Goal: Information Seeking & Learning: Check status

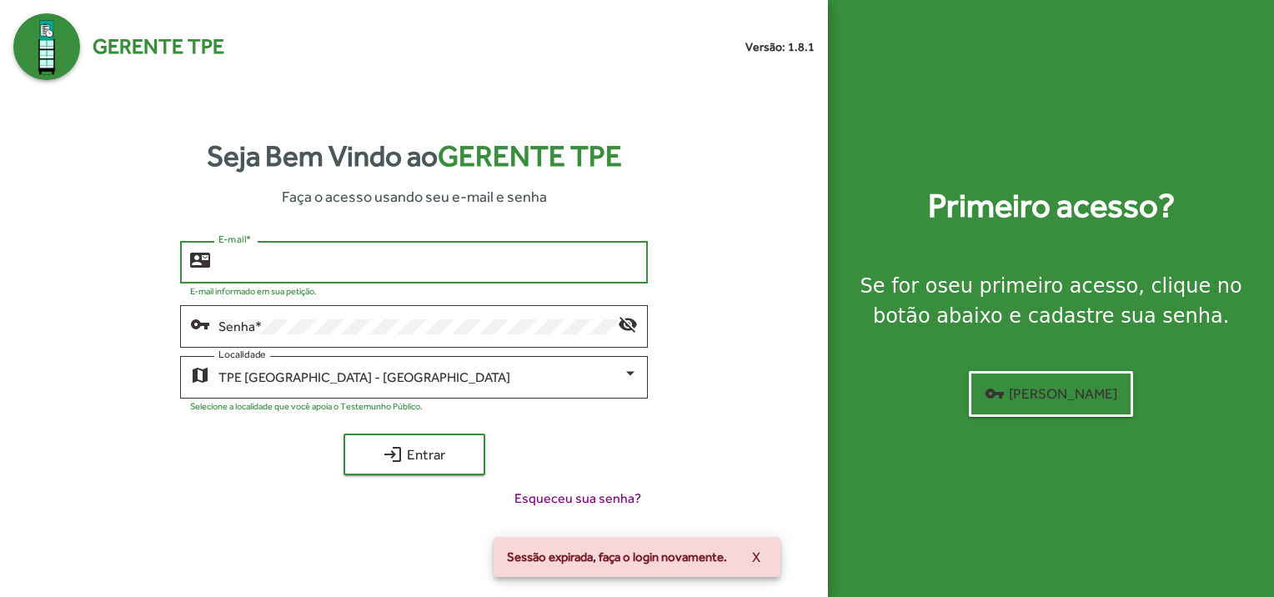
click at [404, 264] on input "E-mail *" at bounding box center [427, 262] width 419 height 15
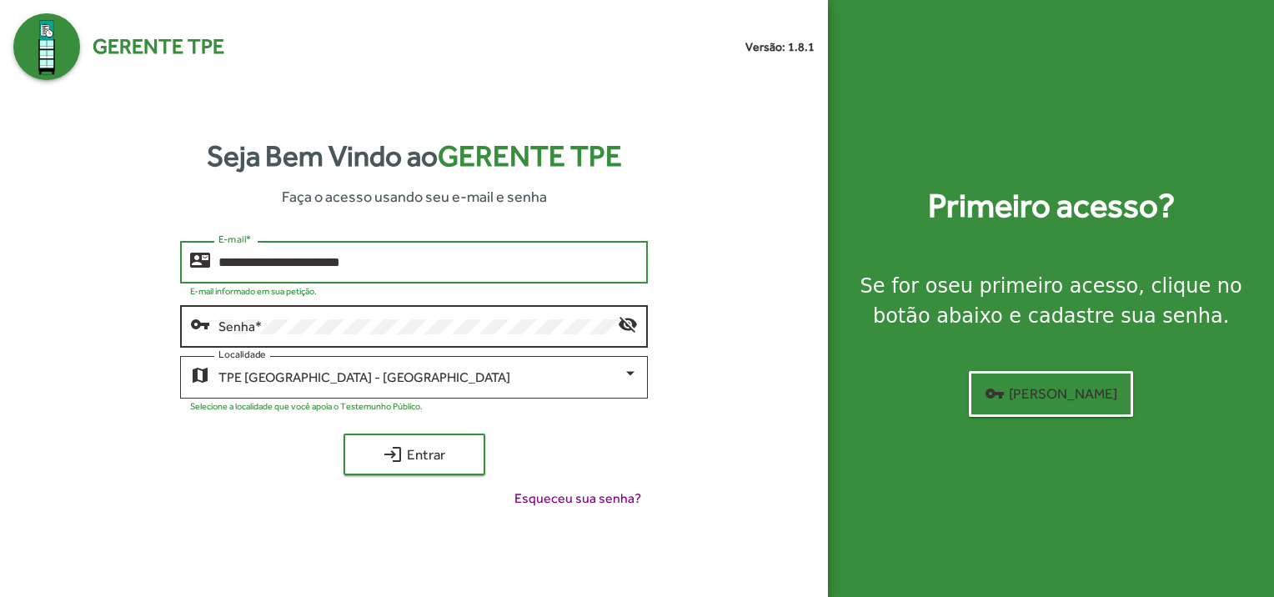
type input "**********"
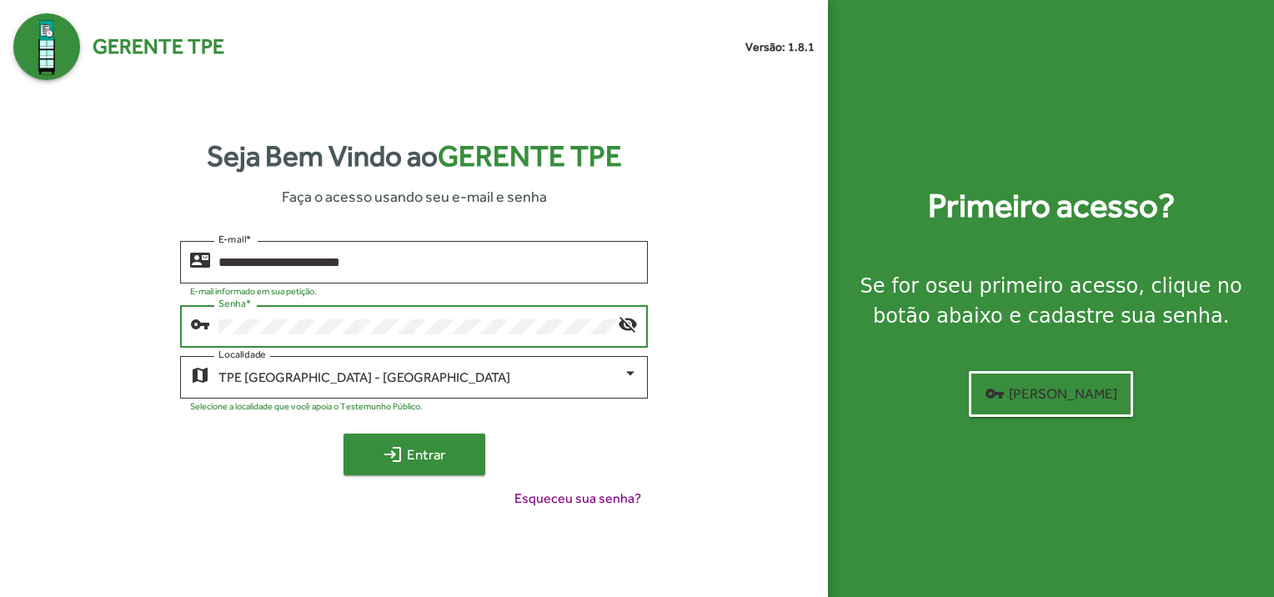
click at [437, 457] on span "login Entrar" at bounding box center [415, 454] width 112 height 30
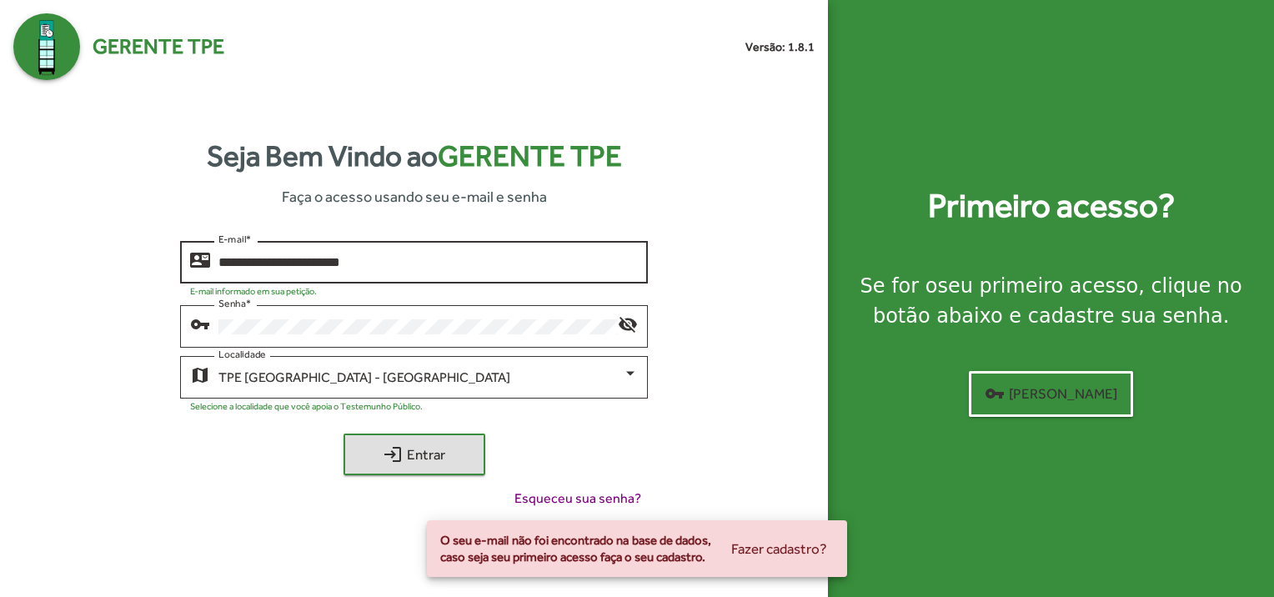
click at [512, 266] on input "**********" at bounding box center [427, 262] width 419 height 15
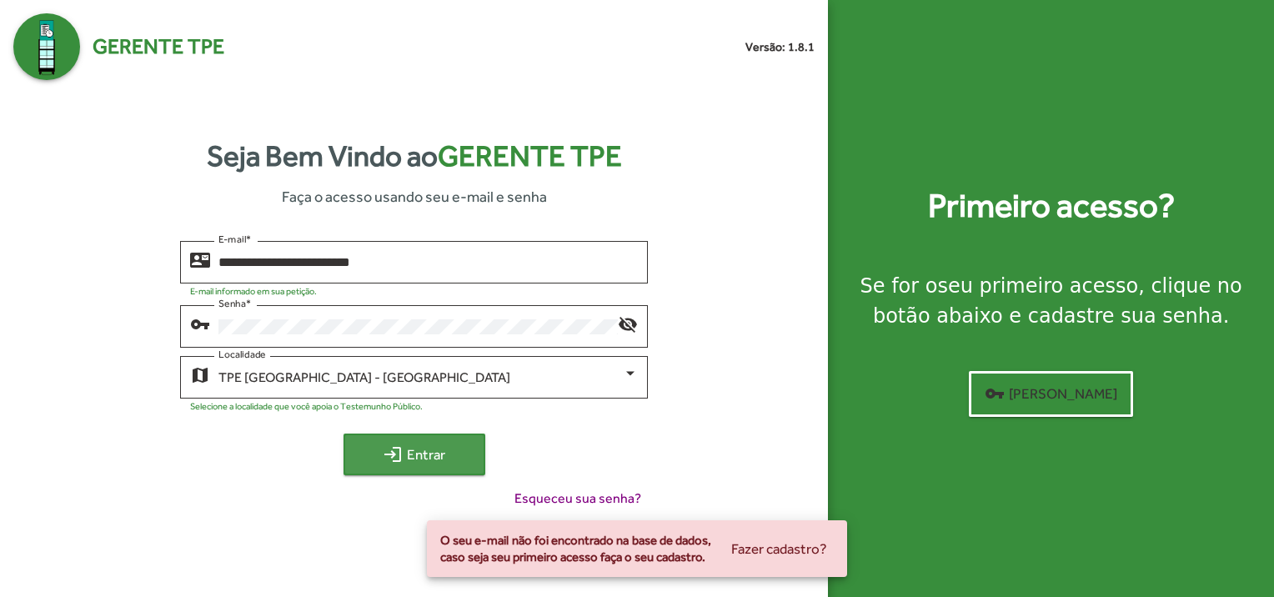
click at [457, 459] on span "login Entrar" at bounding box center [415, 454] width 112 height 30
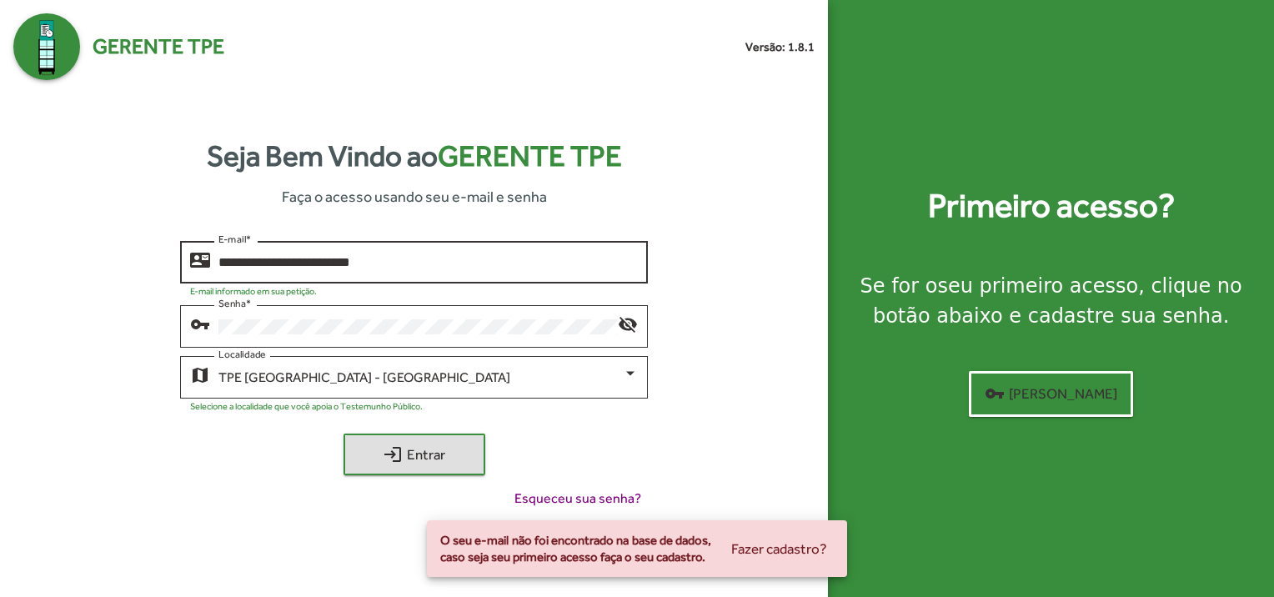
click at [438, 260] on input "**********" at bounding box center [427, 262] width 419 height 15
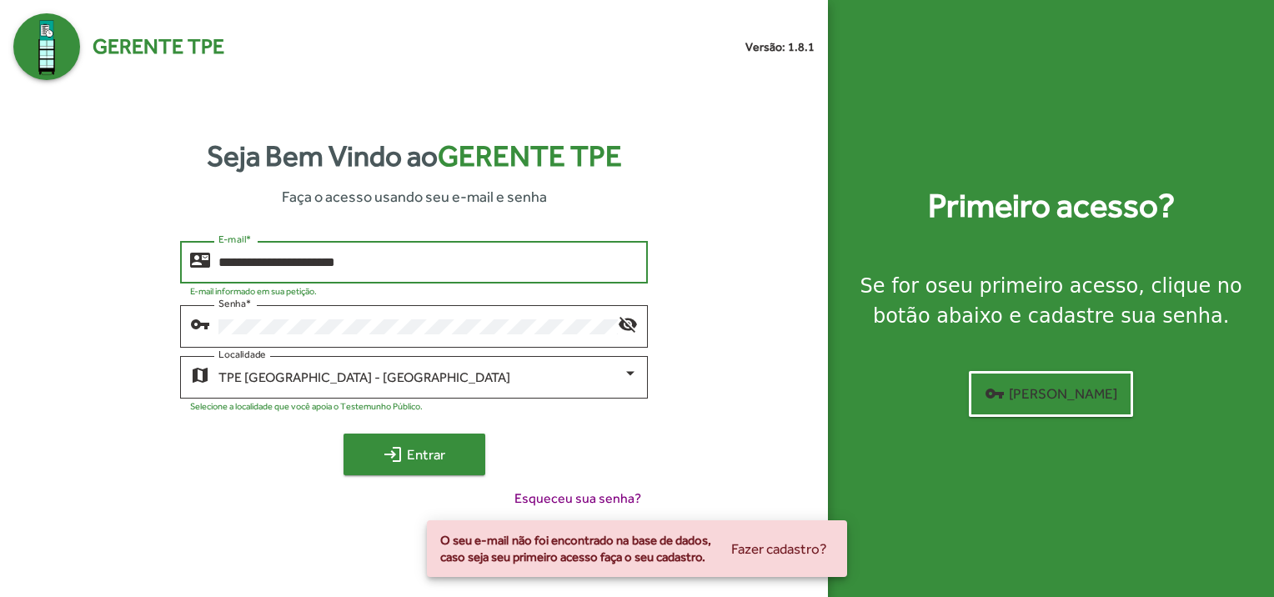
type input "**********"
click at [434, 457] on span "login Entrar" at bounding box center [415, 454] width 112 height 30
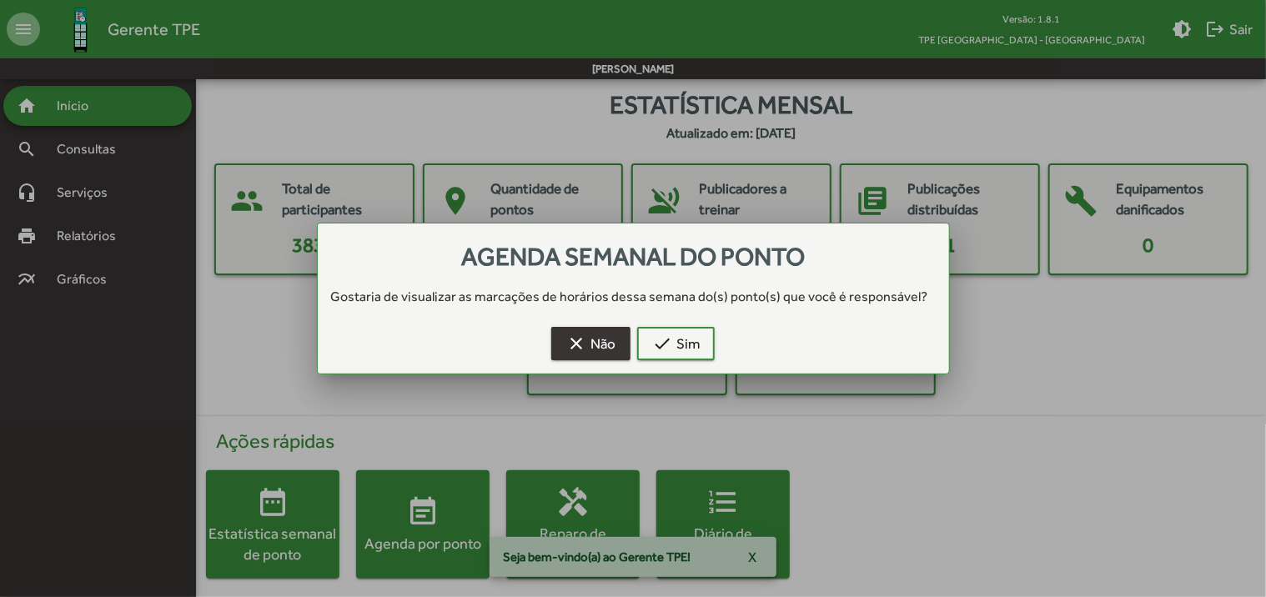
click at [570, 346] on mat-icon "clear" at bounding box center [576, 344] width 20 height 20
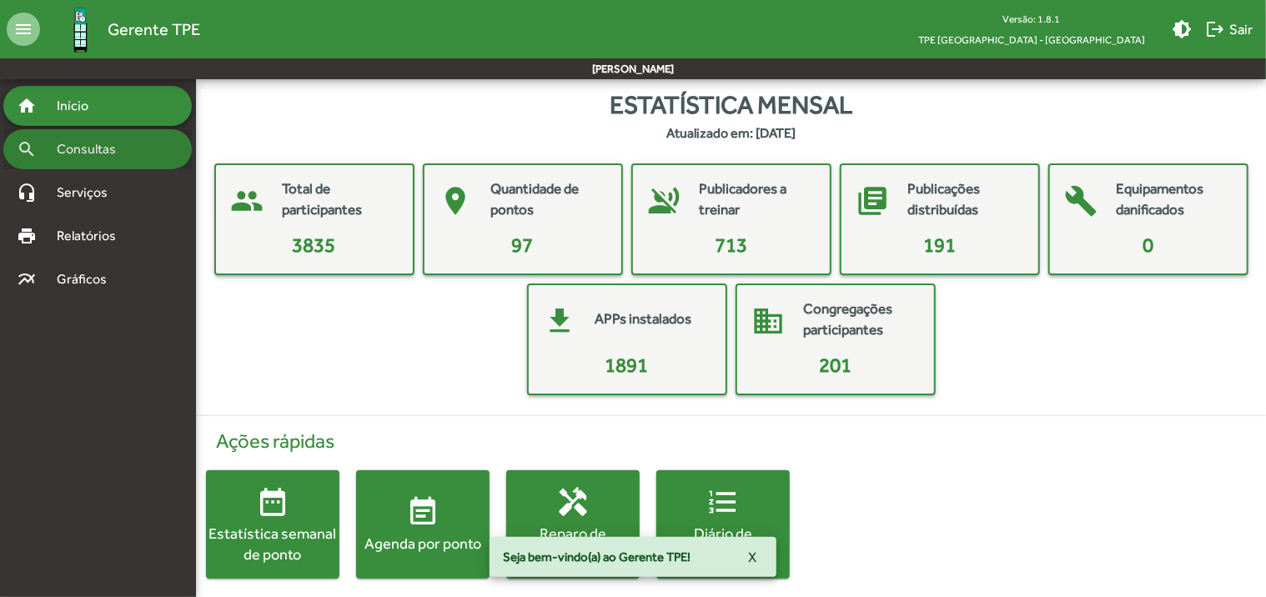
click at [103, 146] on span "Consultas" at bounding box center [92, 149] width 91 height 20
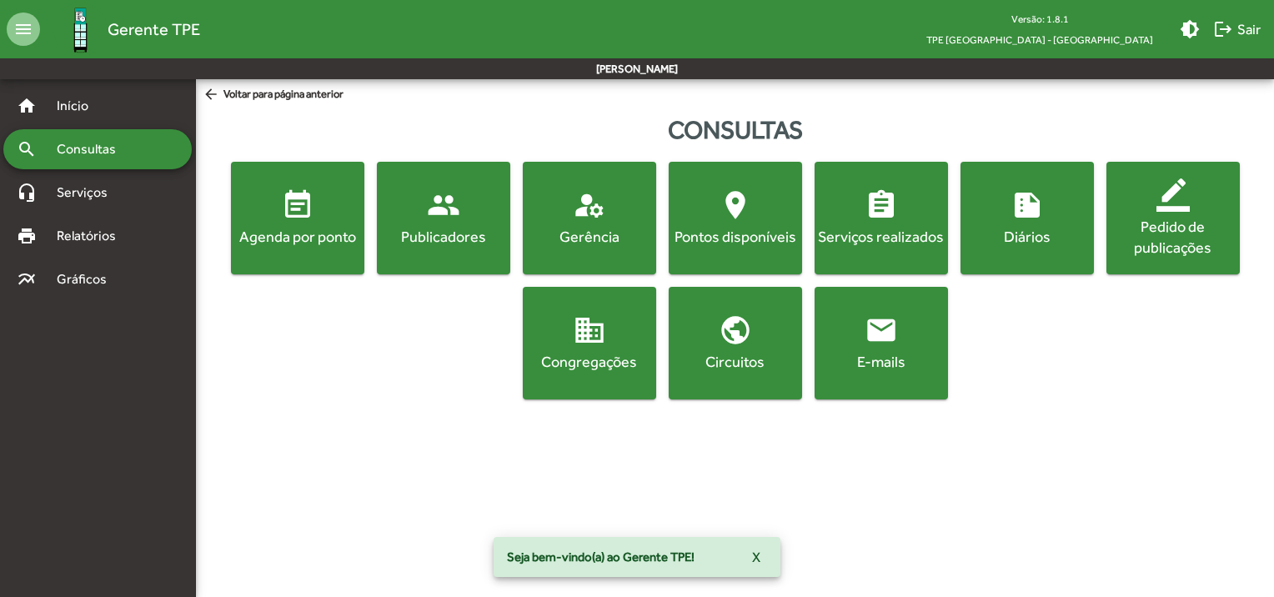
click at [321, 257] on button "event_note Agenda por ponto" at bounding box center [297, 218] width 133 height 113
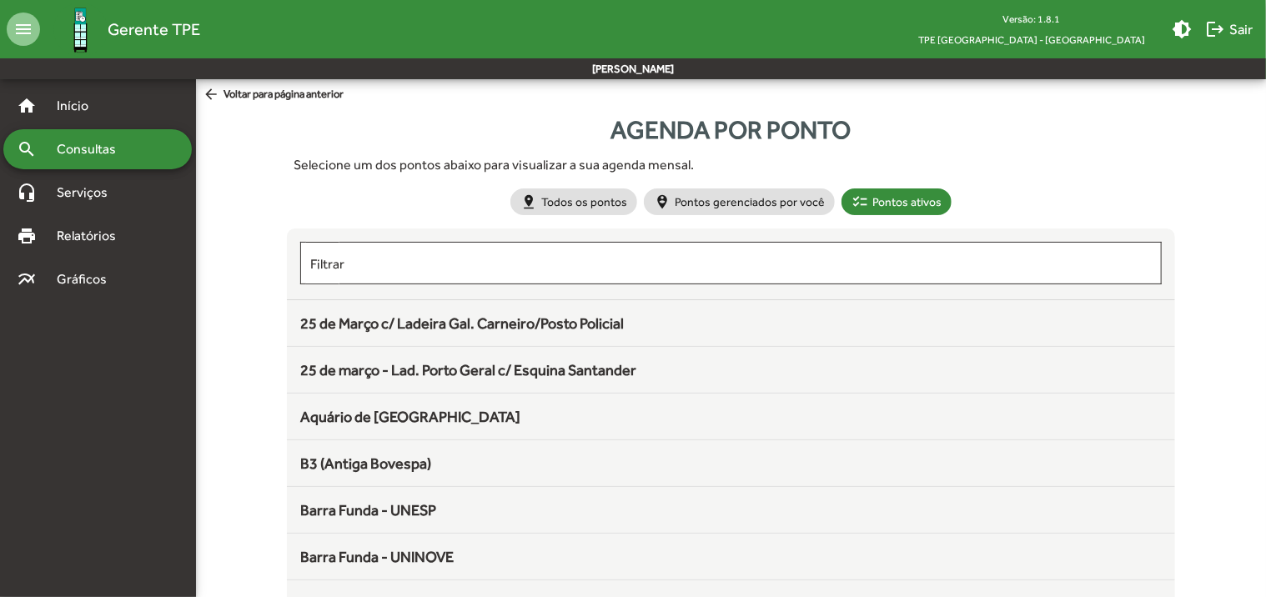
click at [427, 268] on input "Filtrar" at bounding box center [730, 263] width 841 height 15
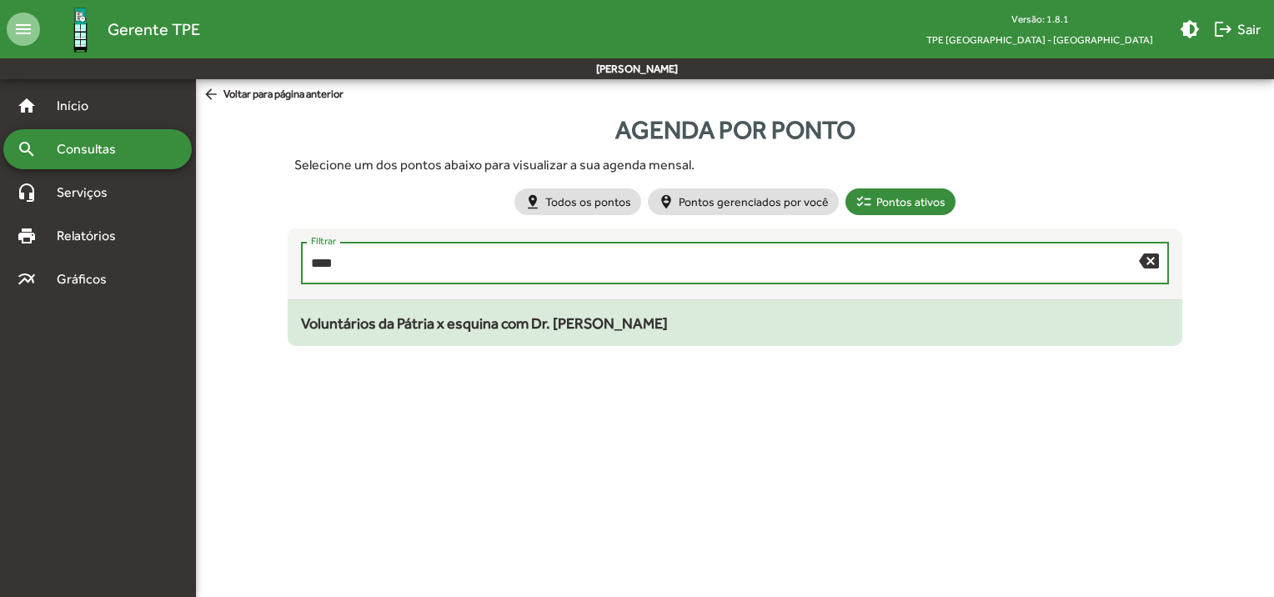
type input "****"
click at [459, 330] on span "Voluntários da Pátria x esquina com Dr. [PERSON_NAME]" at bounding box center [484, 323] width 367 height 18
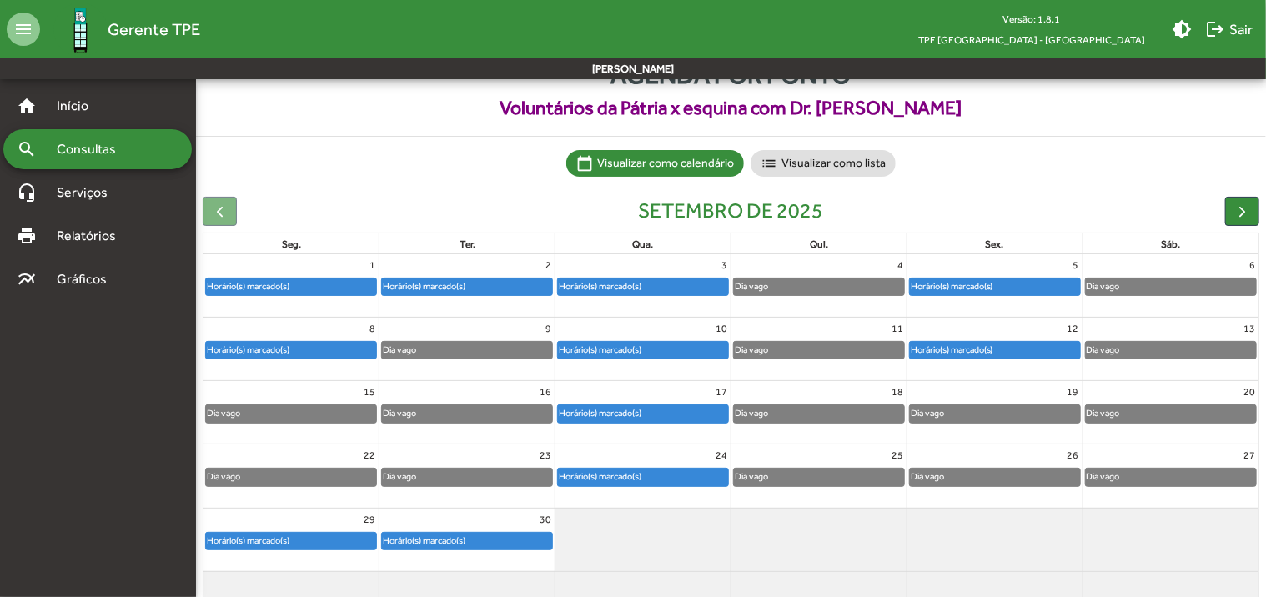
scroll to position [83, 0]
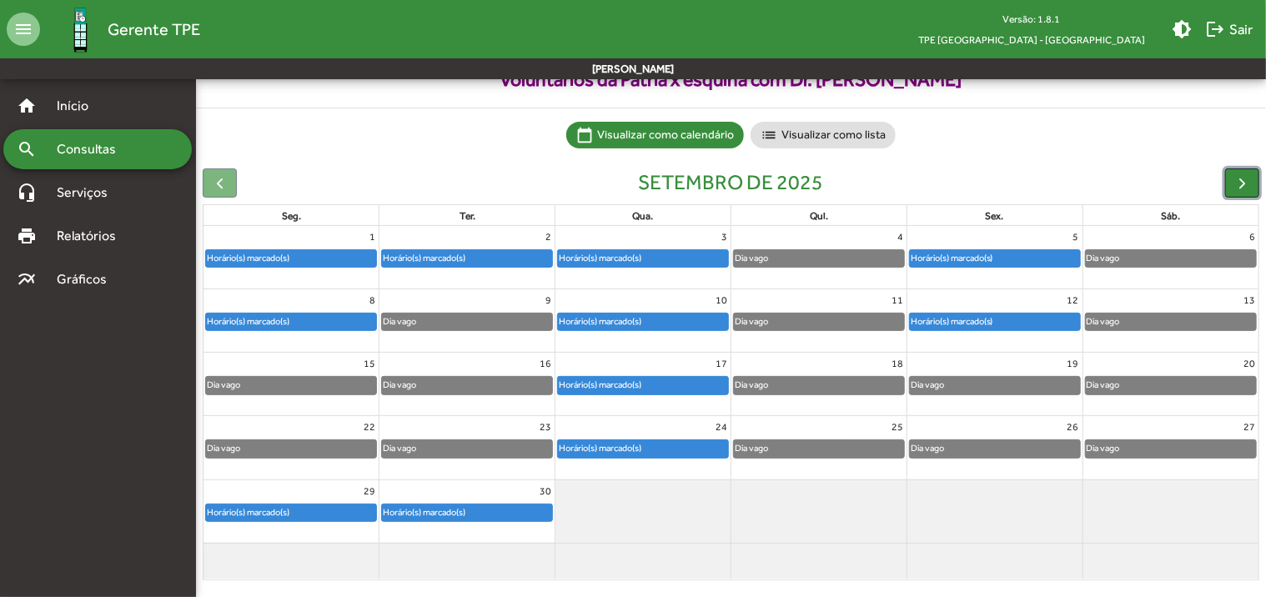
click at [1239, 182] on span "button" at bounding box center [1242, 183] width 18 height 18
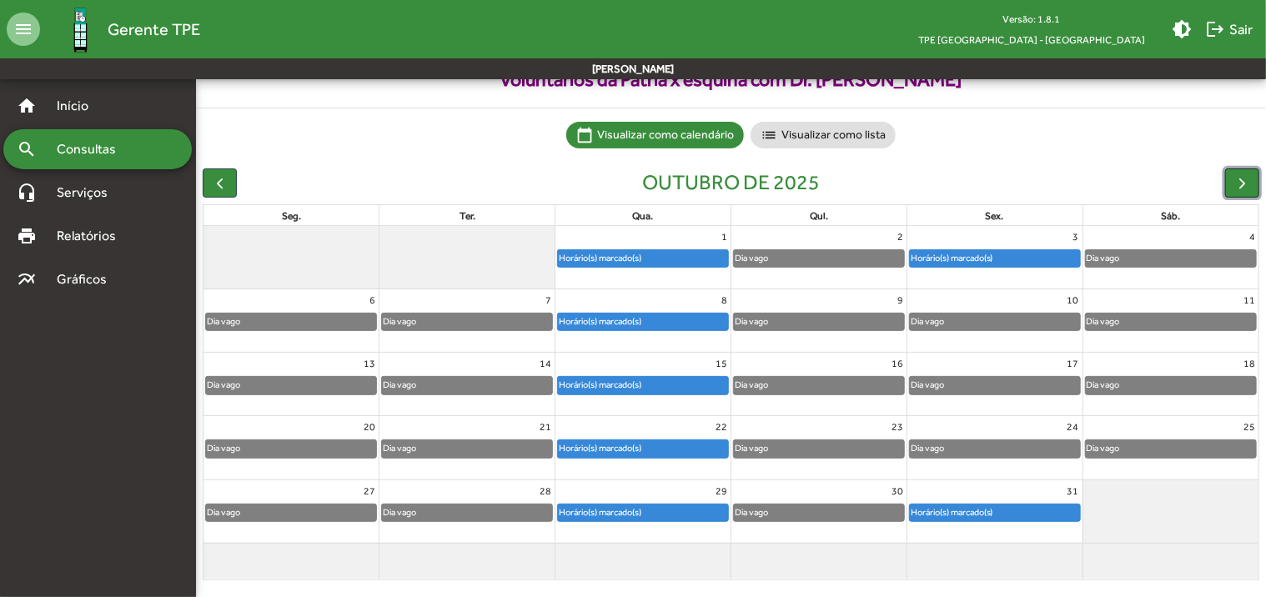
click at [1243, 184] on span "button" at bounding box center [1242, 183] width 18 height 18
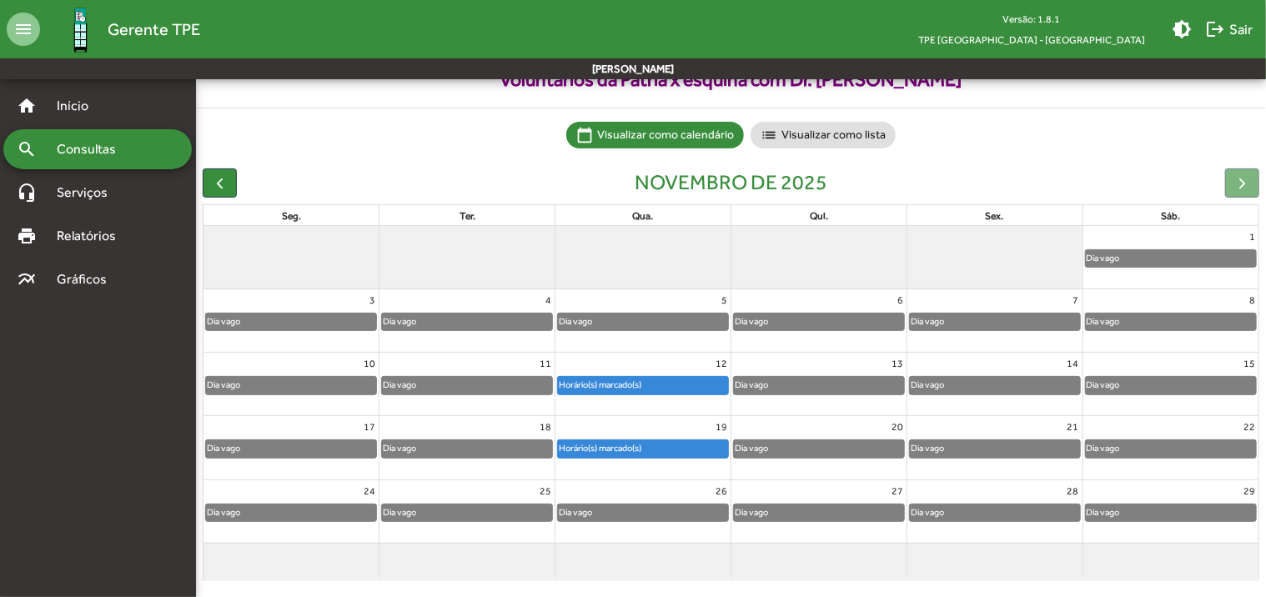
click at [1242, 183] on div at bounding box center [1242, 182] width 34 height 29
click at [223, 183] on span "button" at bounding box center [220, 183] width 18 height 18
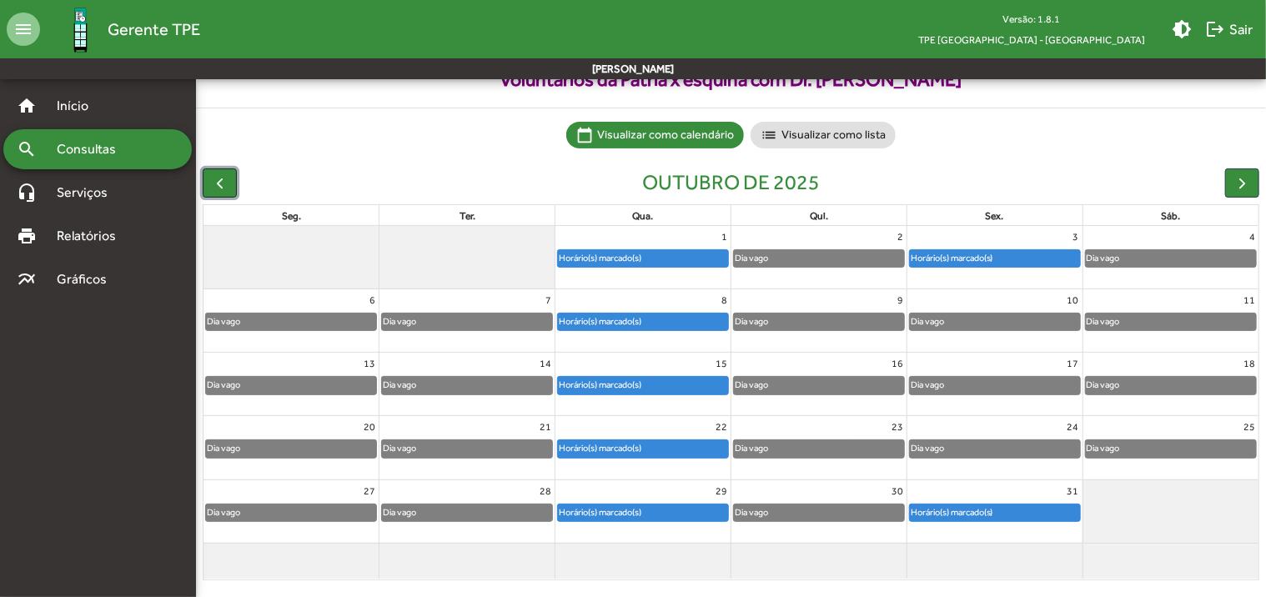
click at [223, 183] on span "button" at bounding box center [220, 183] width 18 height 18
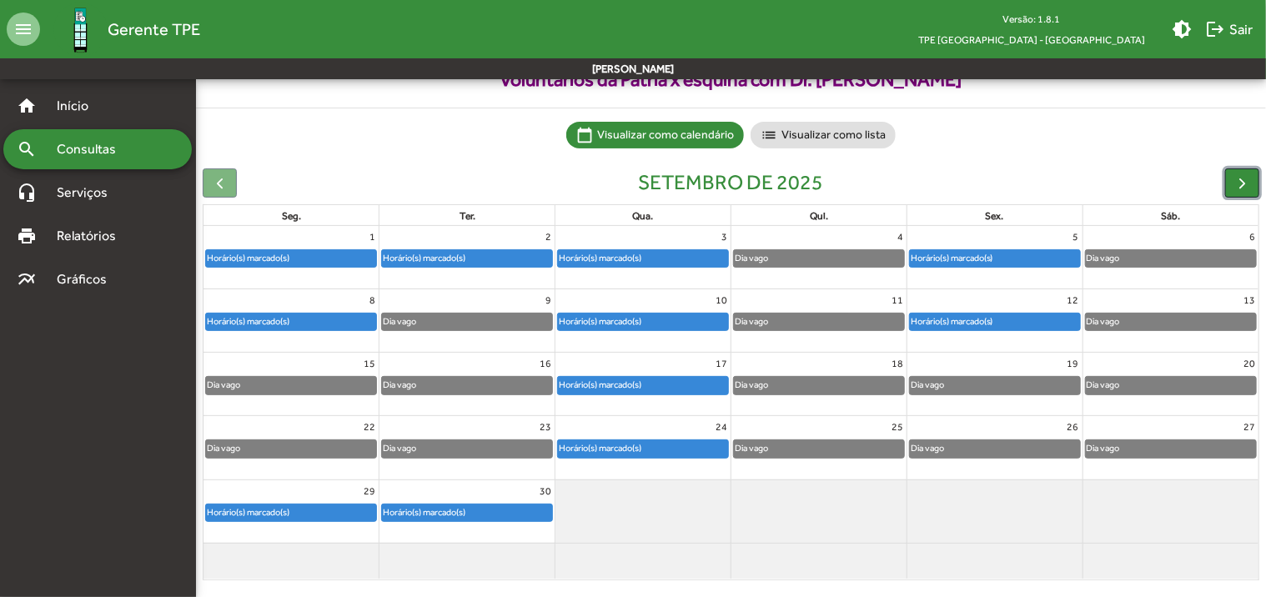
click at [1242, 185] on span "button" at bounding box center [1242, 183] width 18 height 18
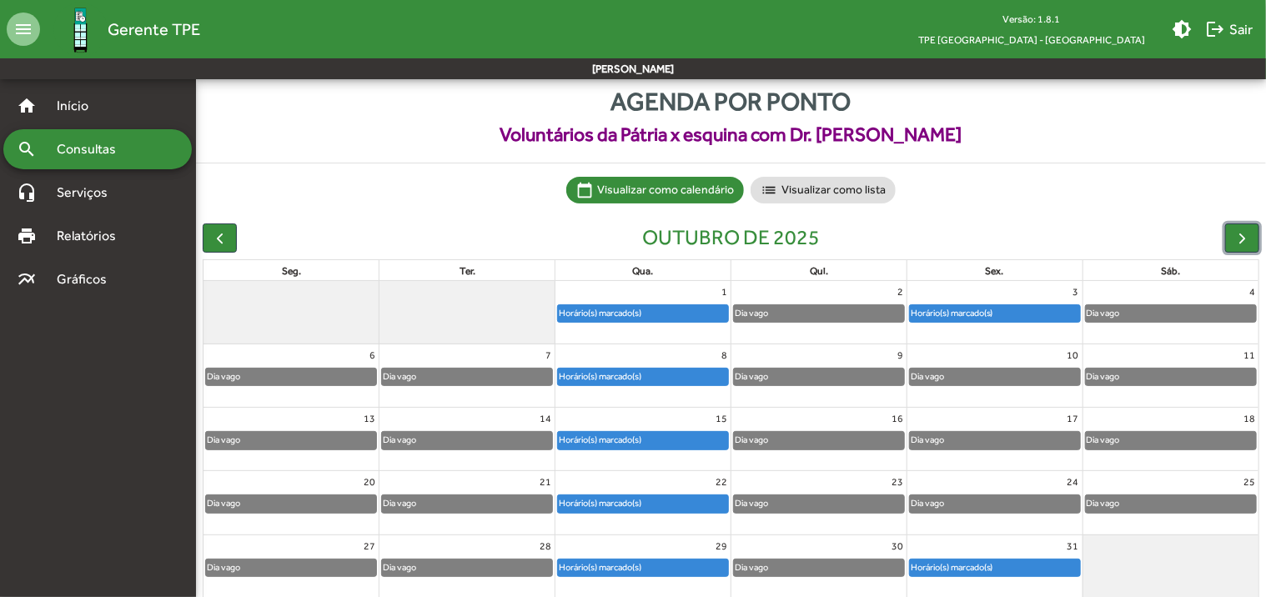
scroll to position [0, 0]
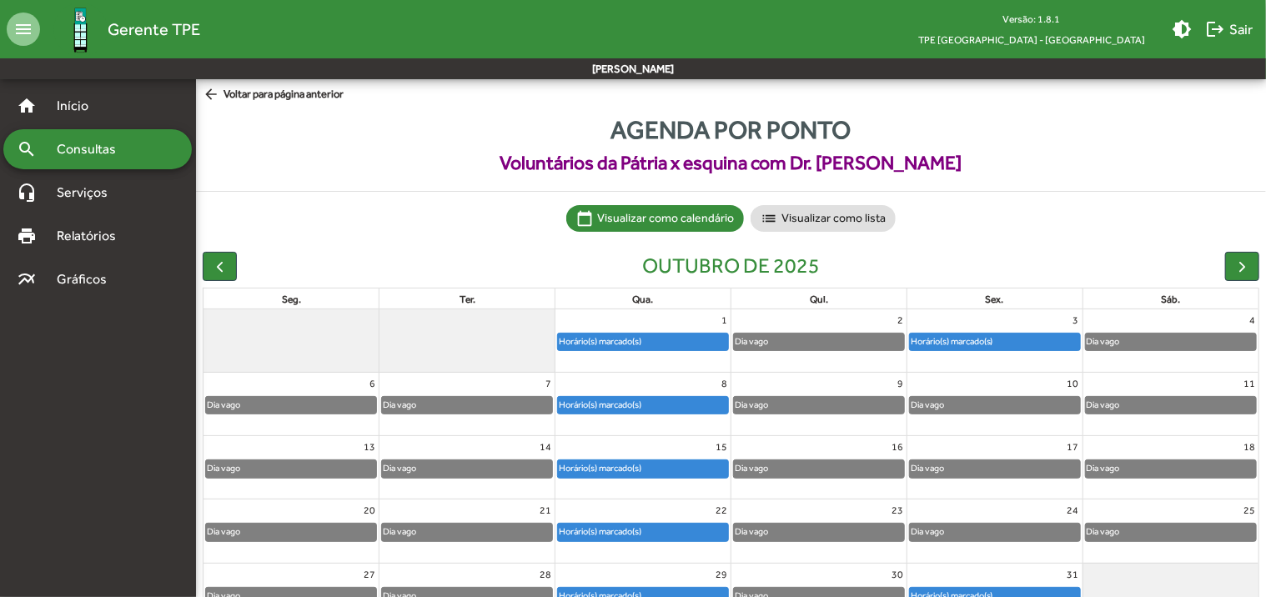
click at [219, 93] on mat-icon "arrow_back" at bounding box center [213, 95] width 21 height 18
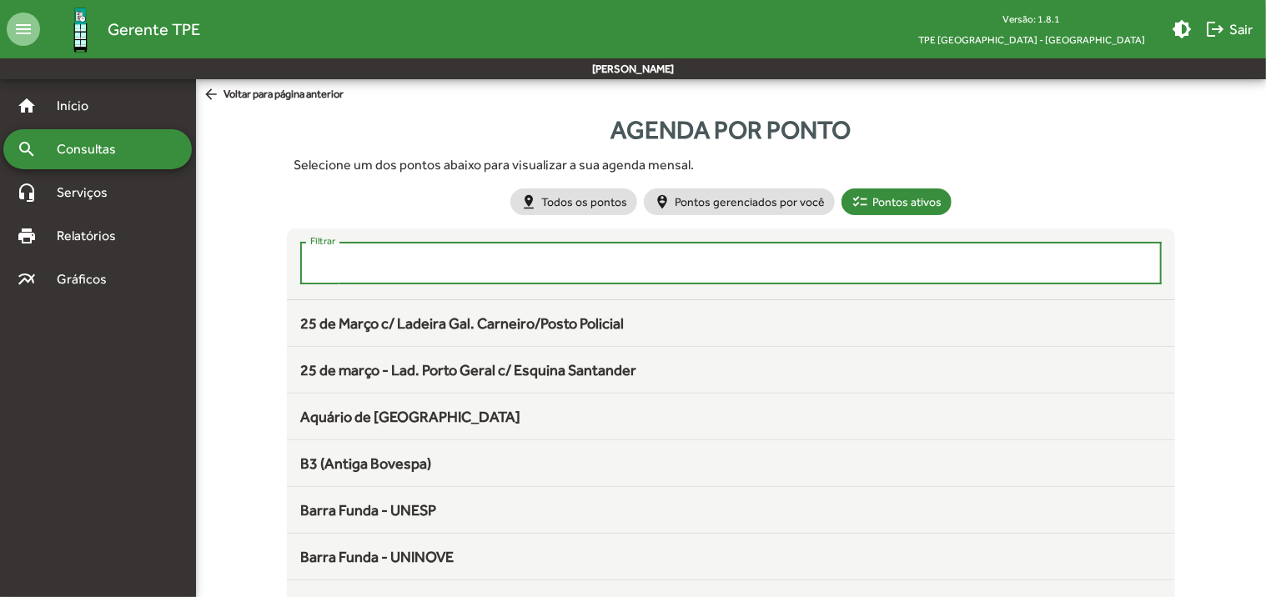
click at [376, 263] on input "Filtrar" at bounding box center [730, 263] width 841 height 15
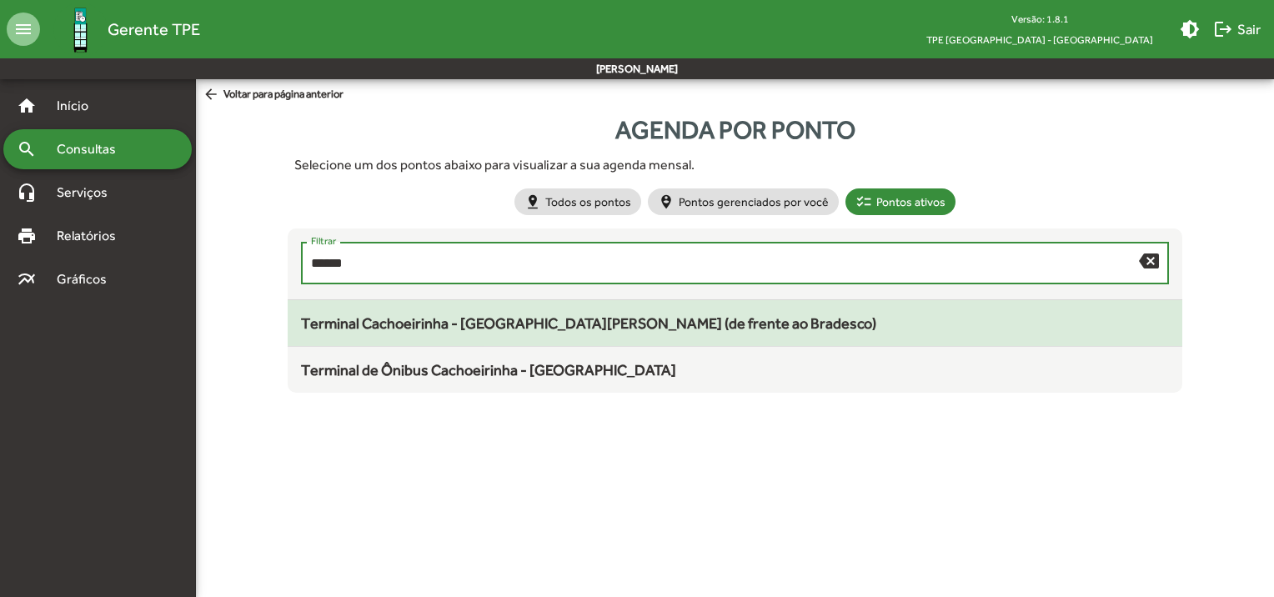
type input "******"
click at [656, 327] on span "Terminal Cachoeirinha - [GEOGRAPHIC_DATA][PERSON_NAME] (de frente ao Bradesco)" at bounding box center [588, 323] width 575 height 18
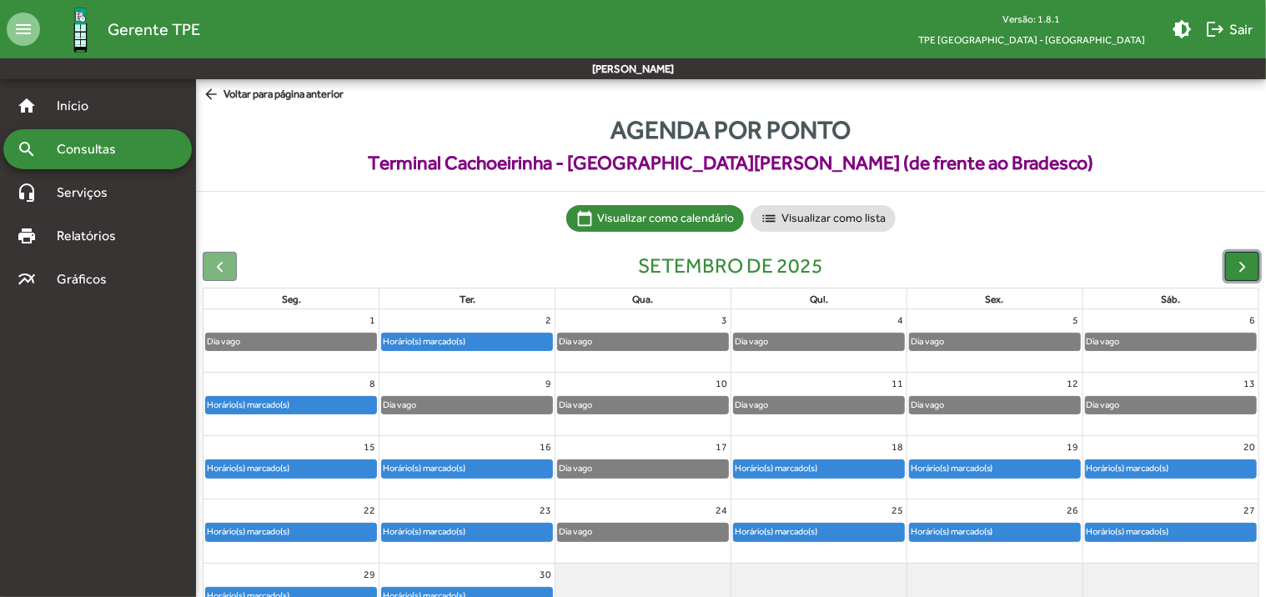
click at [1237, 273] on span "button" at bounding box center [1242, 267] width 18 height 18
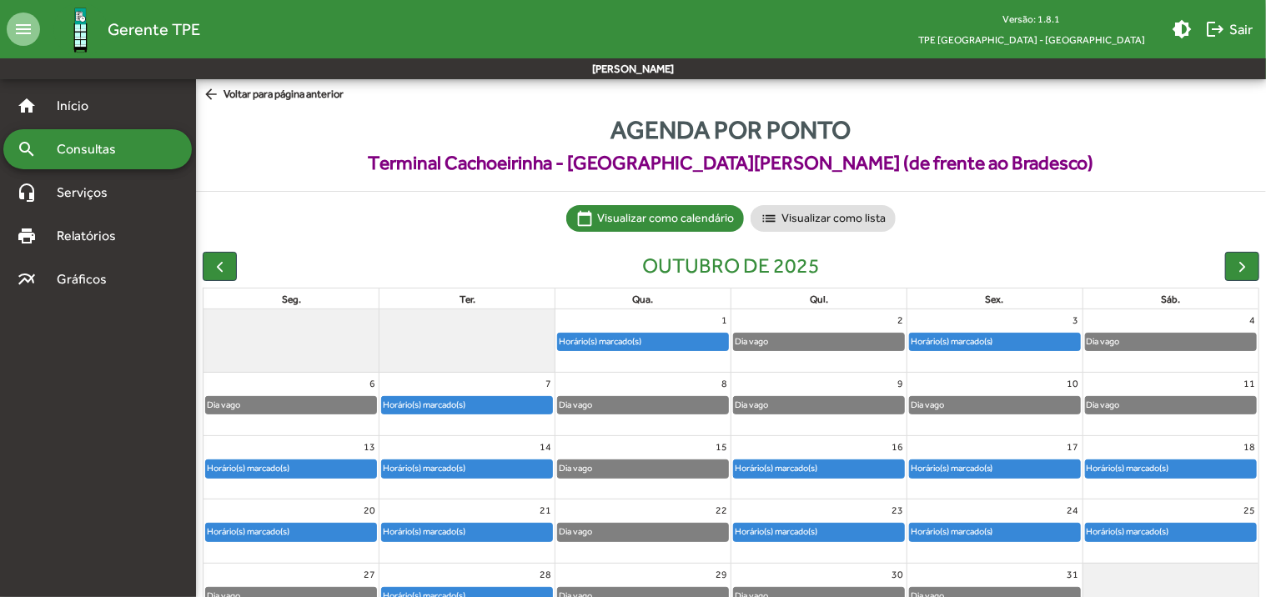
click at [208, 97] on mat-icon "arrow_back" at bounding box center [213, 95] width 21 height 18
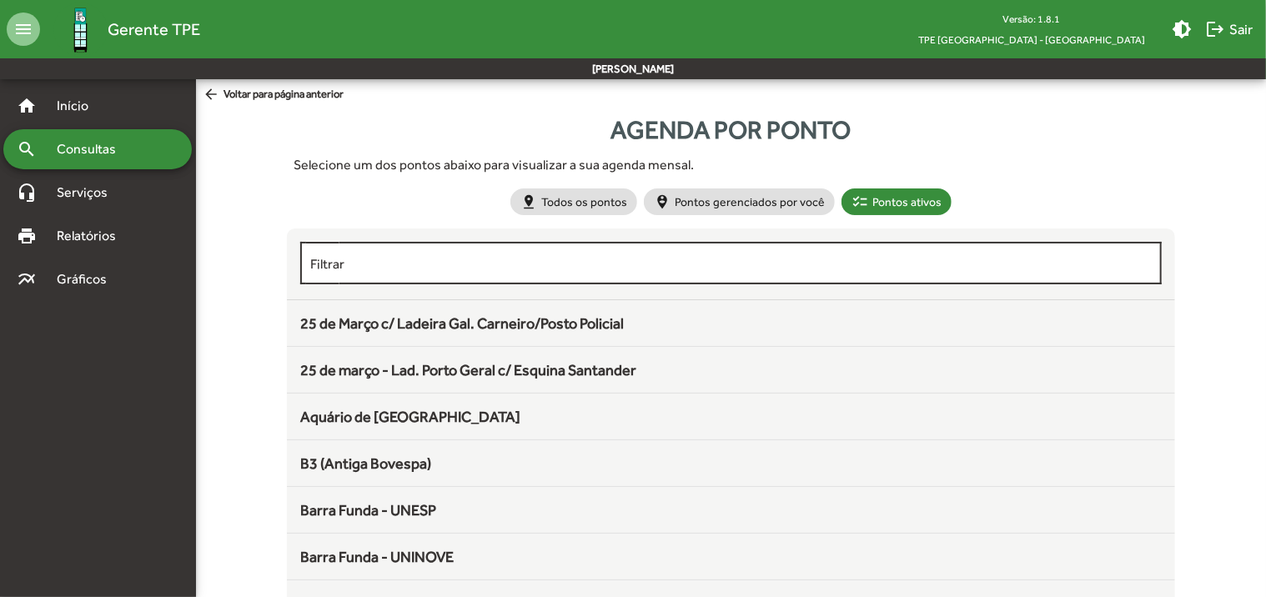
click at [449, 265] on input "Filtrar" at bounding box center [730, 263] width 841 height 15
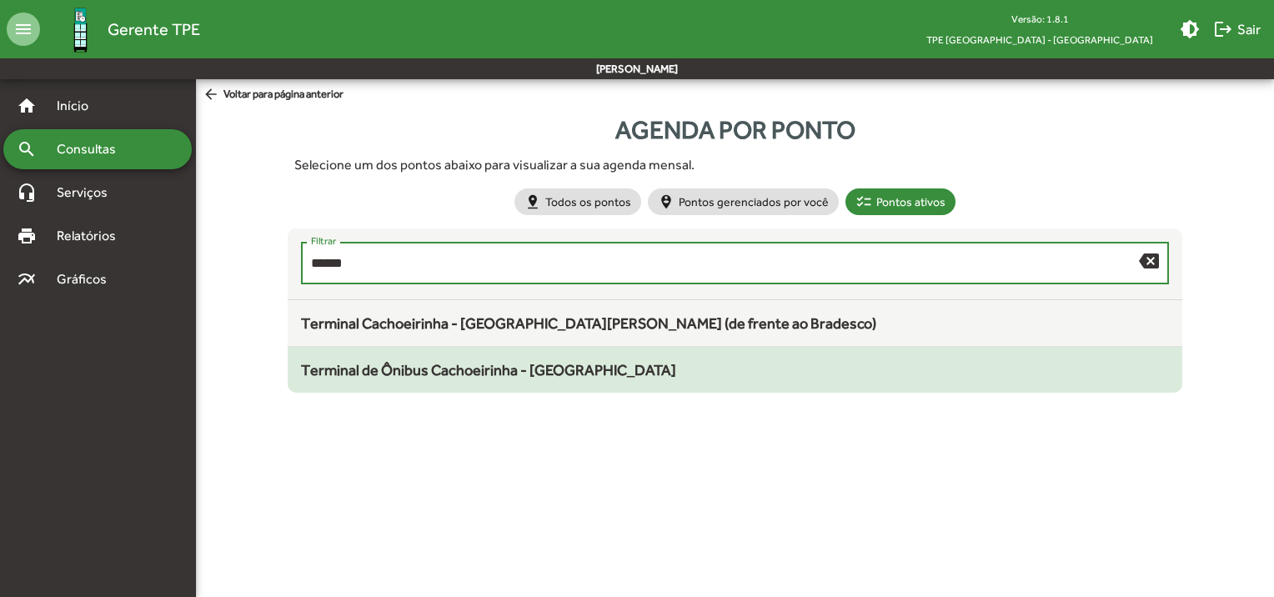
type input "******"
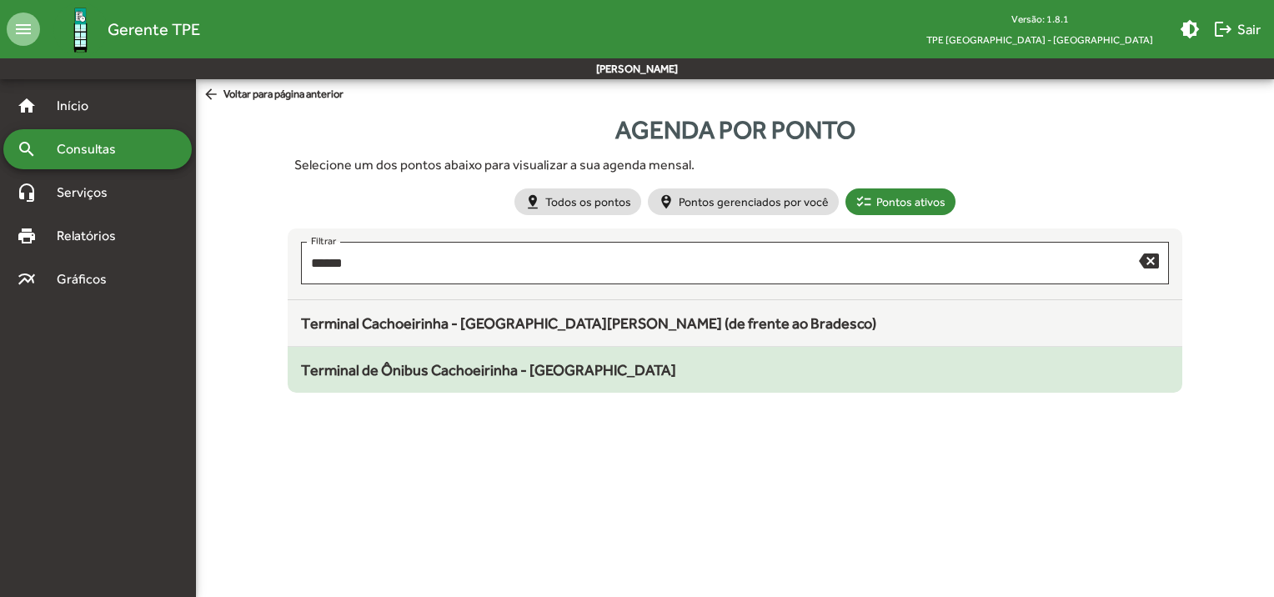
click at [497, 367] on span "Terminal de Ônibus Cachoeirinha - [GEOGRAPHIC_DATA]" at bounding box center [488, 370] width 375 height 18
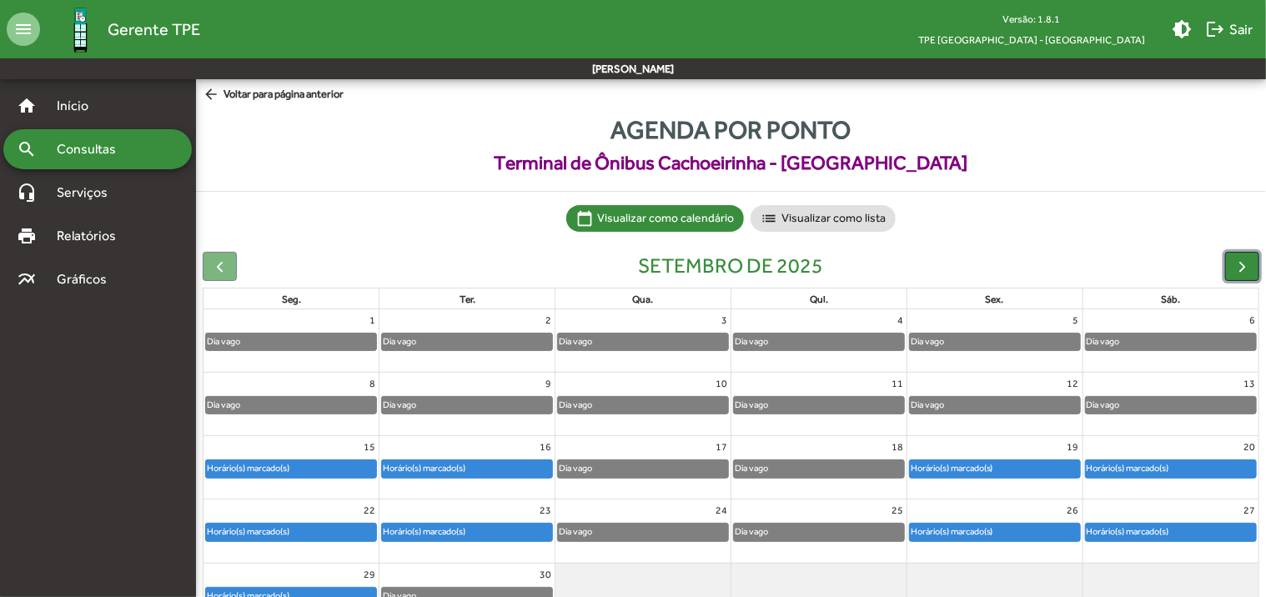
click at [1231, 265] on button "button" at bounding box center [1242, 266] width 34 height 29
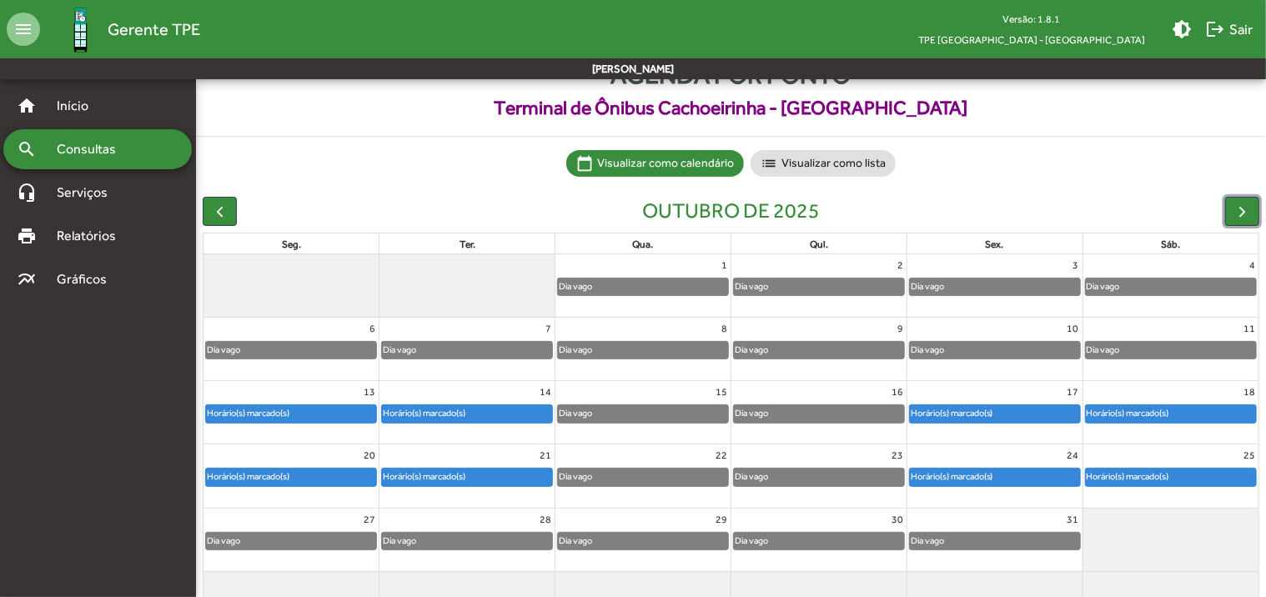
scroll to position [83, 0]
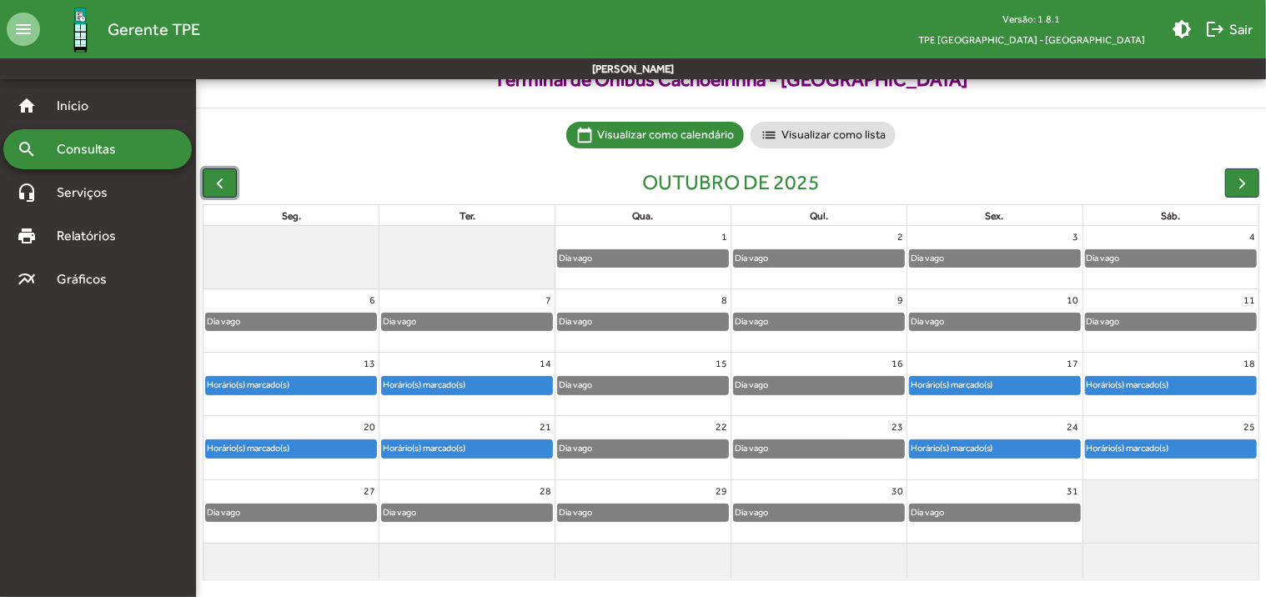
click at [220, 185] on span "button" at bounding box center [220, 183] width 18 height 18
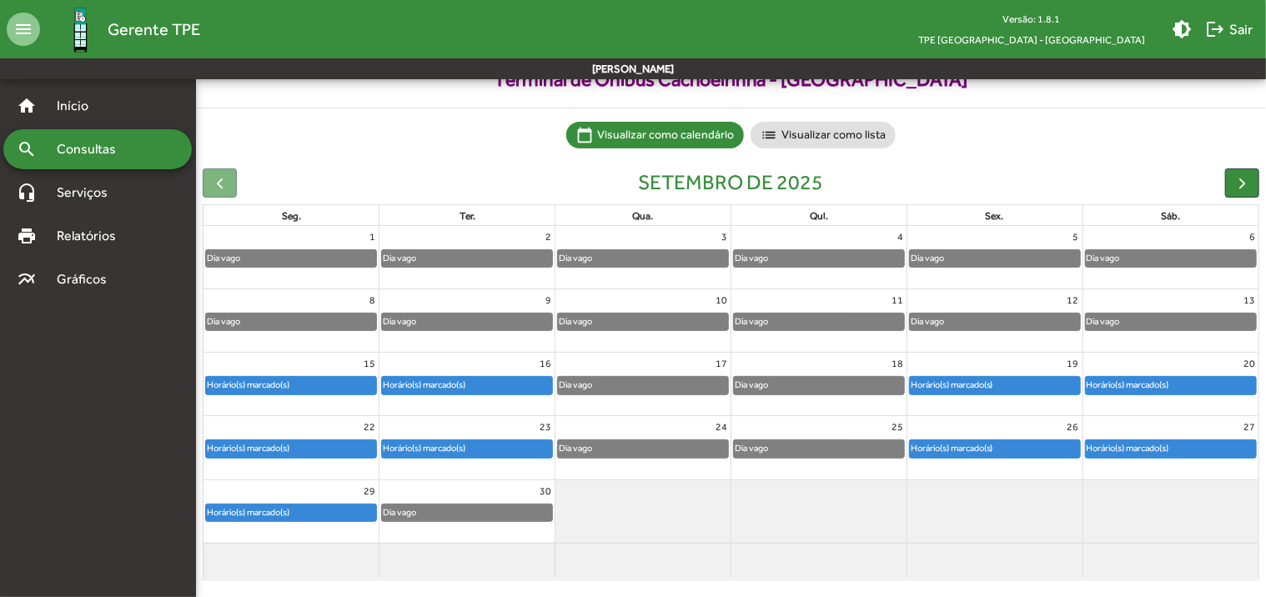
scroll to position [0, 0]
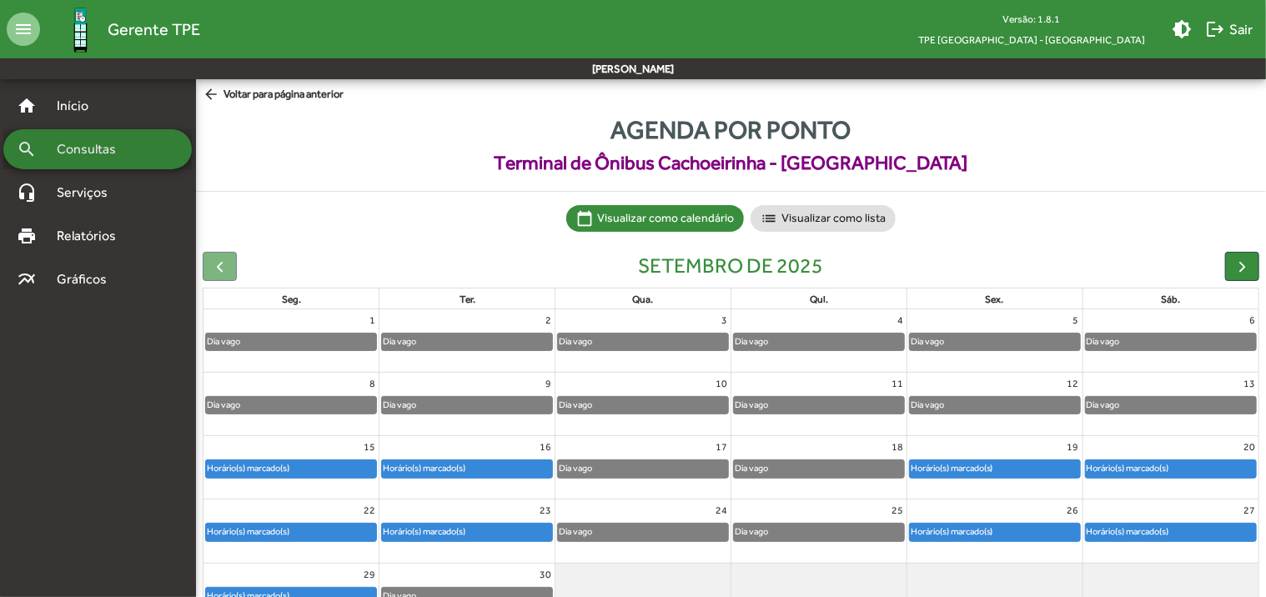
click at [128, 152] on span "Consultas" at bounding box center [92, 149] width 91 height 20
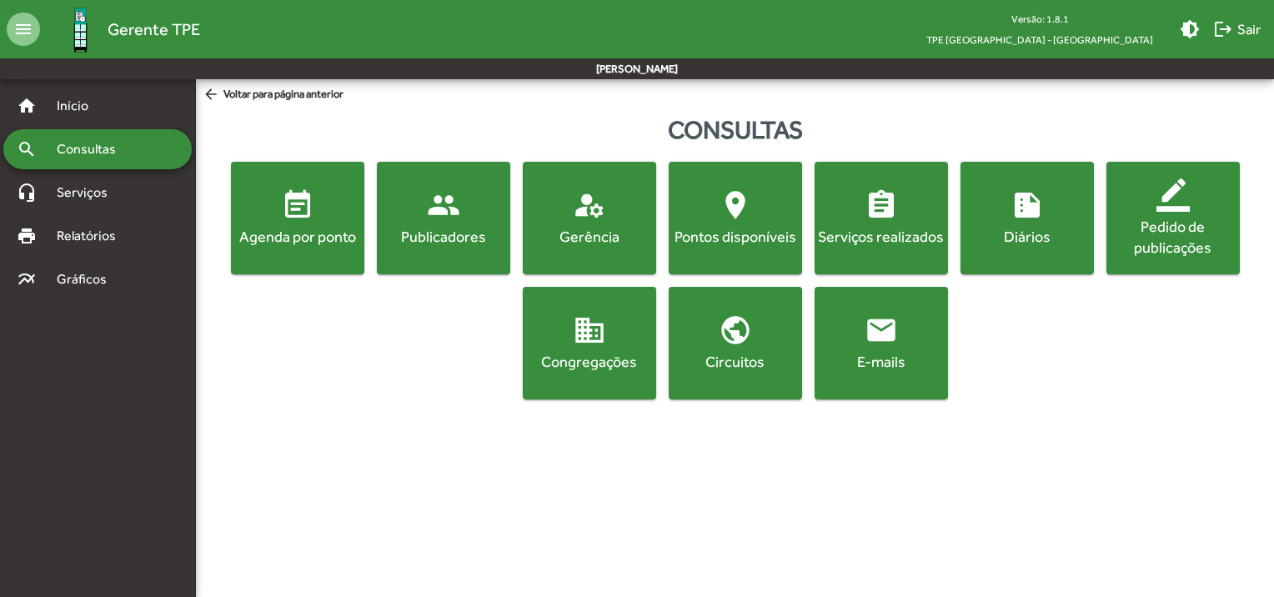
click at [334, 245] on div "Agenda por ponto" at bounding box center [297, 236] width 127 height 21
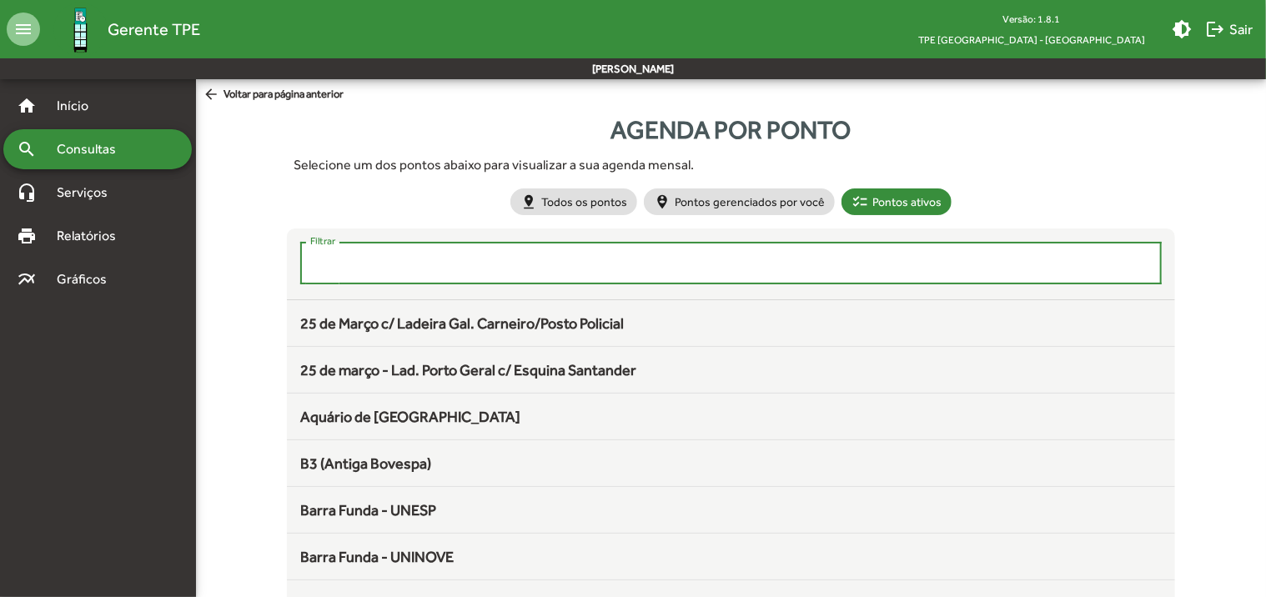
click at [467, 268] on input "Filtrar" at bounding box center [730, 263] width 841 height 15
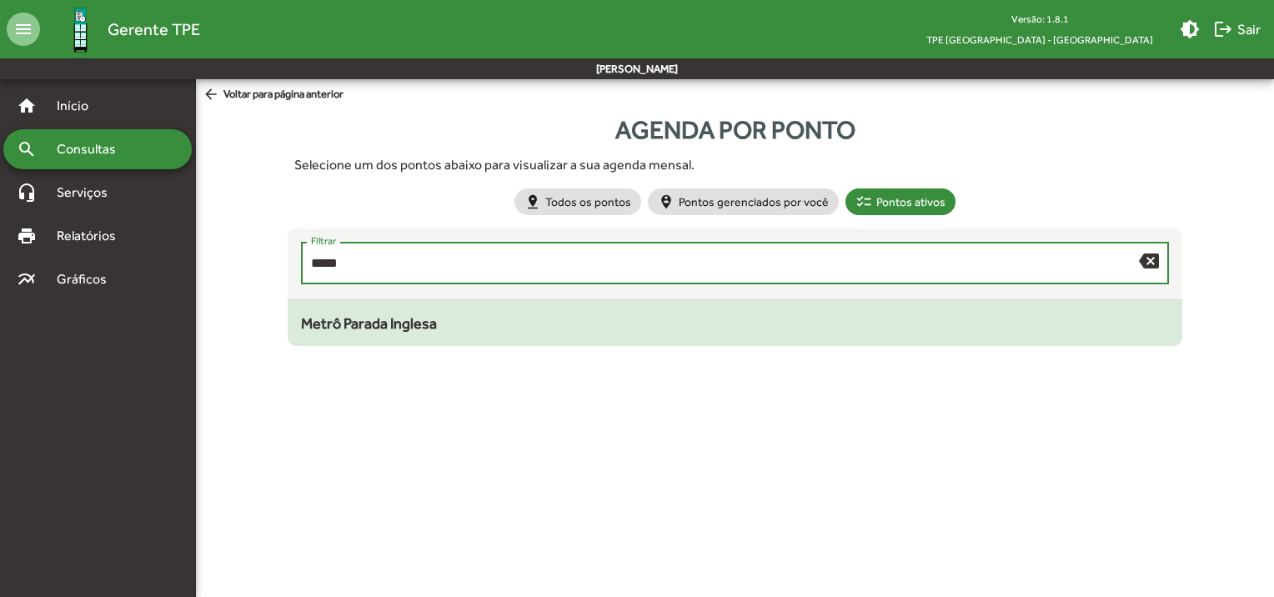
type input "*****"
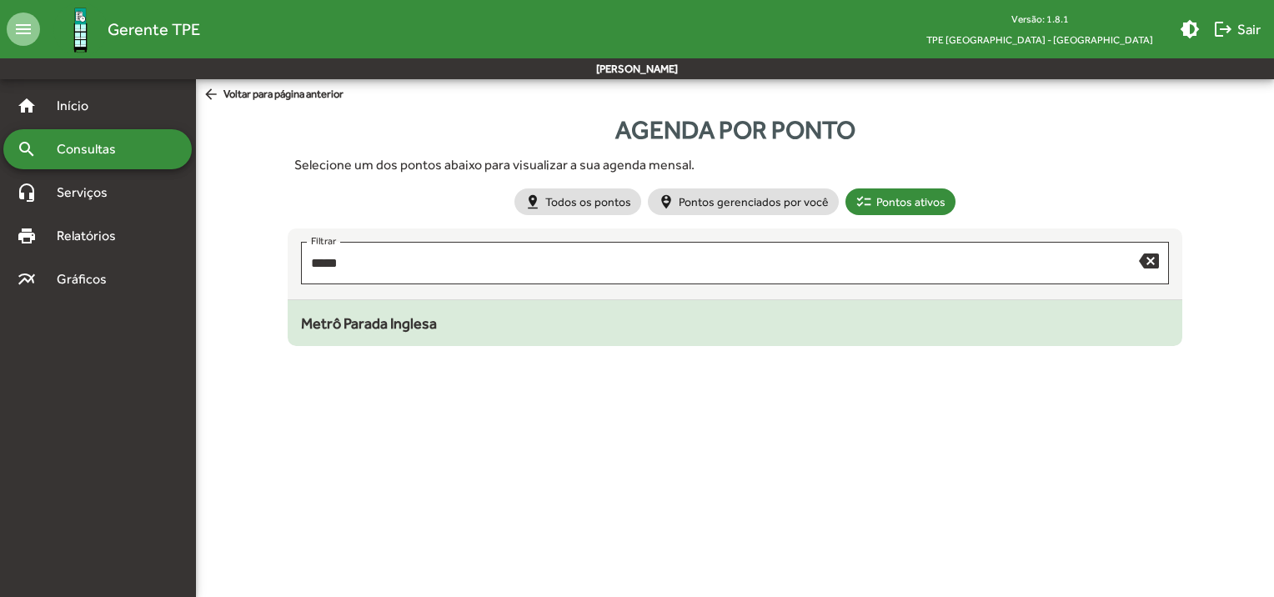
click at [429, 323] on span "Metrô Parada Inglesa" at bounding box center [369, 323] width 136 height 18
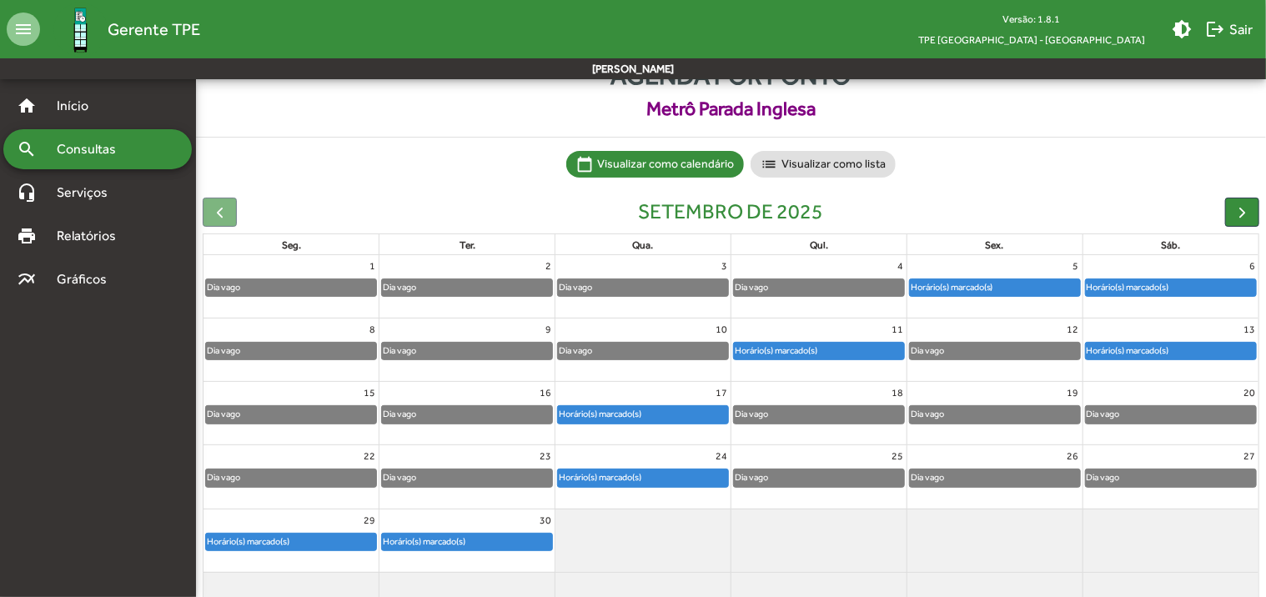
scroll to position [83, 0]
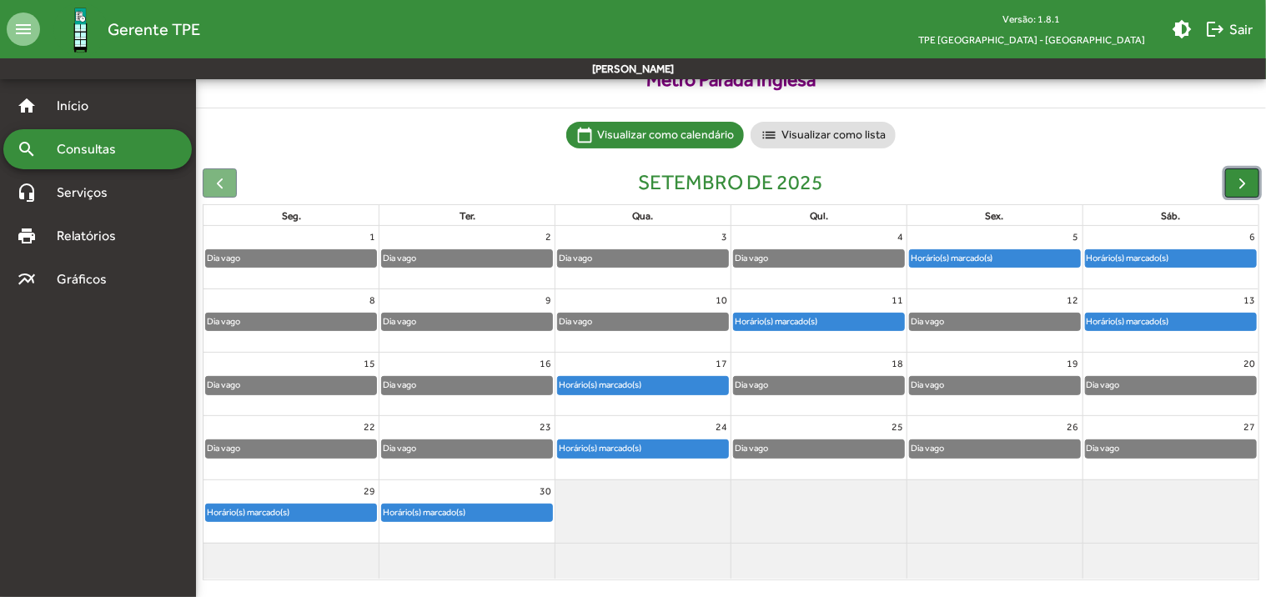
click at [1242, 177] on span "button" at bounding box center [1242, 183] width 18 height 18
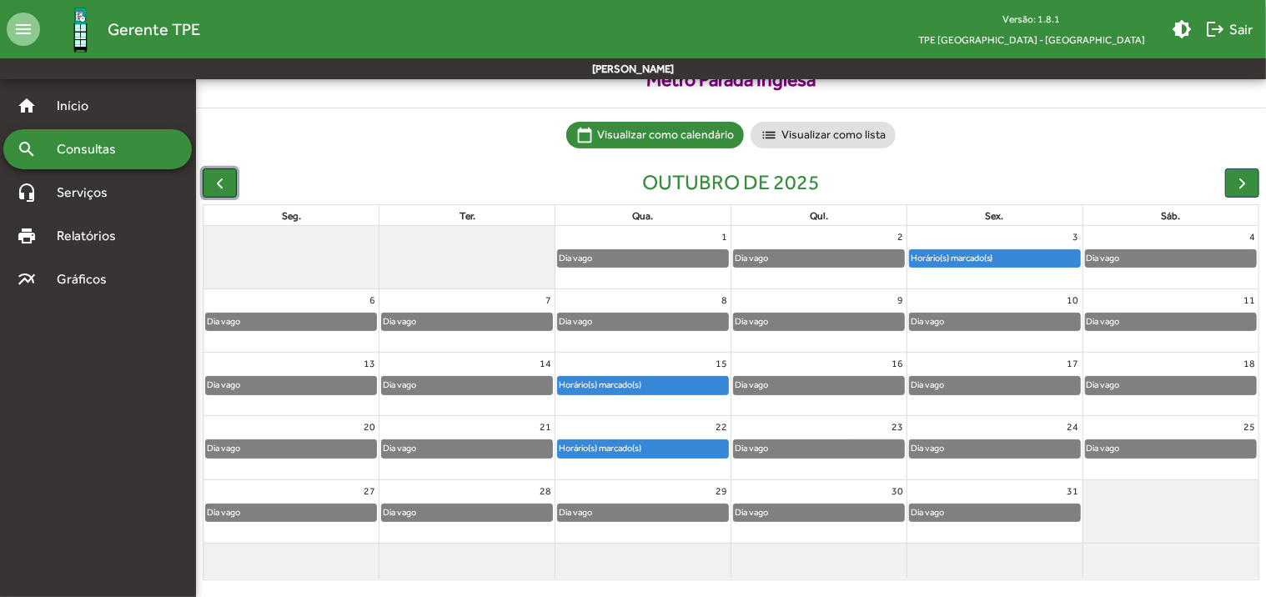
click at [222, 184] on span "button" at bounding box center [220, 183] width 18 height 18
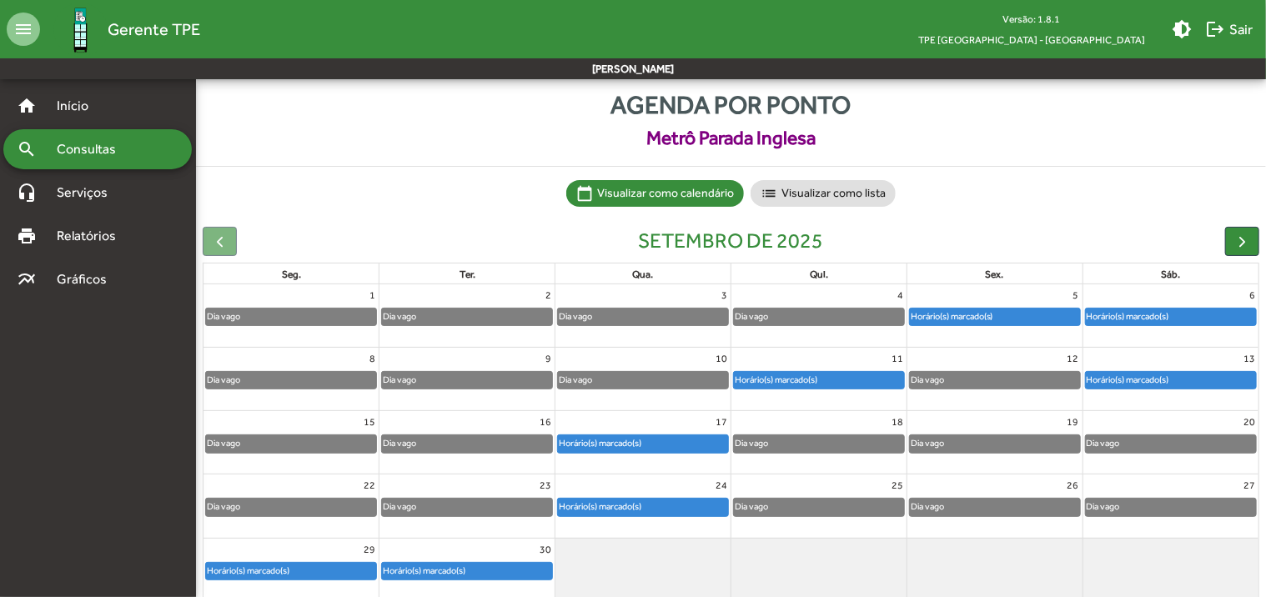
scroll to position [0, 0]
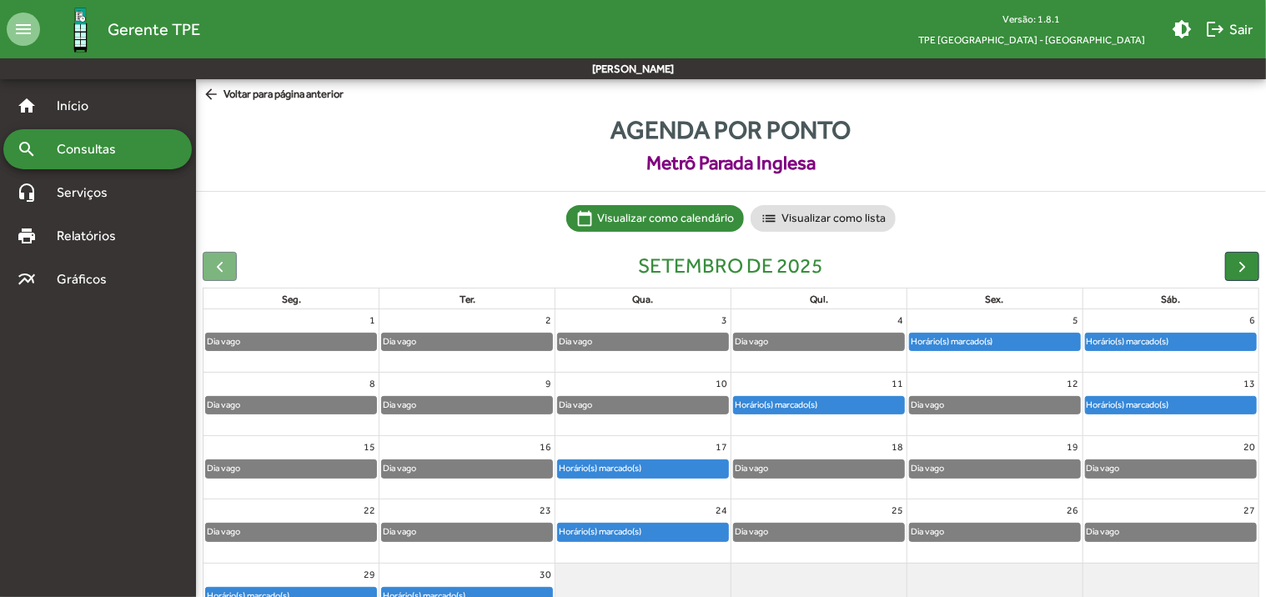
click at [254, 97] on span "arrow_back Voltar para página anterior" at bounding box center [273, 95] width 141 height 18
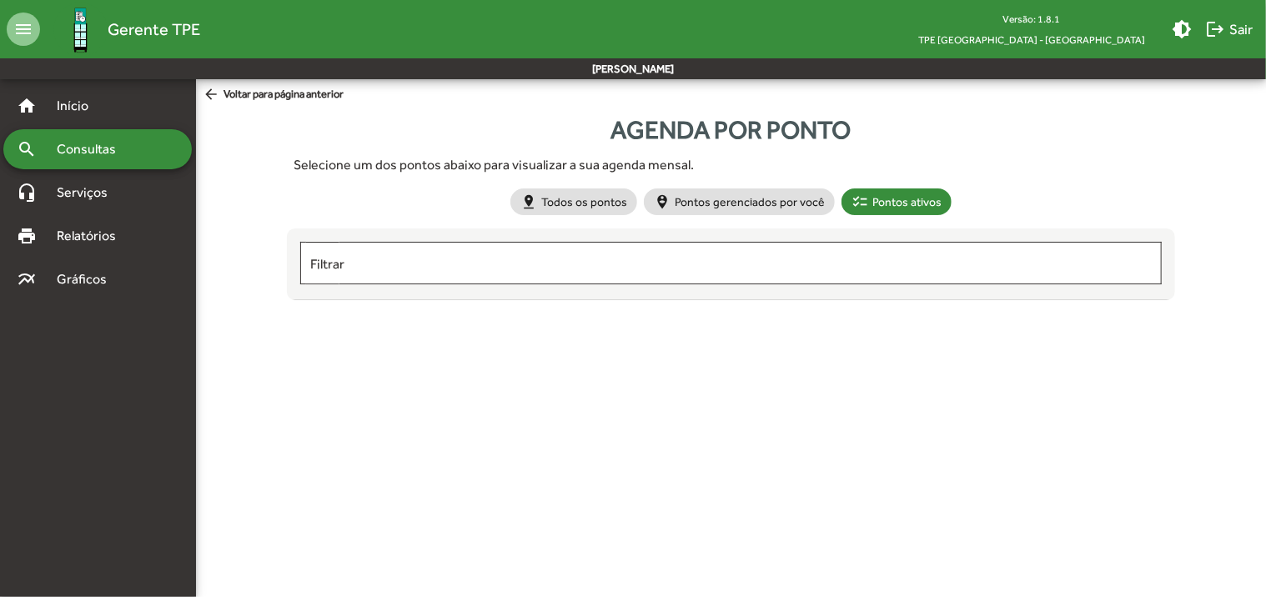
click at [359, 263] on input "Filtrar" at bounding box center [730, 263] width 841 height 15
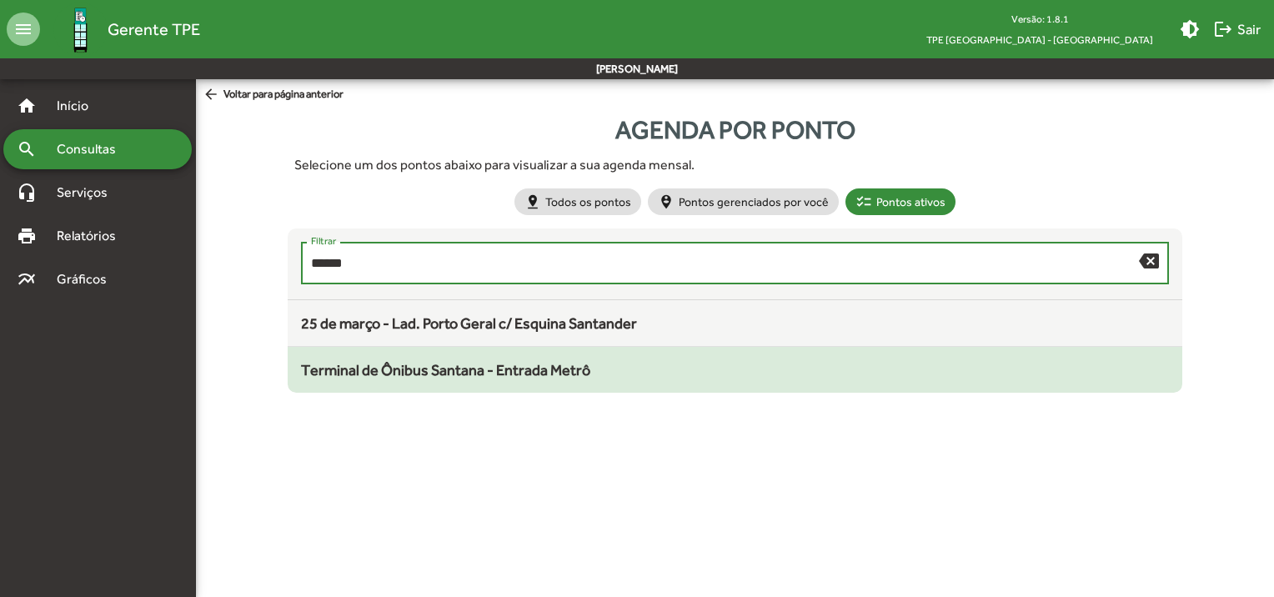
type input "******"
click at [382, 368] on span "Terminal de Ônibus Santana - Entrada Metrô" at bounding box center [445, 370] width 289 height 18
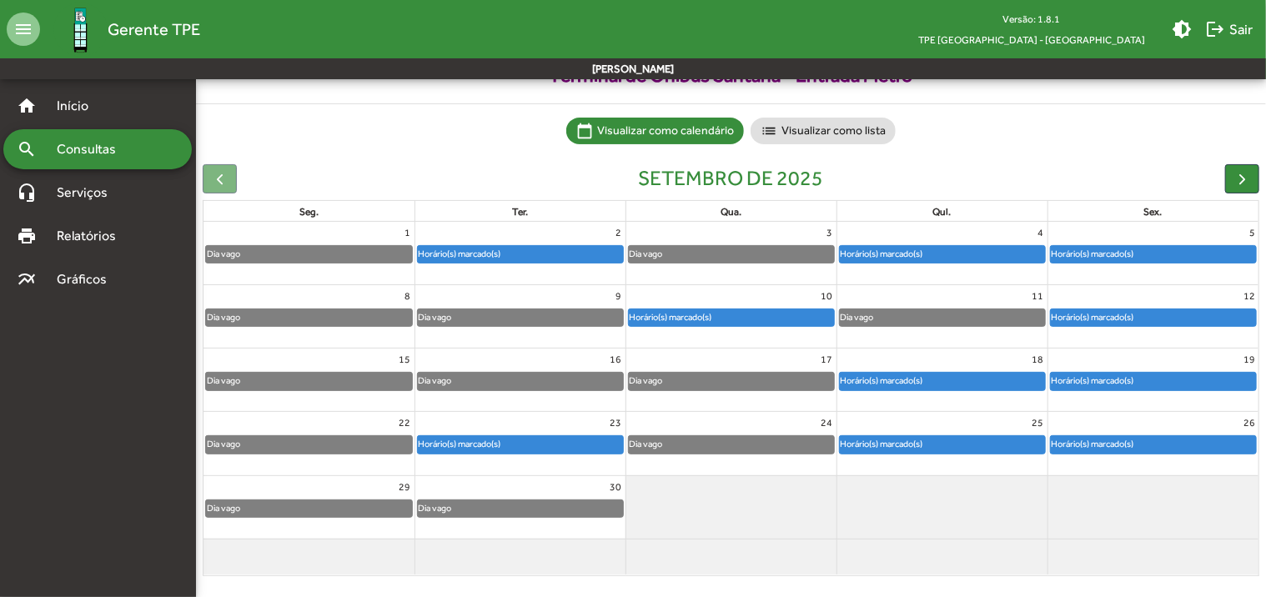
scroll to position [93, 0]
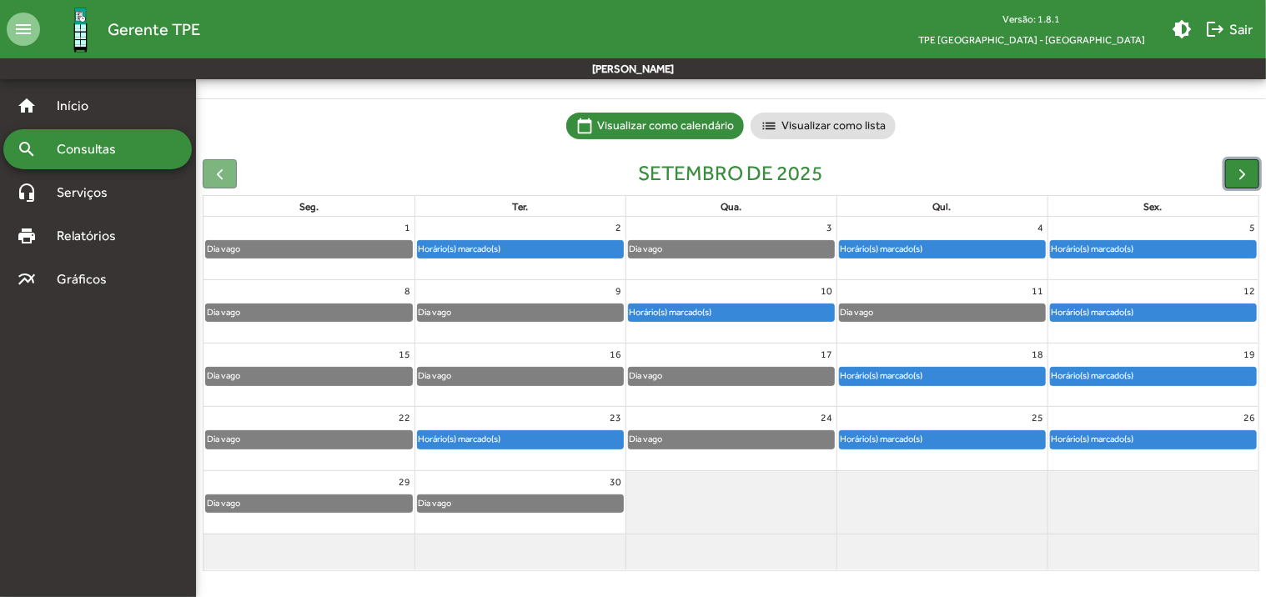
click at [1246, 177] on span "button" at bounding box center [1242, 174] width 18 height 18
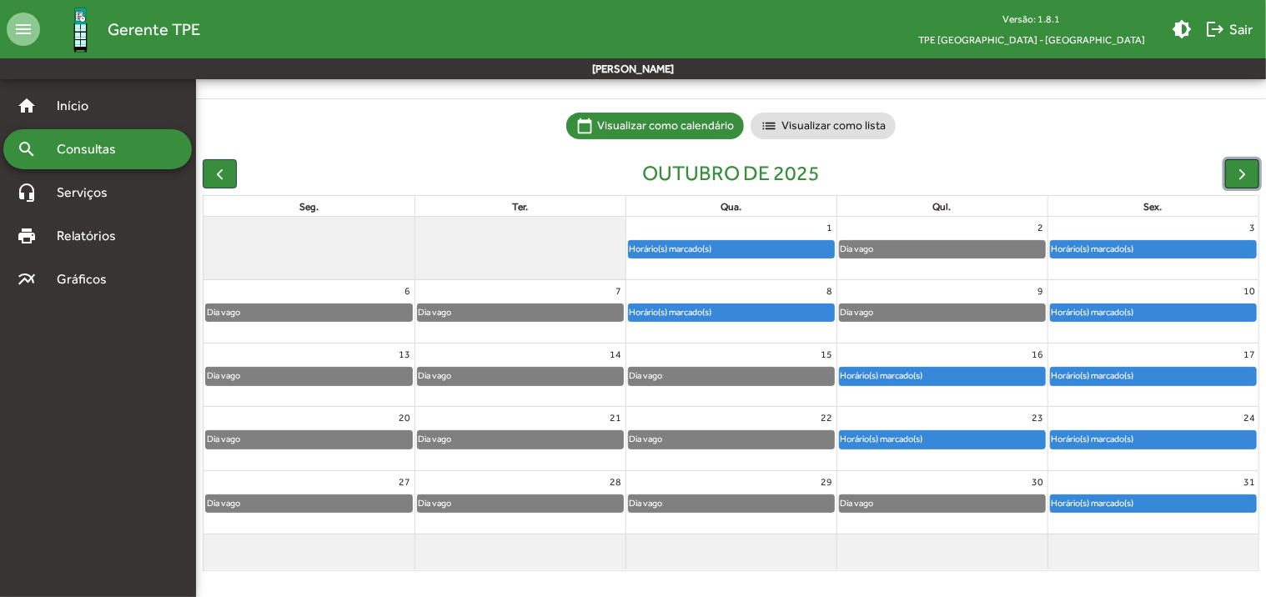
click at [1238, 173] on span "button" at bounding box center [1242, 174] width 18 height 18
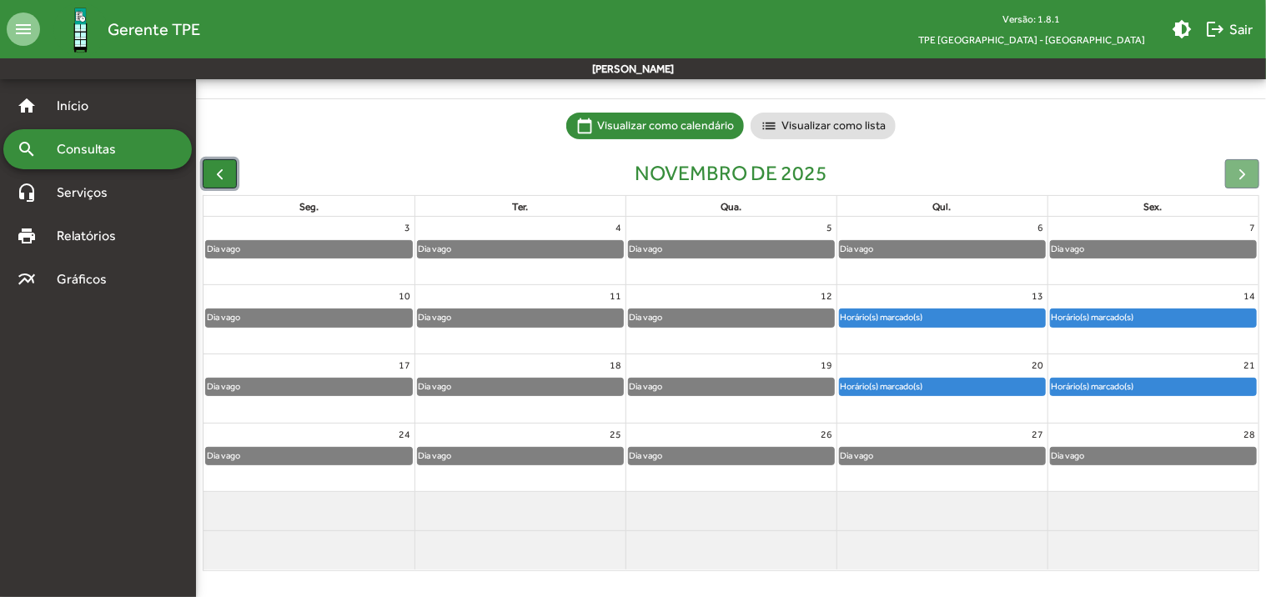
click at [223, 173] on span "button" at bounding box center [220, 174] width 18 height 18
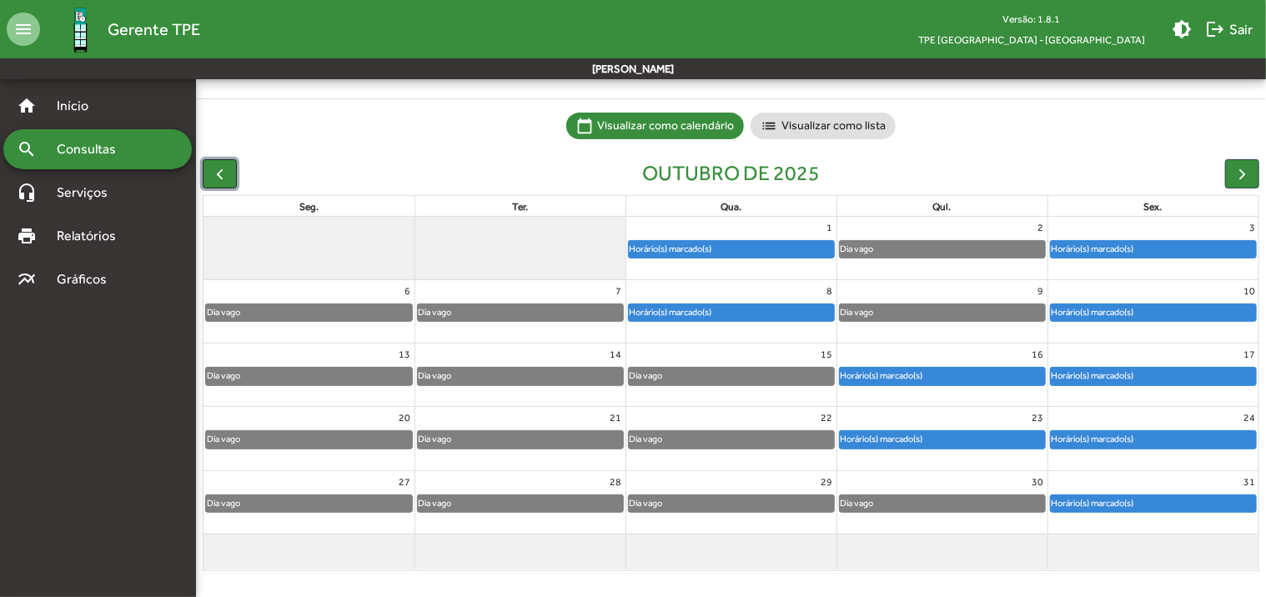
click at [223, 178] on span "button" at bounding box center [220, 174] width 18 height 18
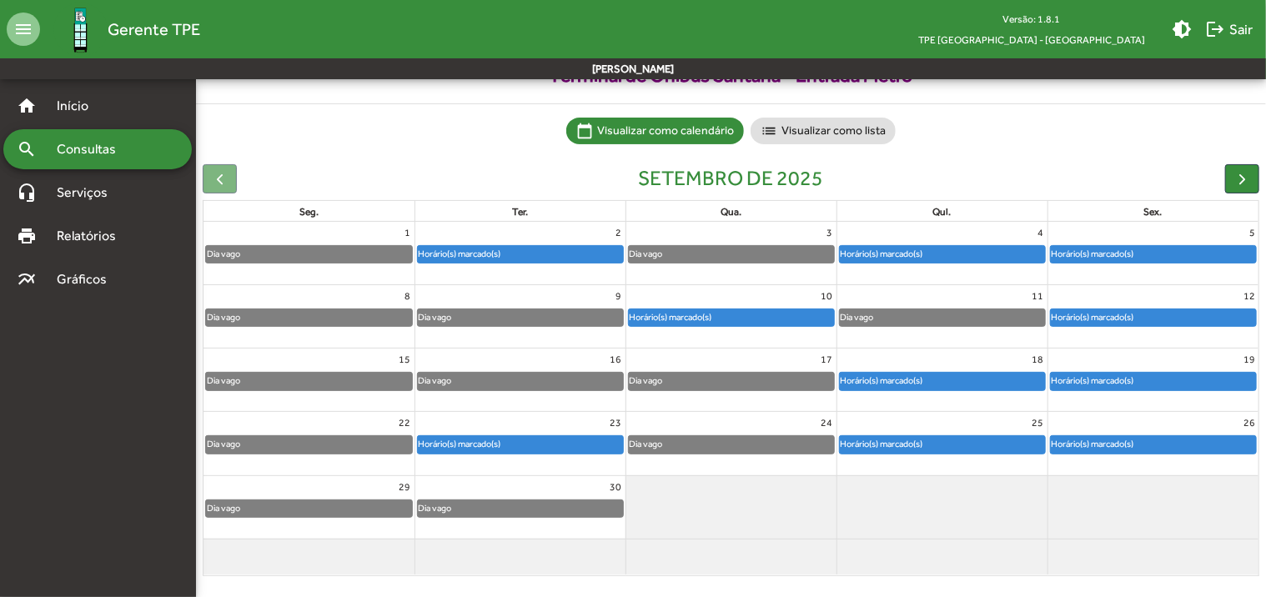
scroll to position [0, 0]
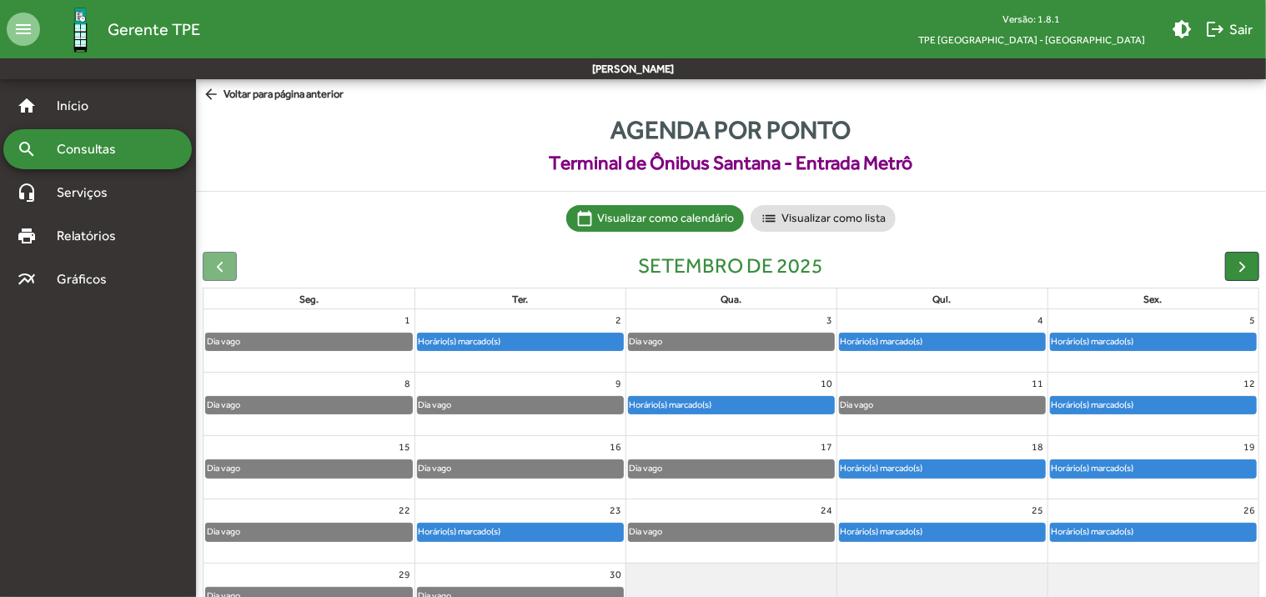
click at [247, 100] on span "arrow_back Voltar para página anterior" at bounding box center [273, 95] width 141 height 18
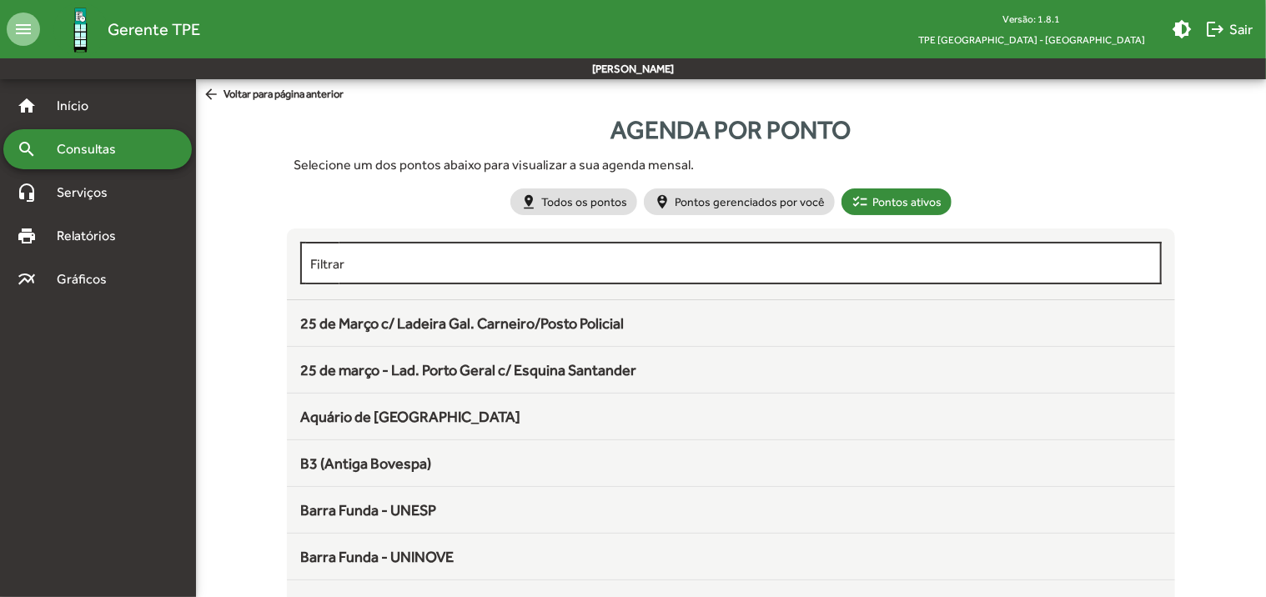
click at [394, 268] on input "Filtrar" at bounding box center [730, 263] width 841 height 15
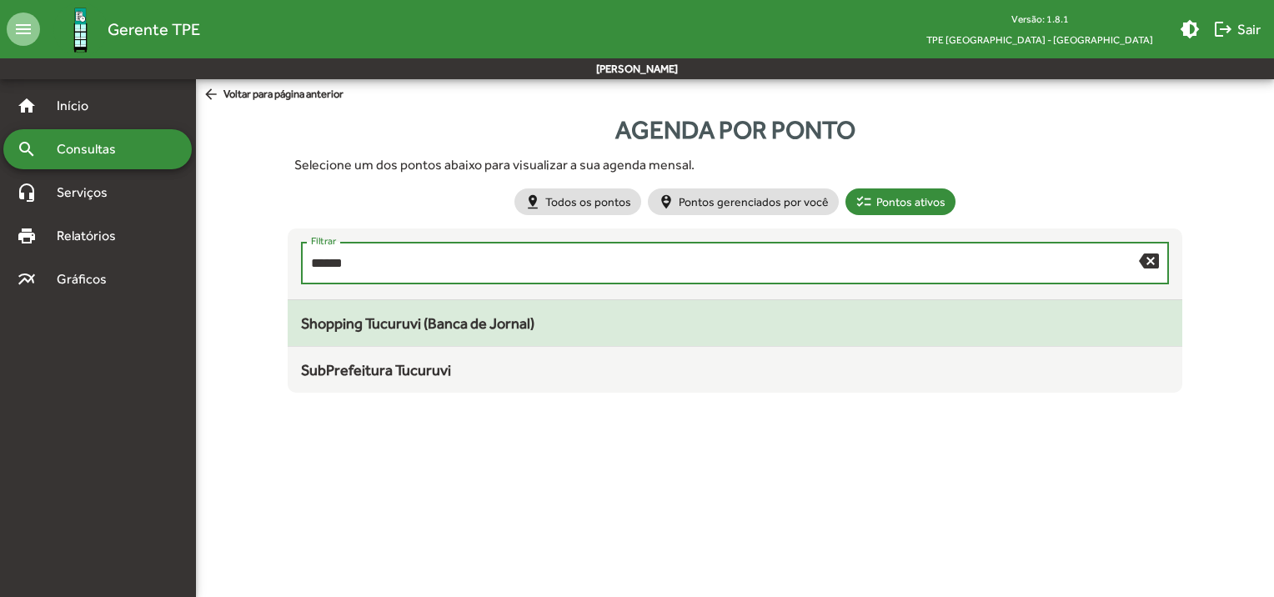
type input "******"
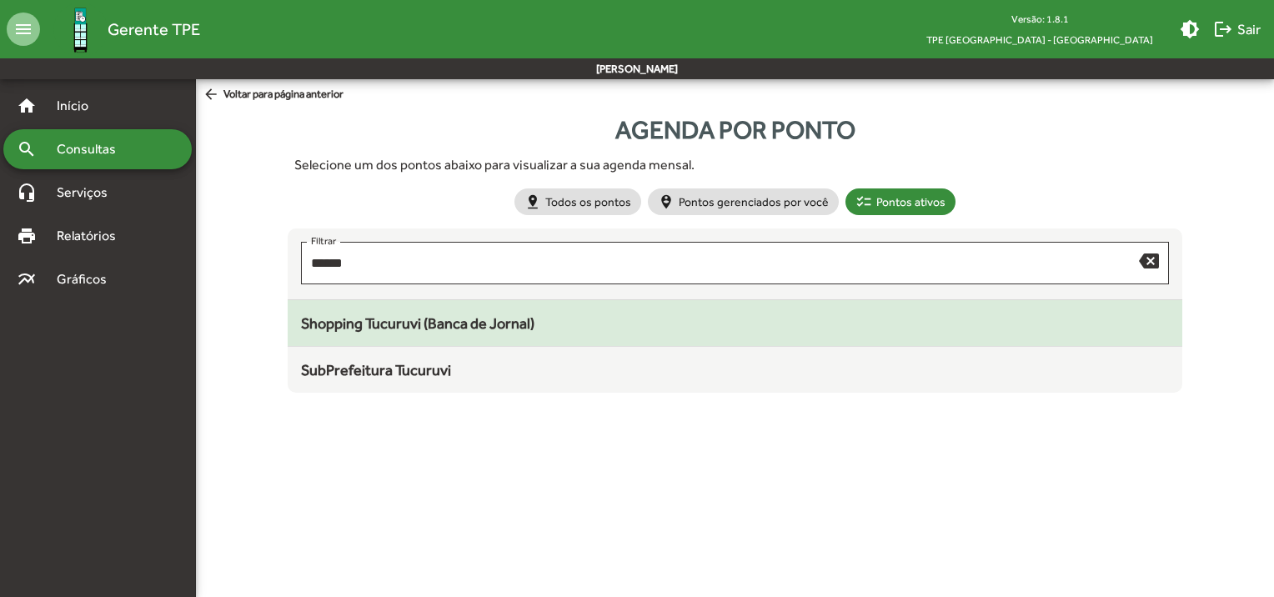
click at [428, 326] on span "Shopping Tucuruvi (Banca de Jornal)" at bounding box center [417, 323] width 233 height 18
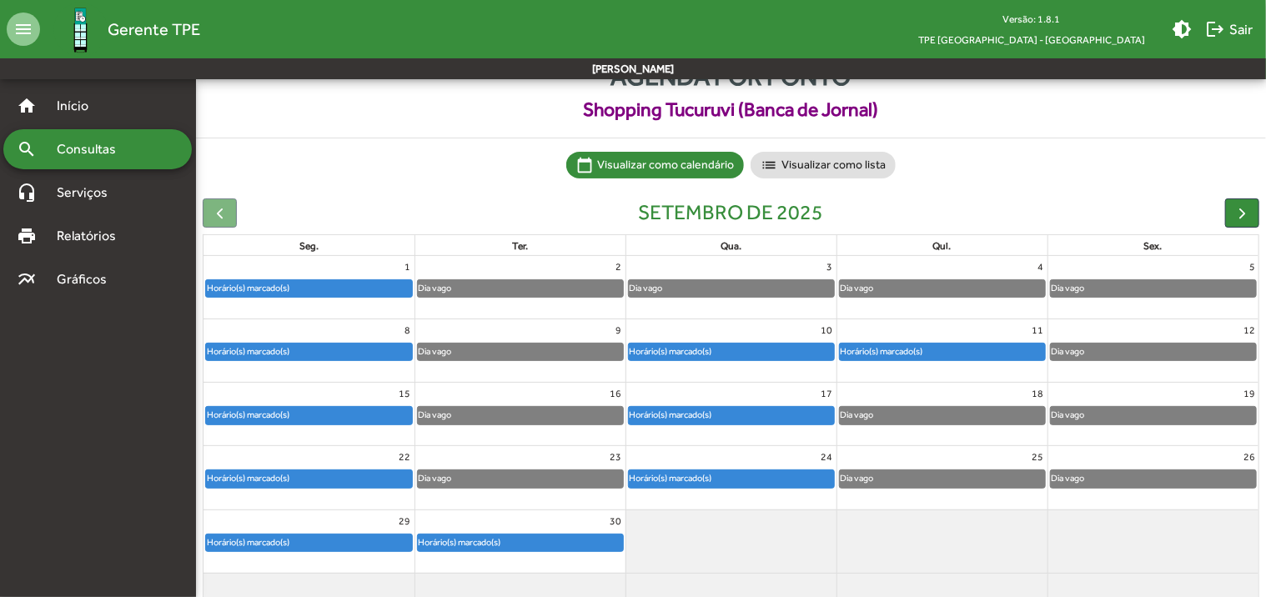
scroll to position [83, 0]
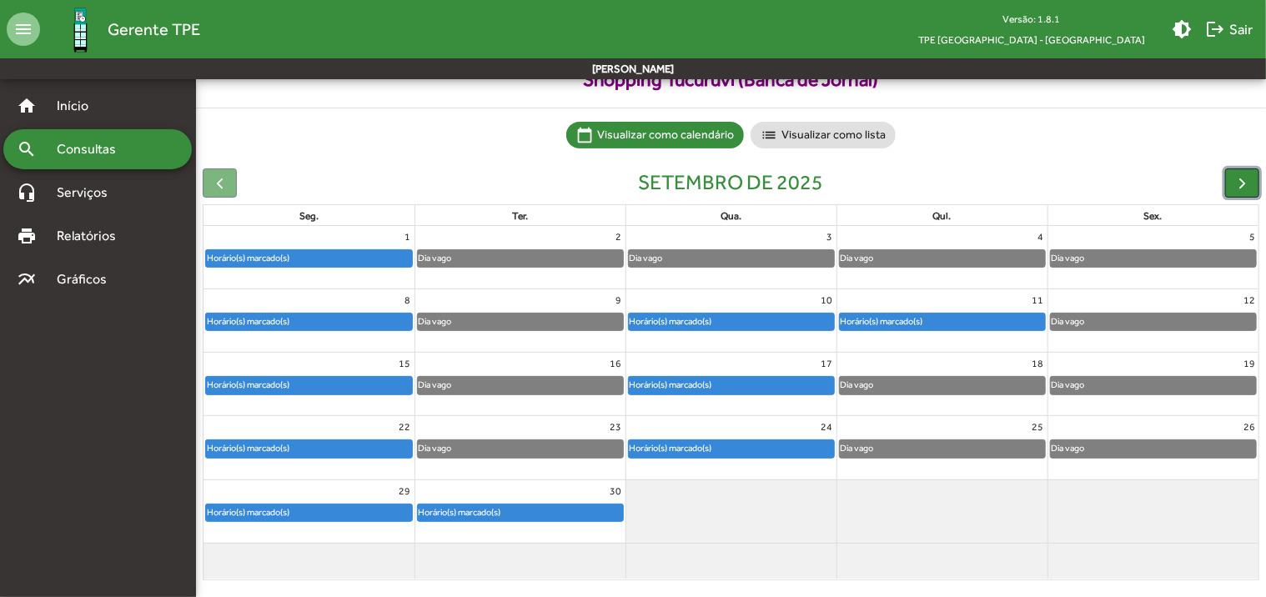
click at [1249, 183] on span "button" at bounding box center [1242, 183] width 18 height 18
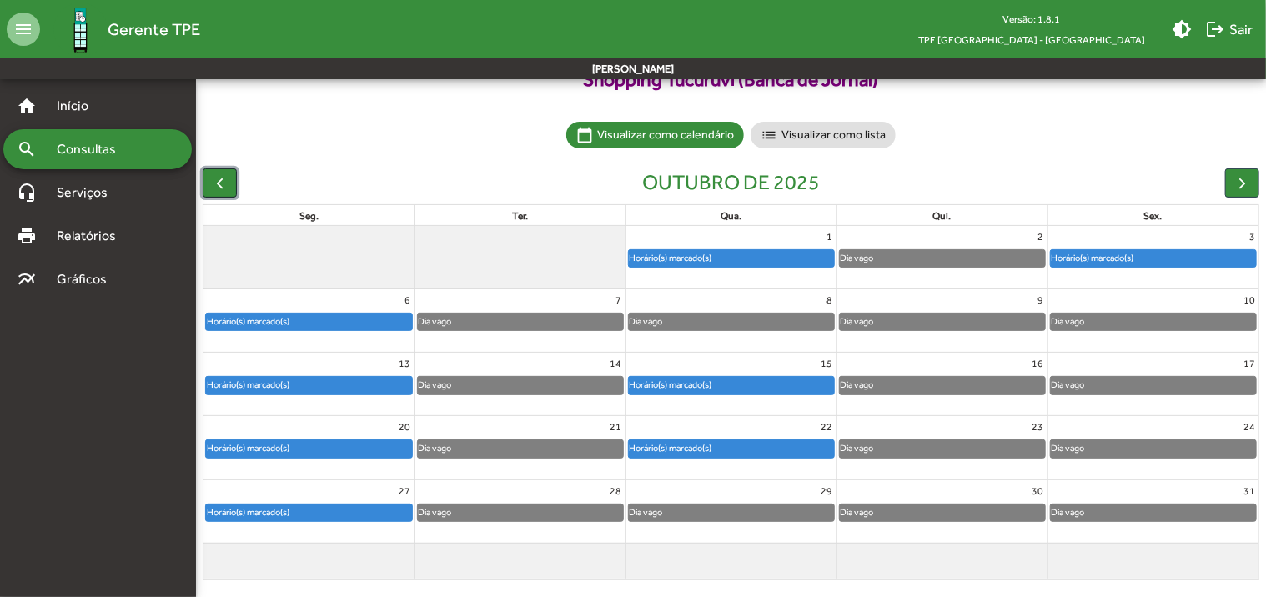
click at [221, 185] on span "button" at bounding box center [220, 183] width 18 height 18
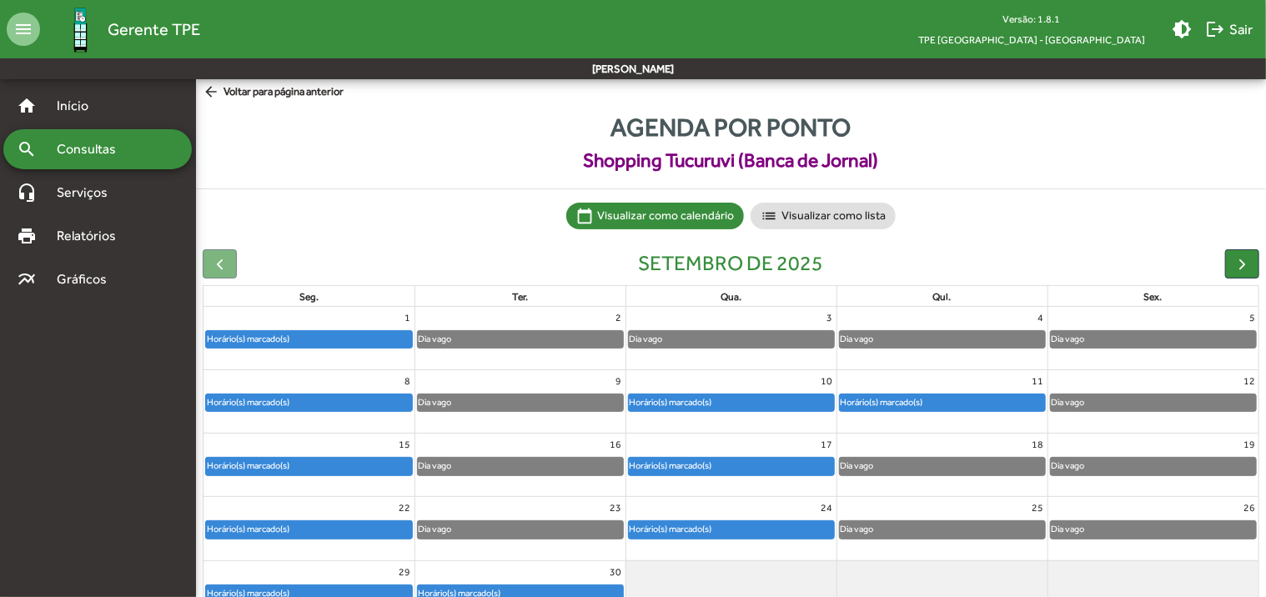
scroll to position [0, 0]
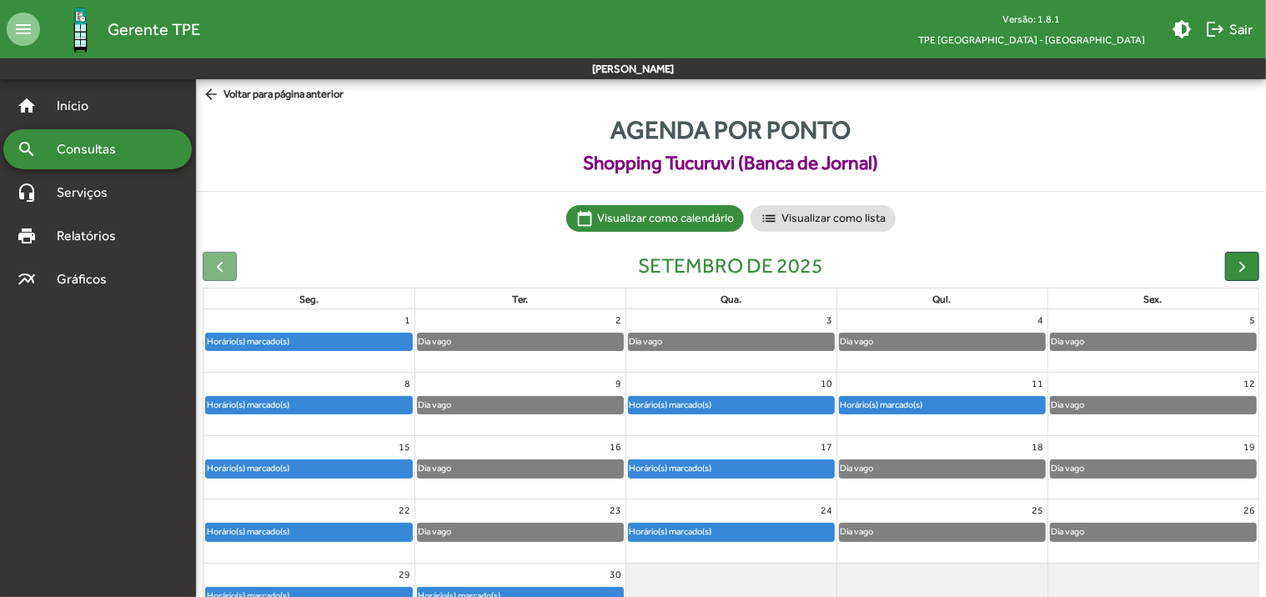
click at [288, 99] on span "arrow_back Voltar para página anterior" at bounding box center [273, 95] width 141 height 18
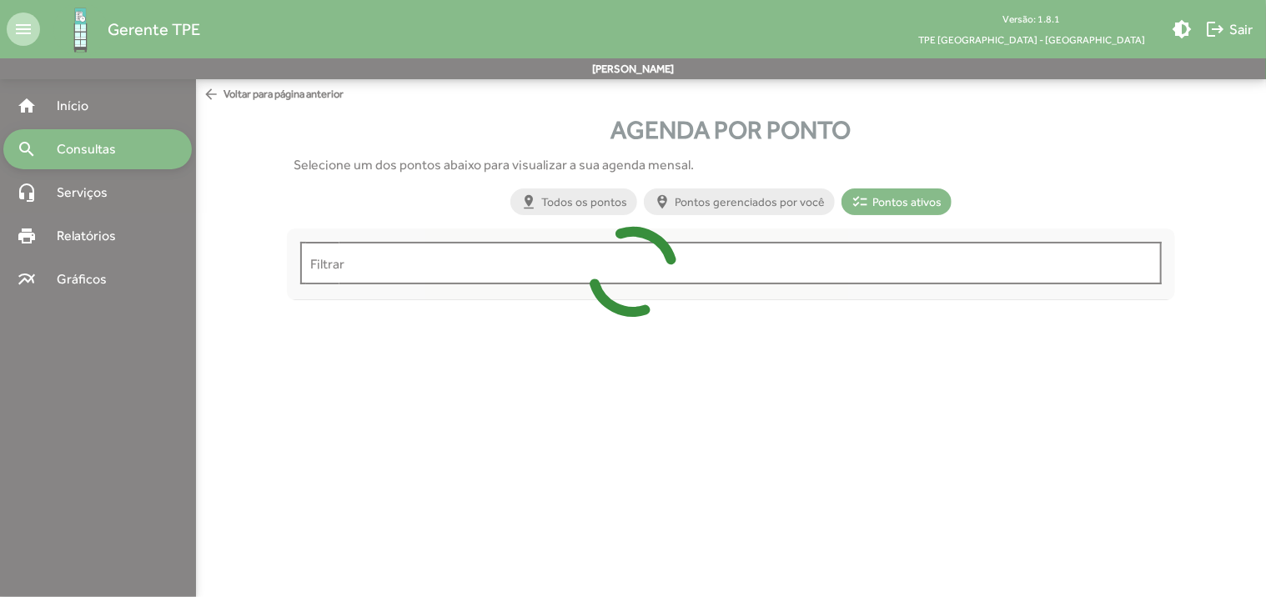
click at [380, 261] on input "Filtrar" at bounding box center [730, 263] width 841 height 15
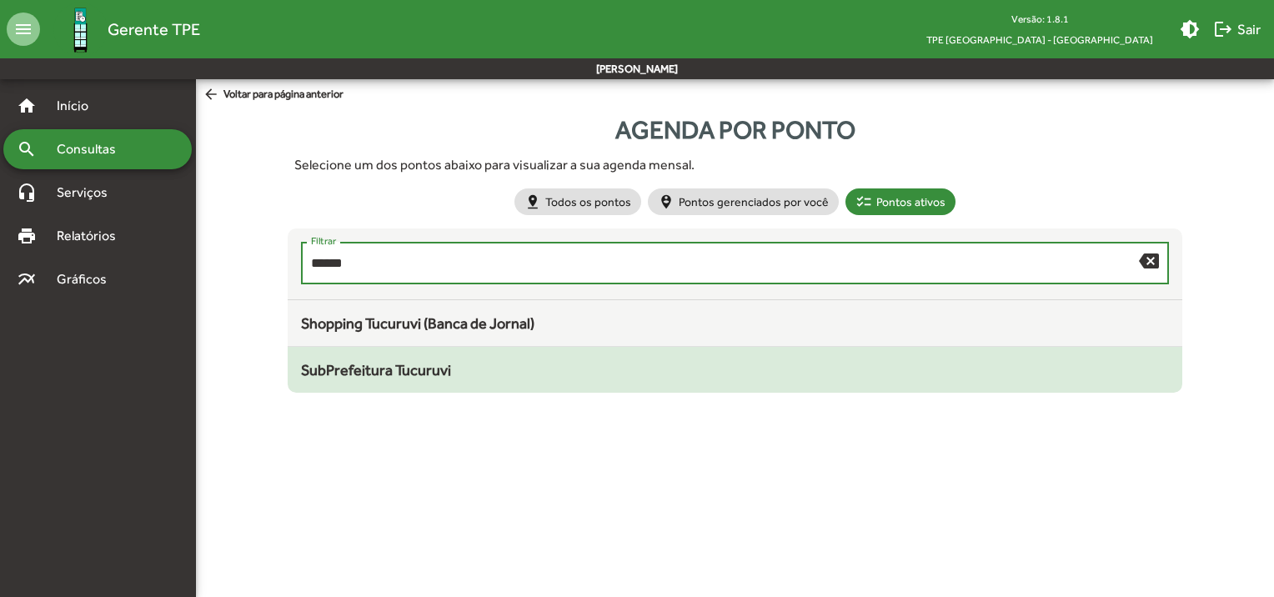
type input "******"
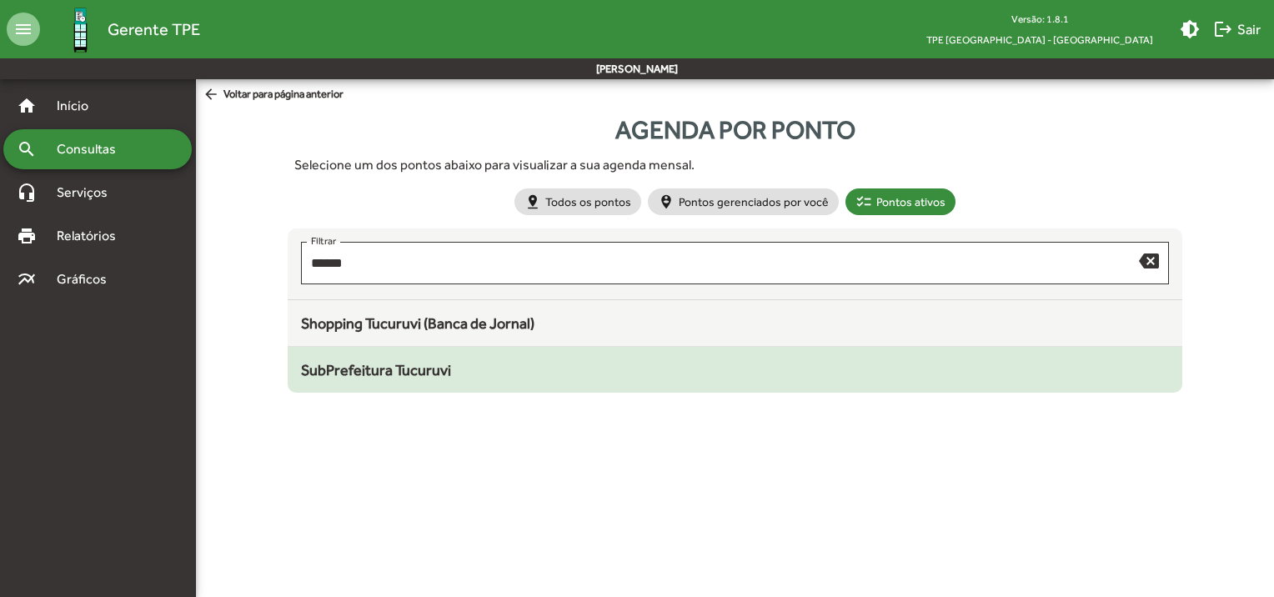
click at [380, 372] on span "SubPrefeitura Tucuruvi" at bounding box center [376, 370] width 150 height 18
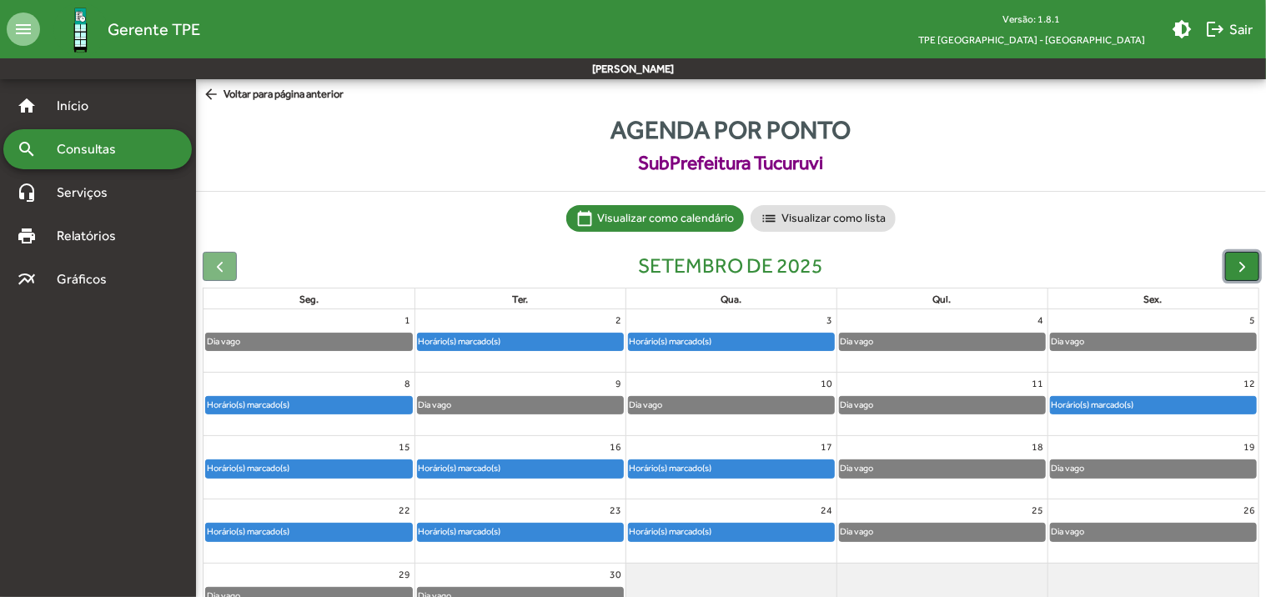
click at [1241, 268] on span "button" at bounding box center [1242, 267] width 18 height 18
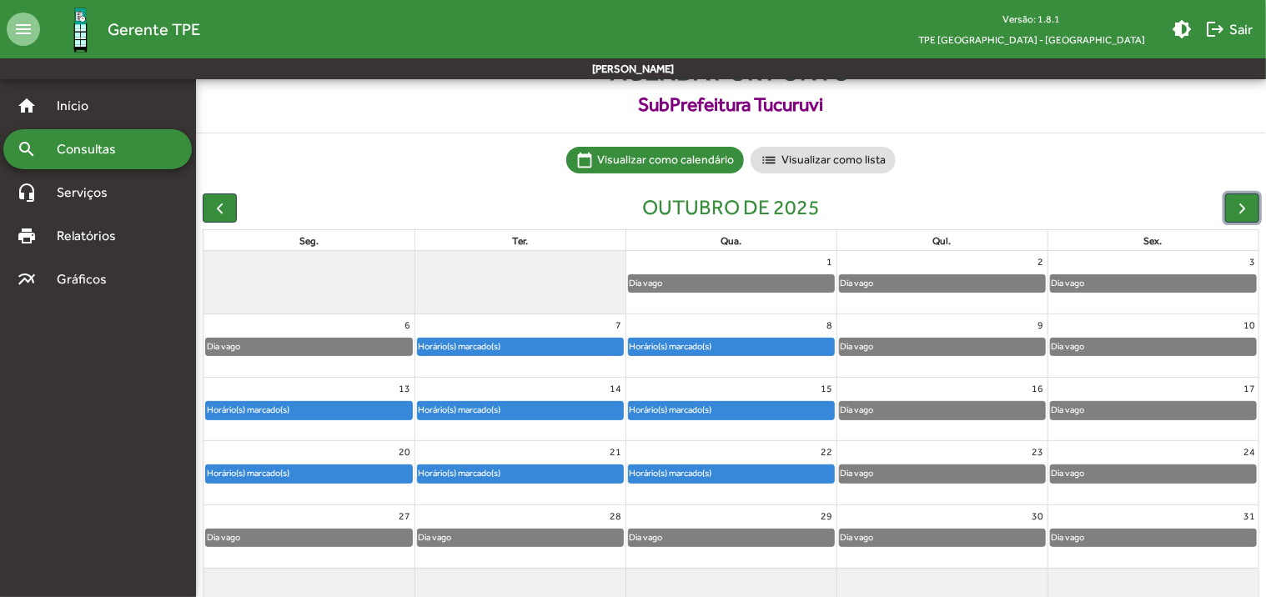
scroll to position [83, 0]
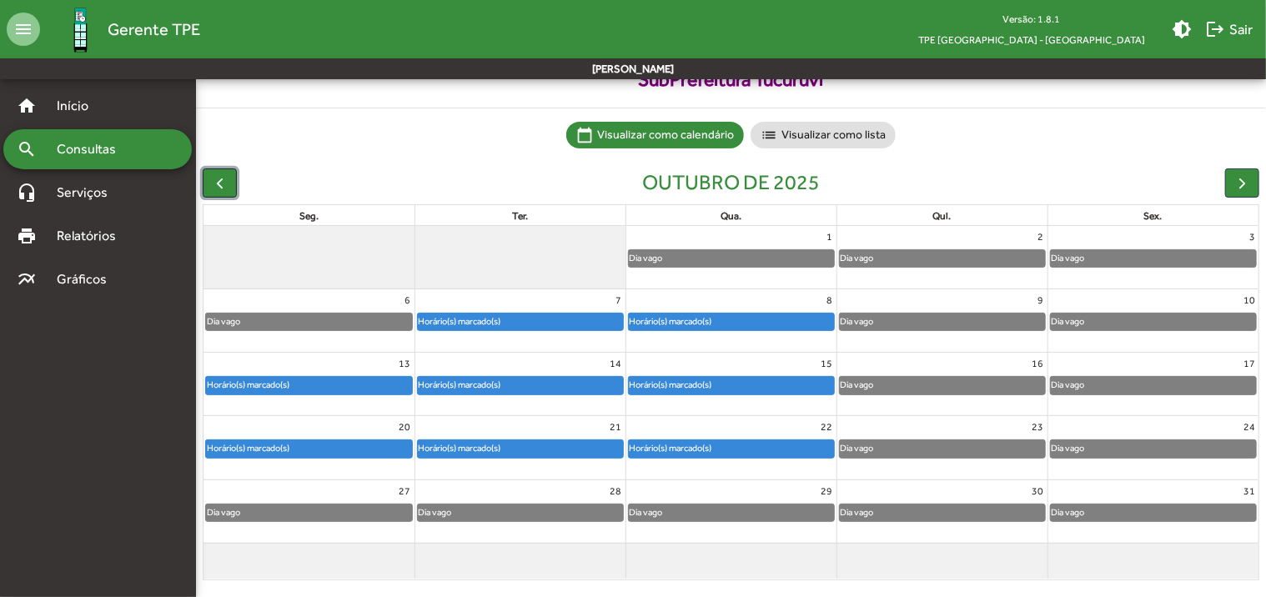
click at [213, 193] on button "button" at bounding box center [220, 182] width 34 height 29
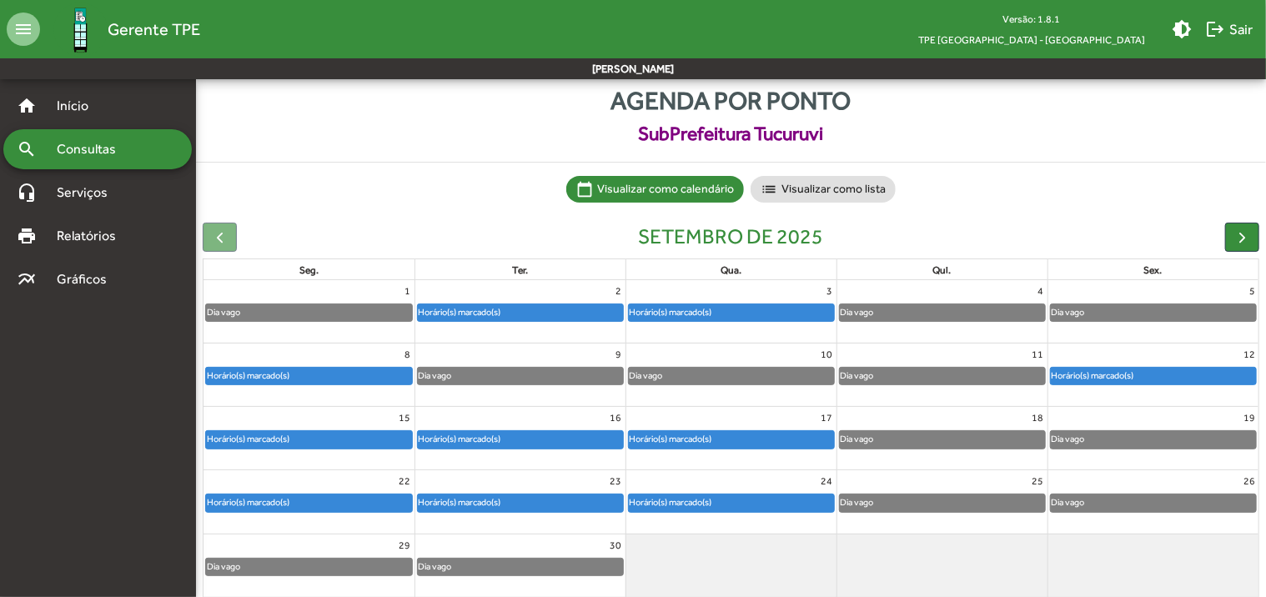
scroll to position [0, 0]
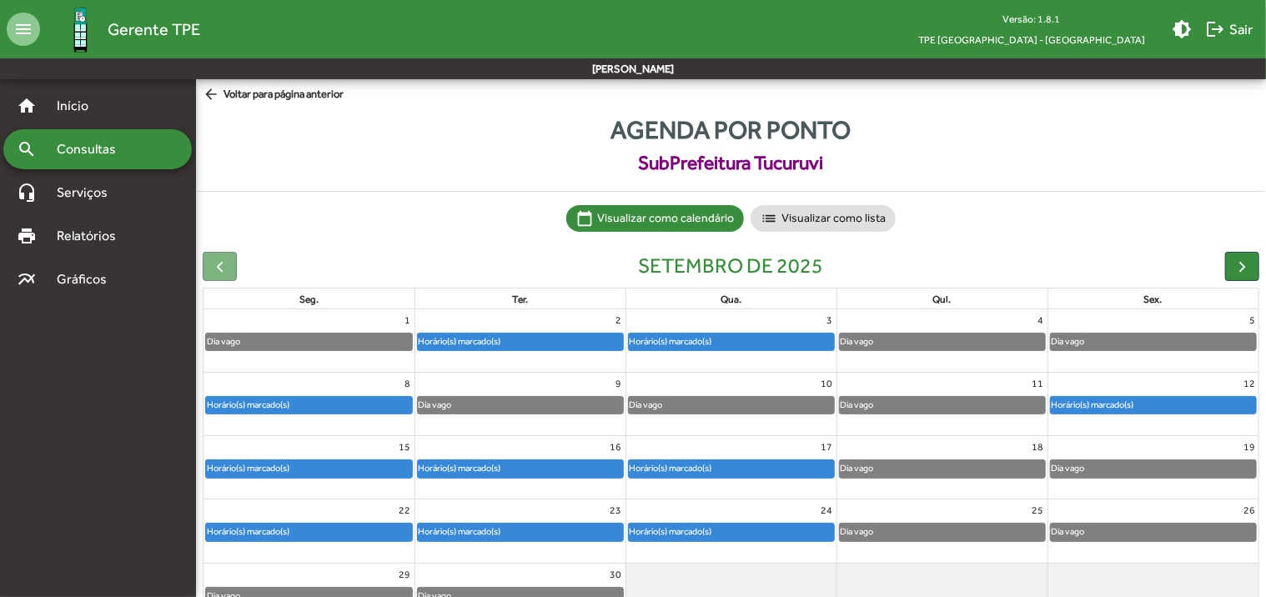
click at [284, 99] on span "arrow_back Voltar para página anterior" at bounding box center [273, 95] width 141 height 18
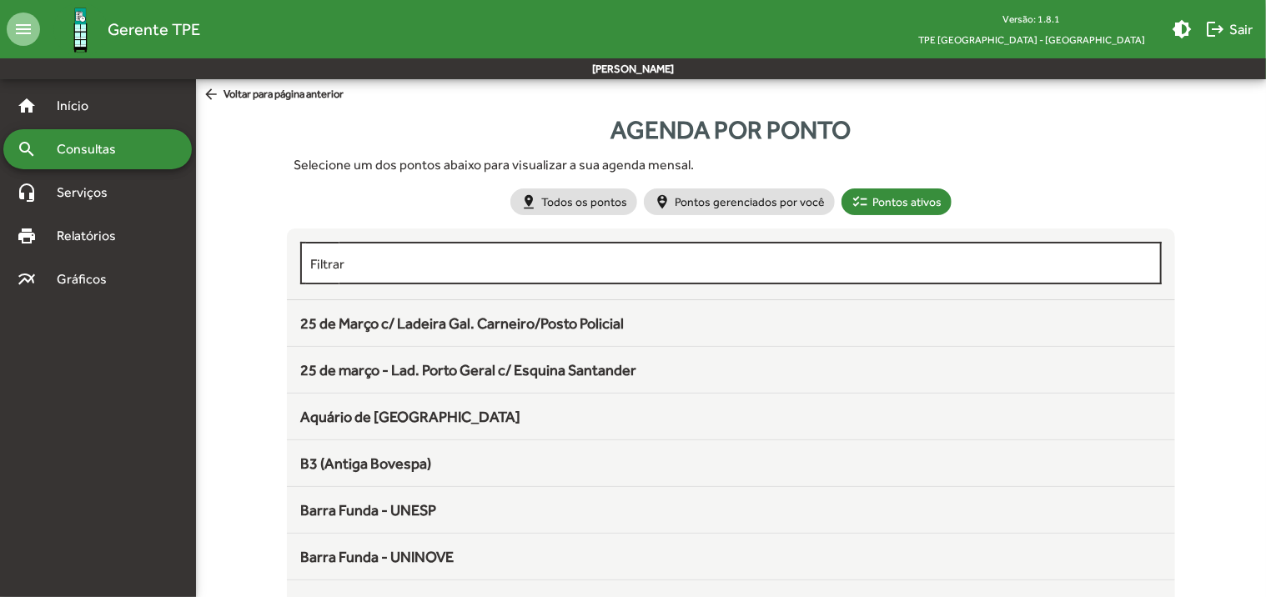
click at [362, 262] on input "Filtrar" at bounding box center [730, 263] width 841 height 15
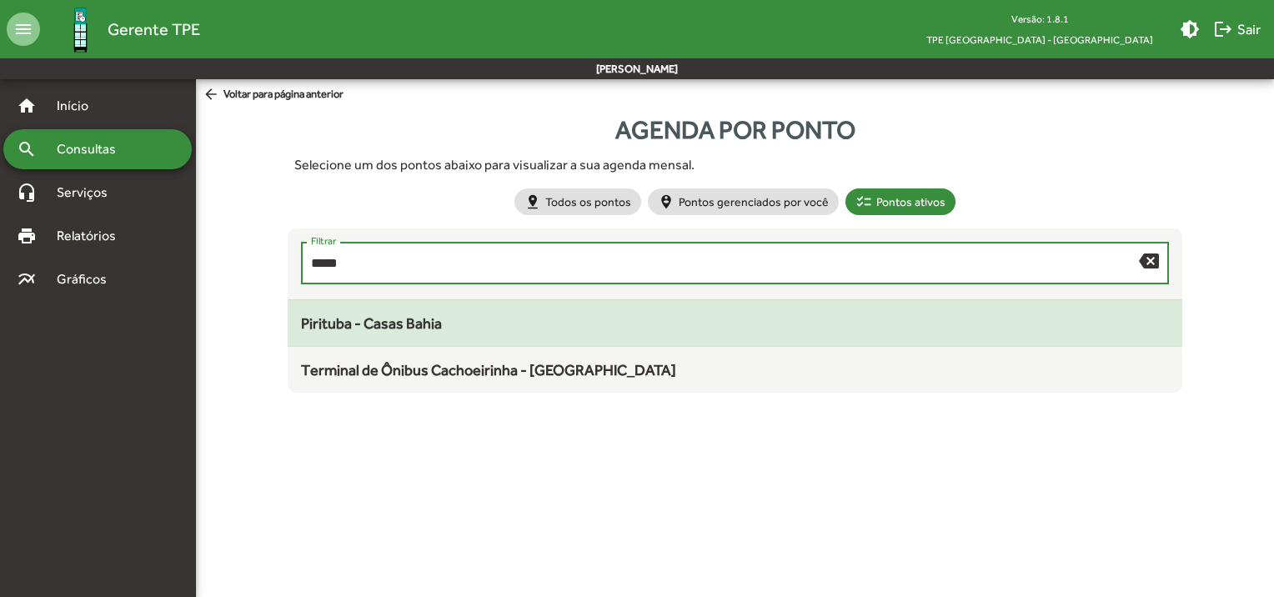
type input "*****"
click at [360, 324] on span "Pirituba - Casas Bahia" at bounding box center [371, 323] width 141 height 18
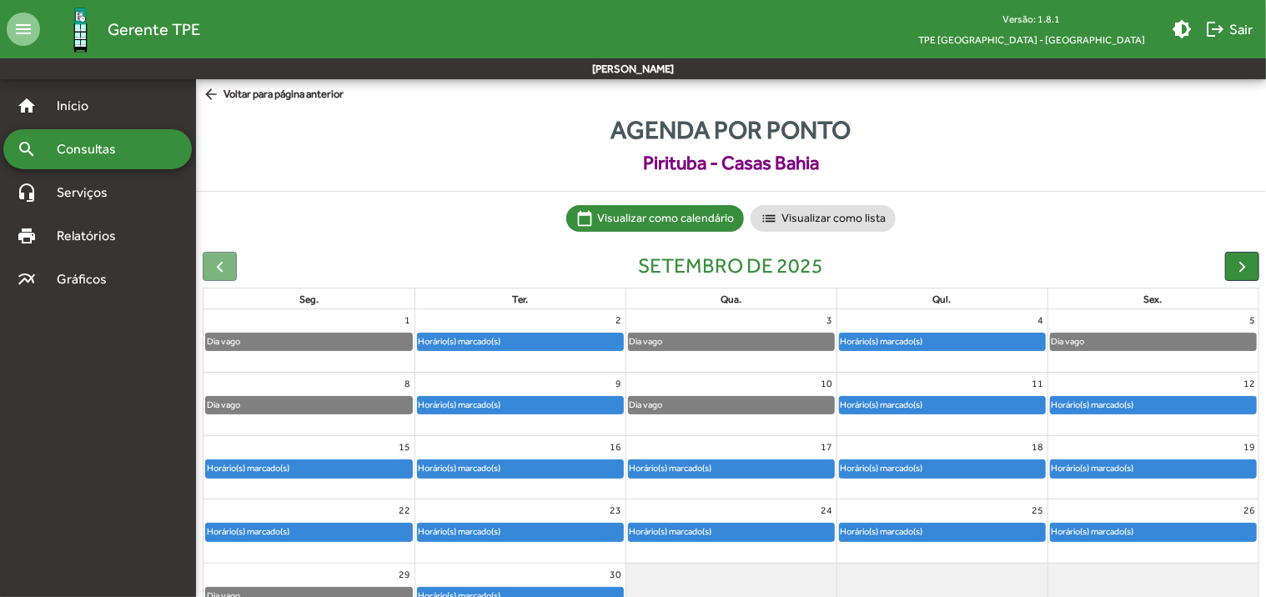
scroll to position [83, 0]
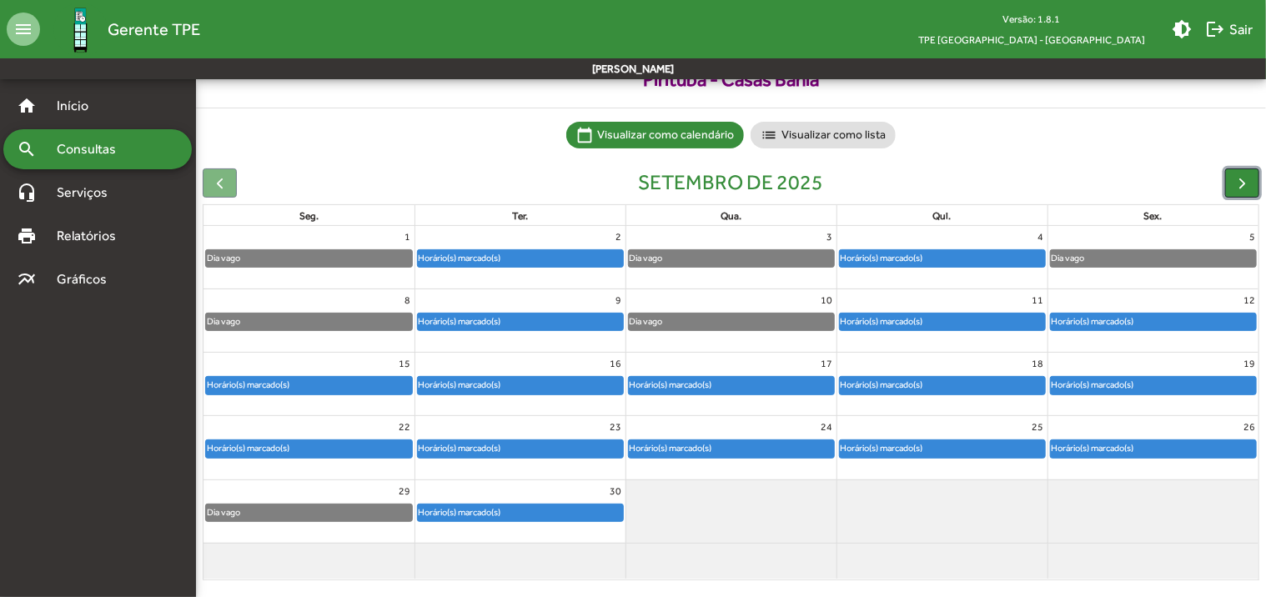
click at [1237, 187] on span "button" at bounding box center [1242, 183] width 18 height 18
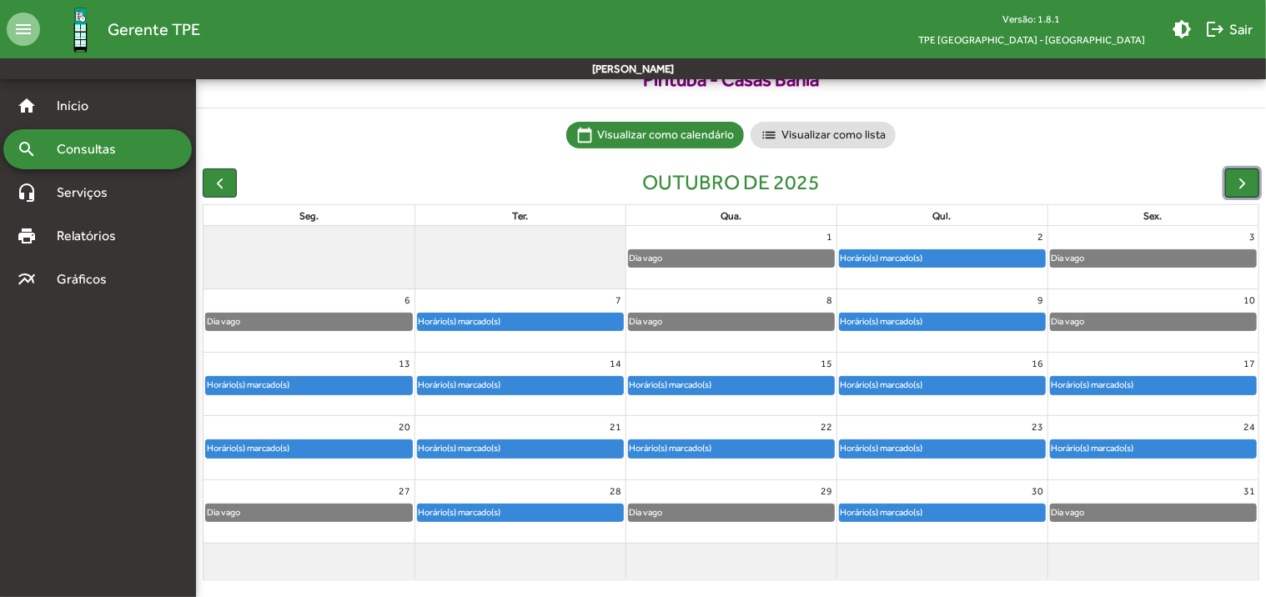
click at [1250, 184] on span "button" at bounding box center [1242, 183] width 18 height 18
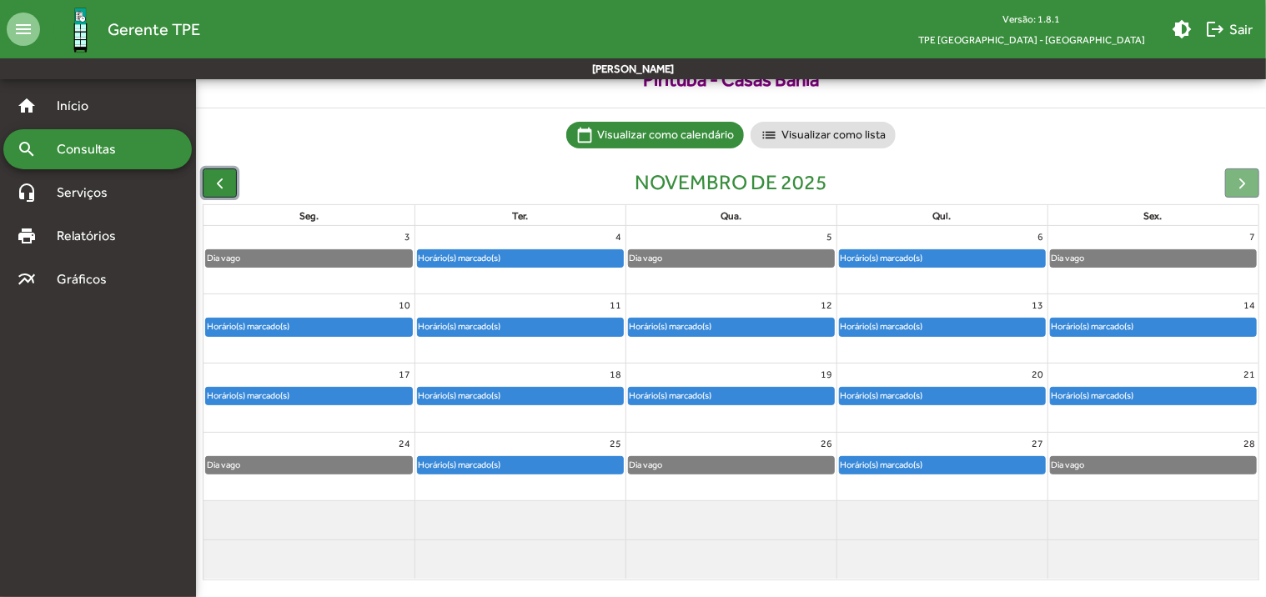
click at [224, 183] on span "button" at bounding box center [220, 183] width 18 height 18
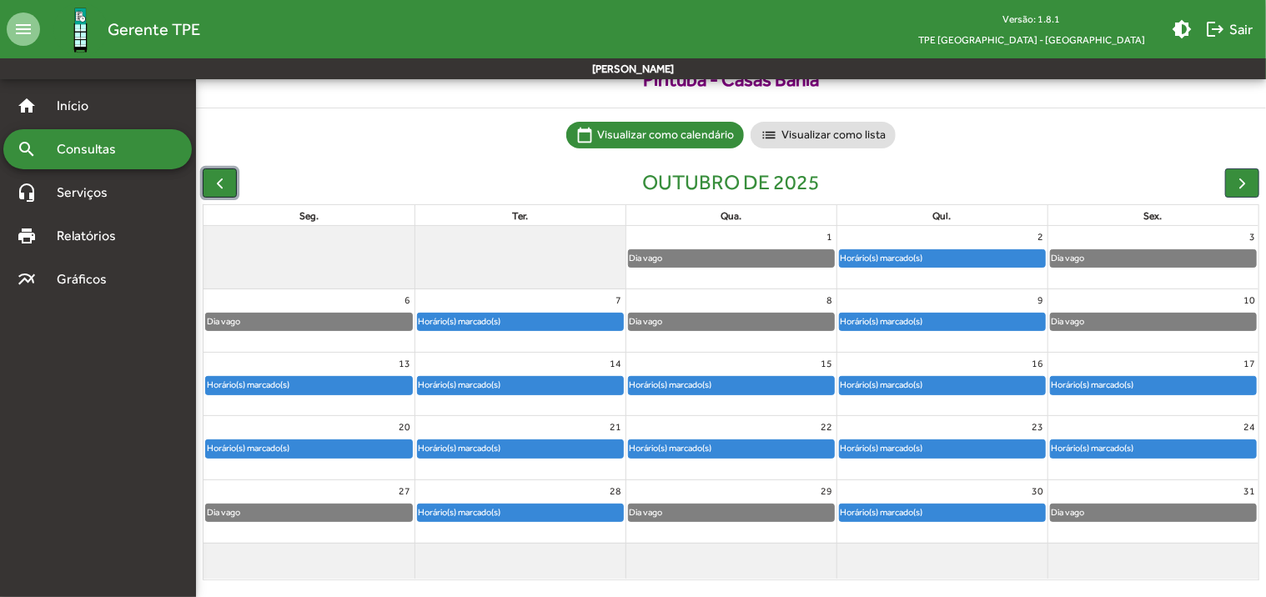
click at [216, 180] on span "button" at bounding box center [220, 183] width 18 height 18
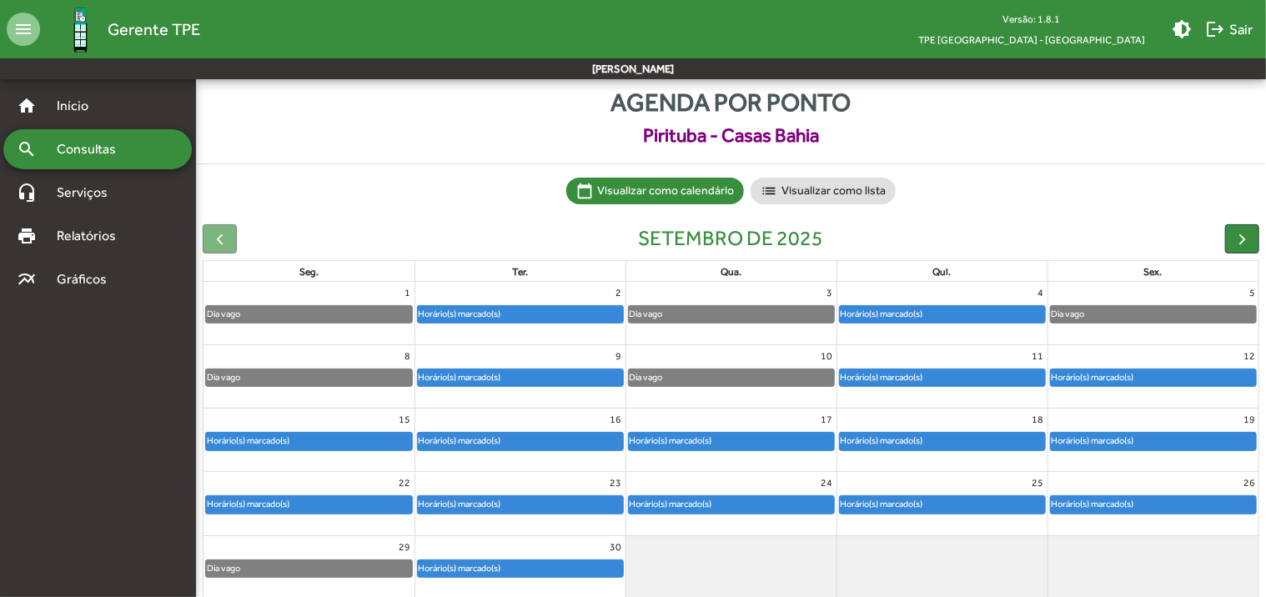
scroll to position [0, 0]
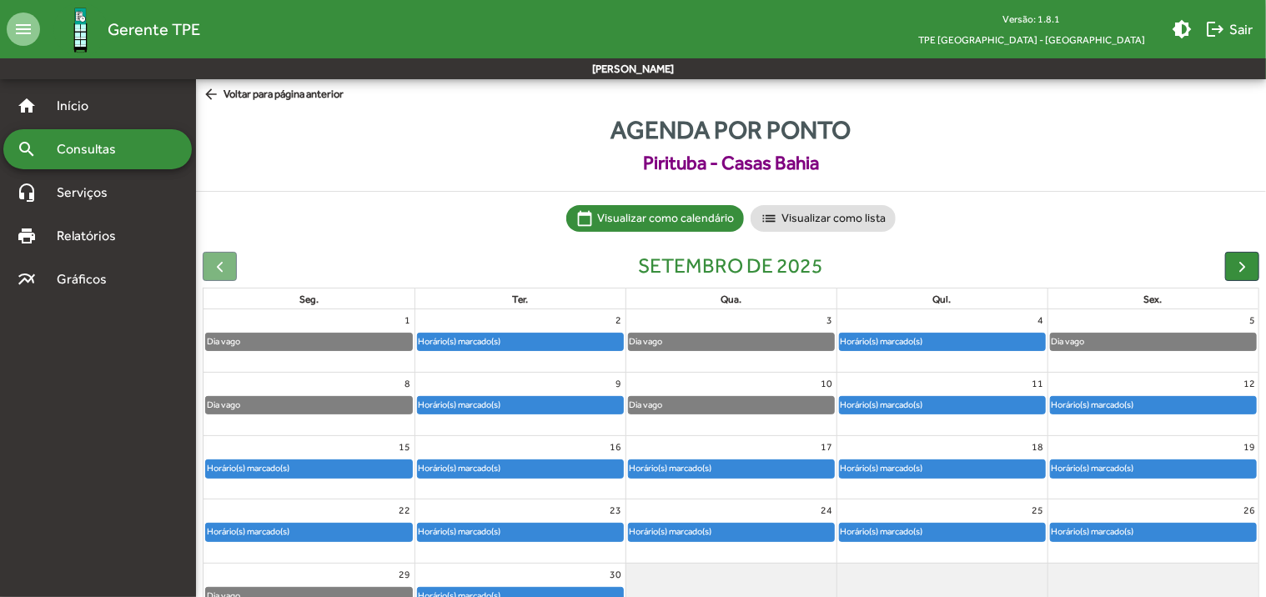
click at [257, 98] on span "arrow_back Voltar para página anterior" at bounding box center [273, 95] width 141 height 18
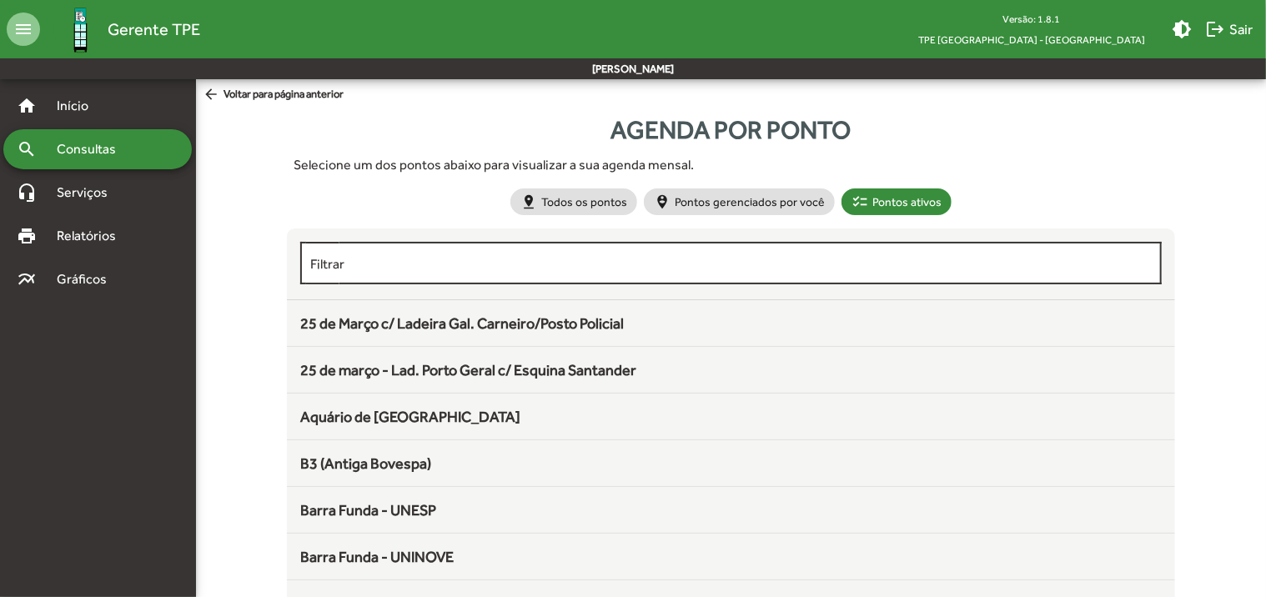
click at [351, 268] on input "Filtrar" at bounding box center [730, 263] width 841 height 15
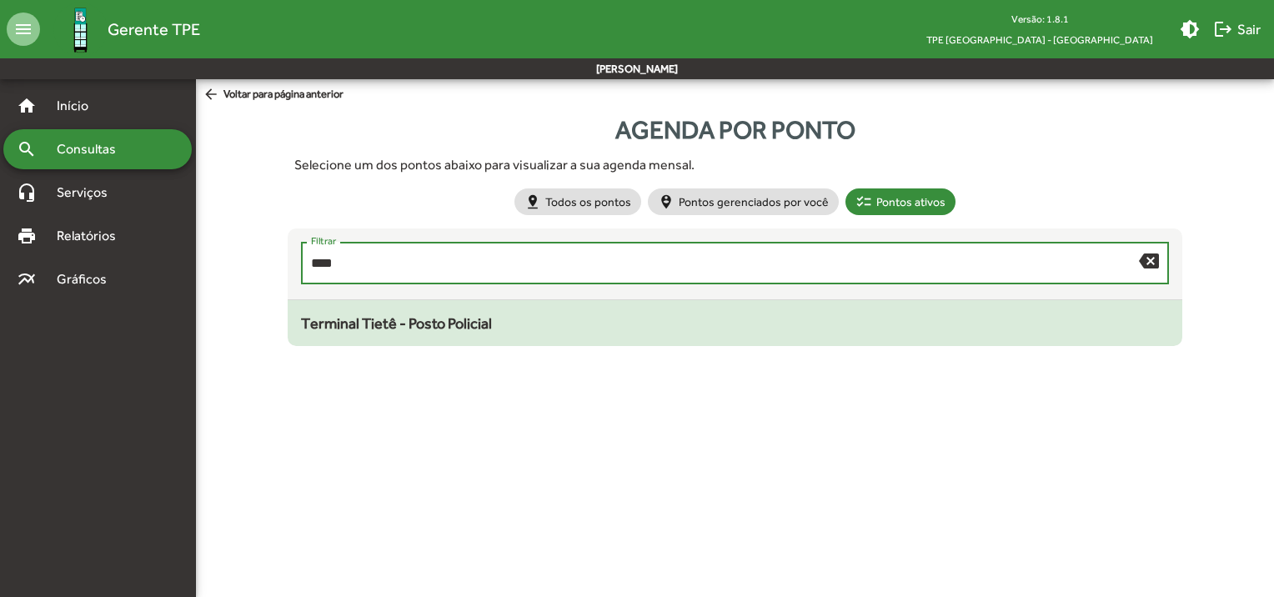
type input "****"
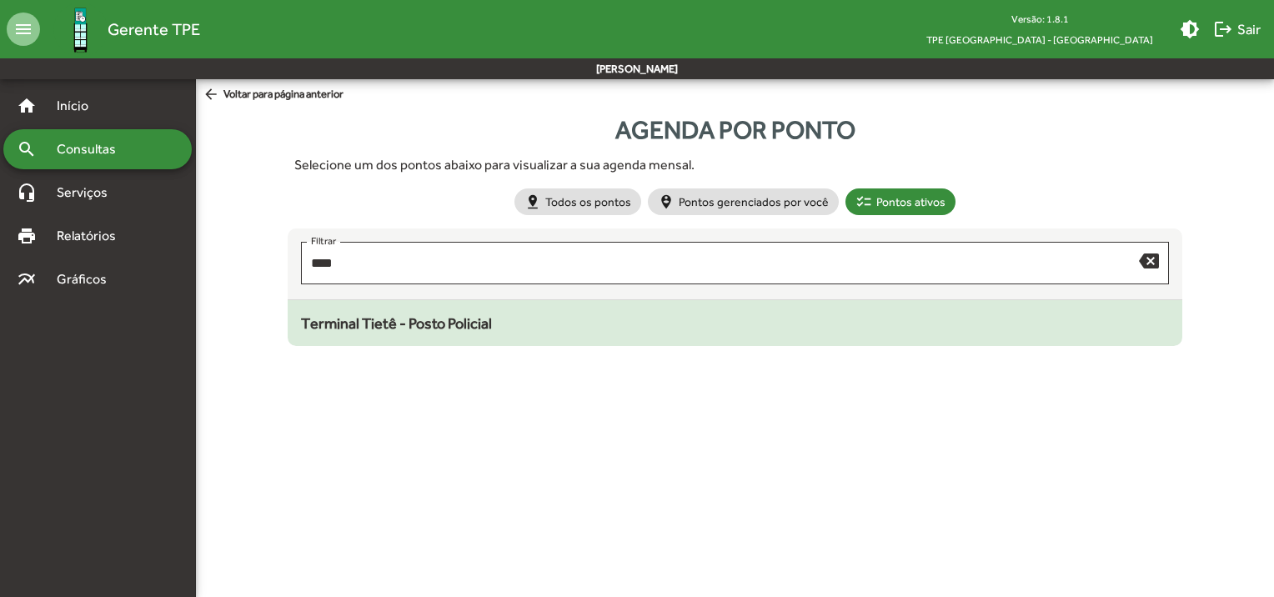
click at [402, 320] on span "Terminal Tietê - Posto Policial" at bounding box center [396, 323] width 191 height 18
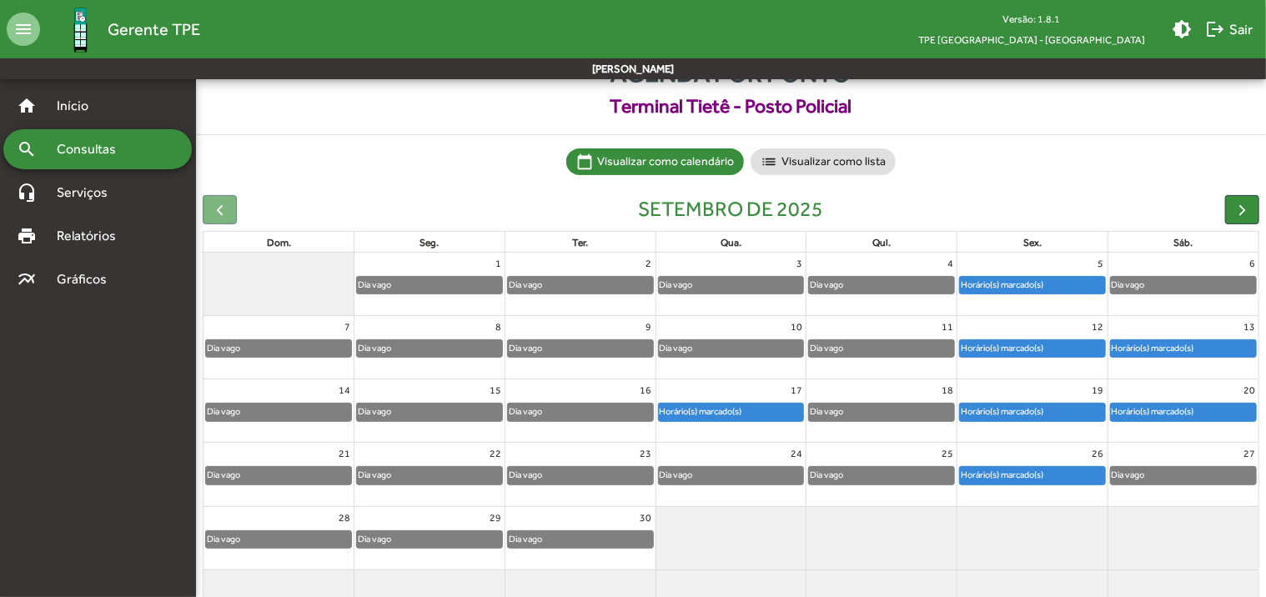
scroll to position [93, 0]
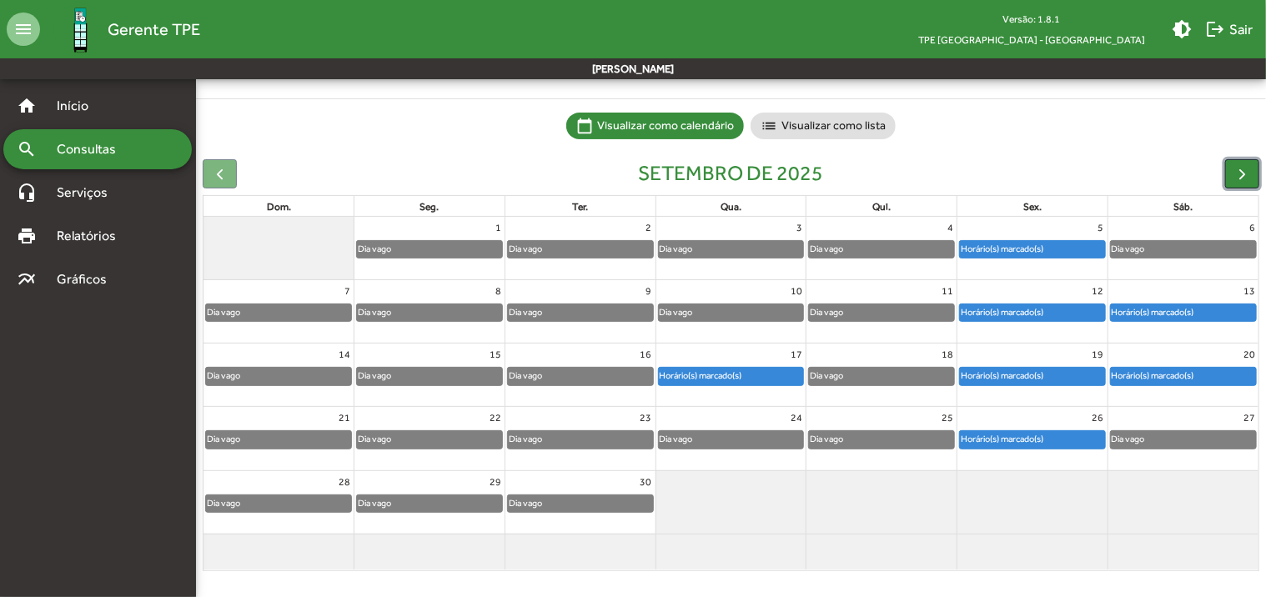
click at [1244, 176] on span "button" at bounding box center [1242, 174] width 18 height 18
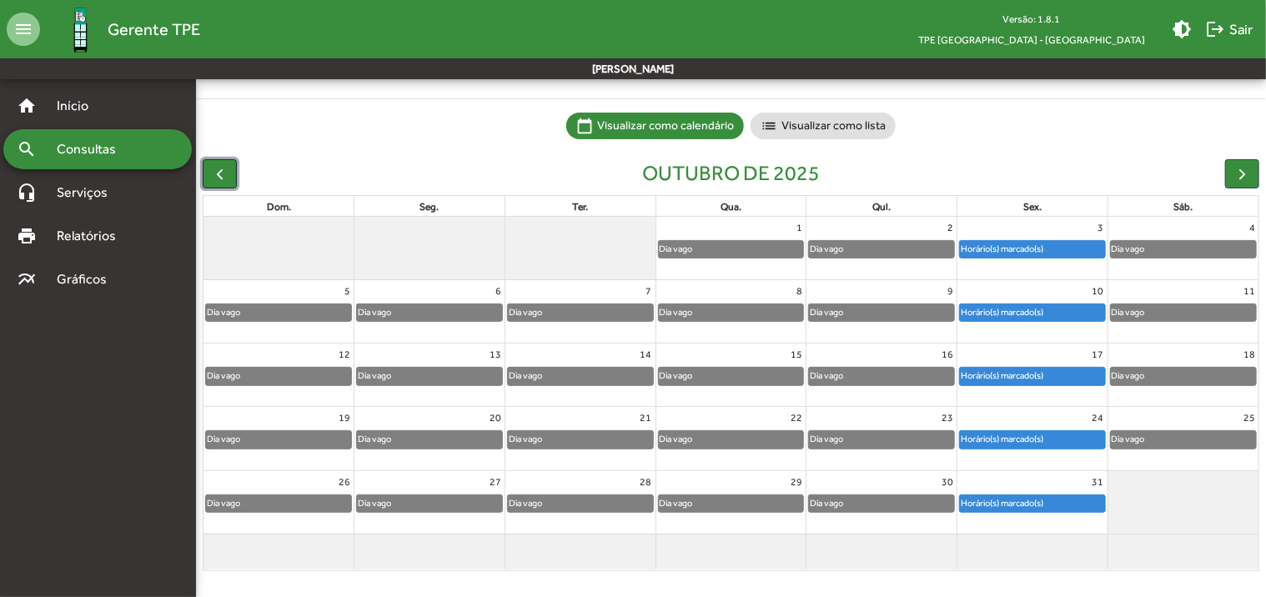
click at [227, 182] on span "button" at bounding box center [220, 174] width 18 height 18
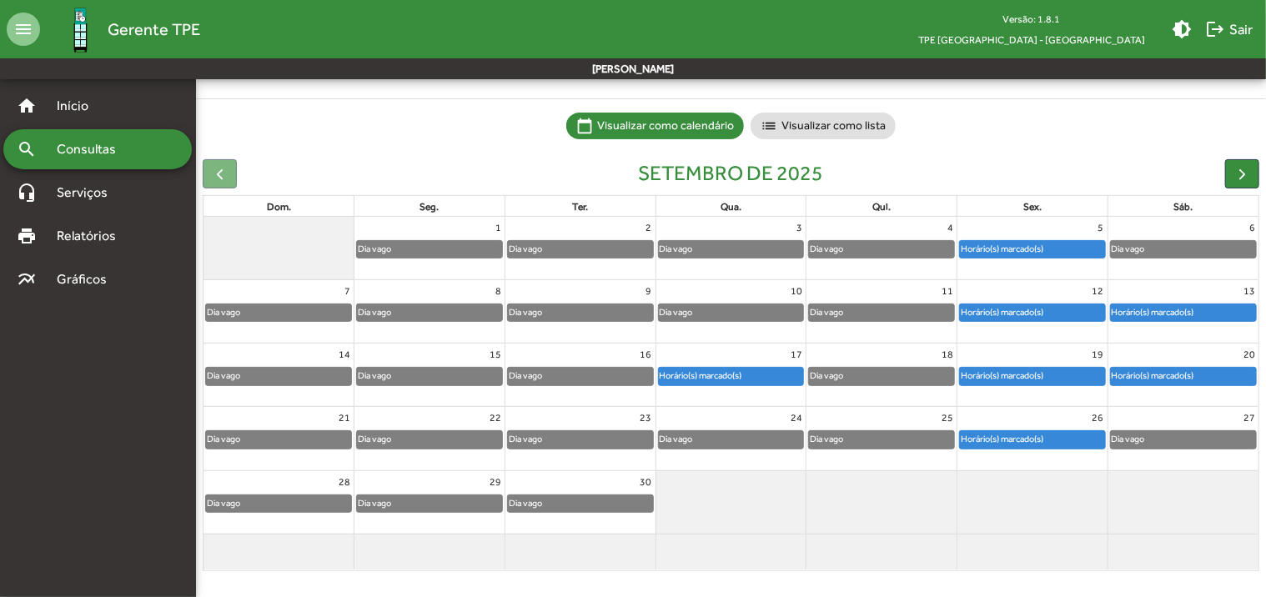
click at [226, 182] on div at bounding box center [220, 173] width 34 height 29
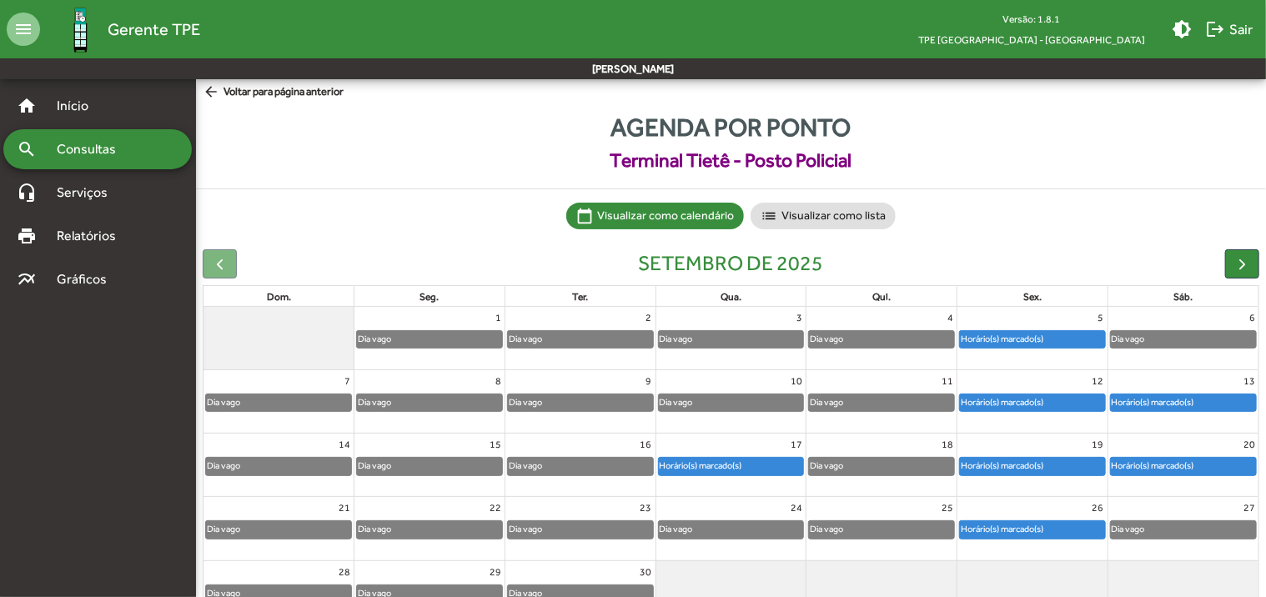
scroll to position [0, 0]
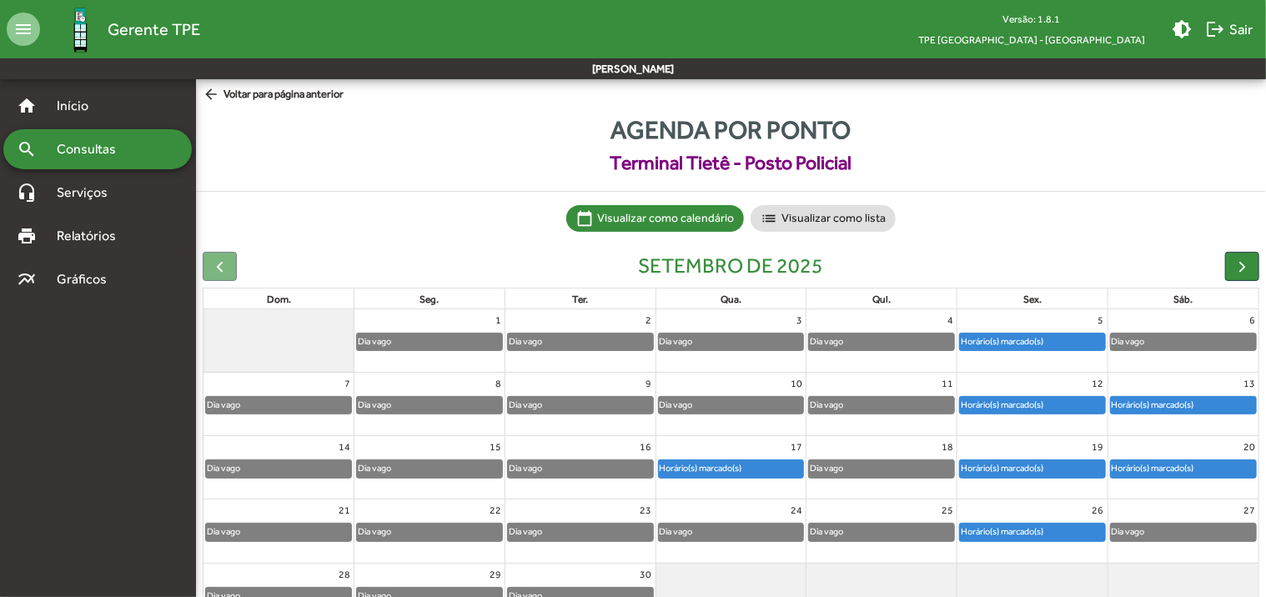
click at [277, 102] on span "arrow_back Voltar para página anterior" at bounding box center [273, 95] width 141 height 18
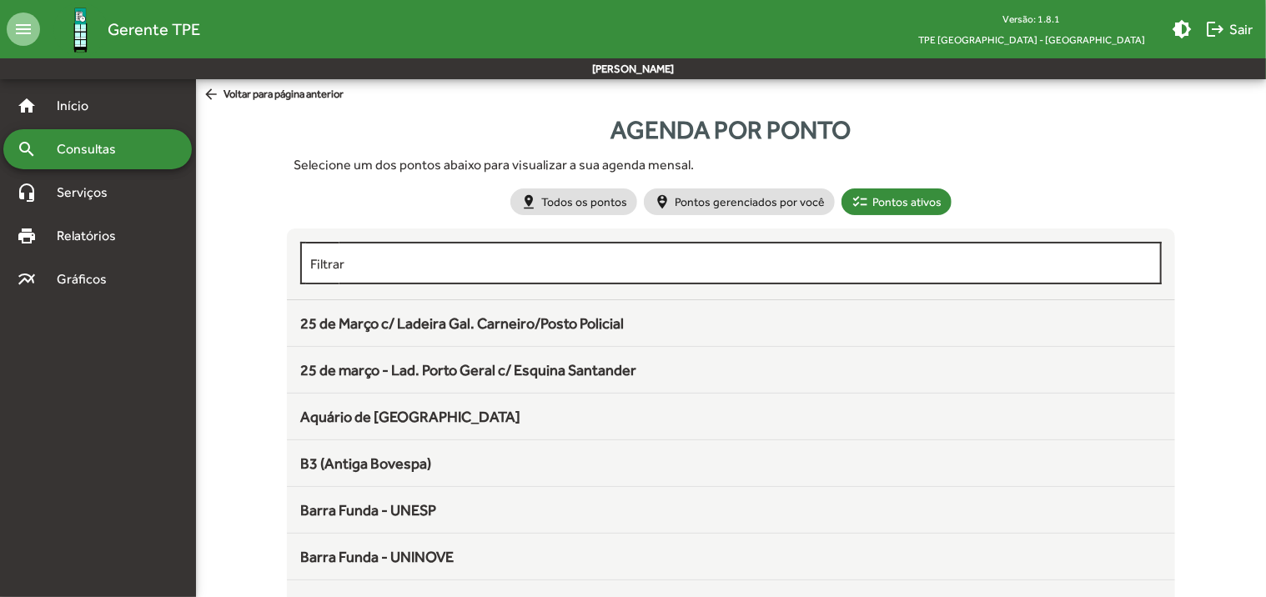
click at [377, 263] on input "Filtrar" at bounding box center [730, 263] width 841 height 15
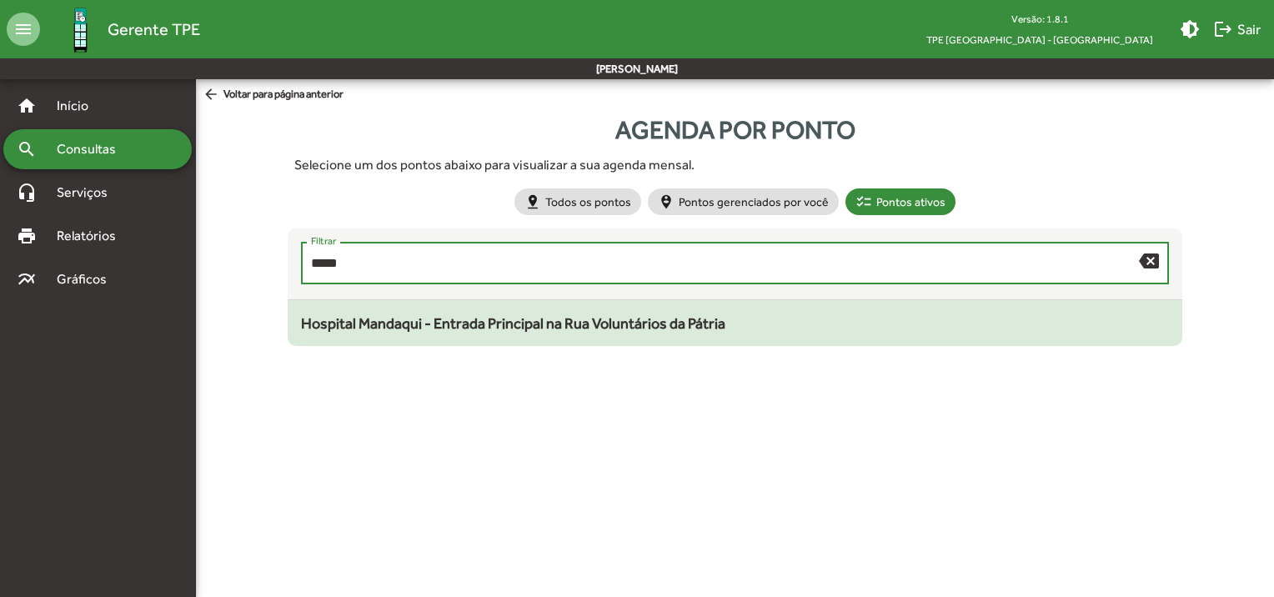
type input "*****"
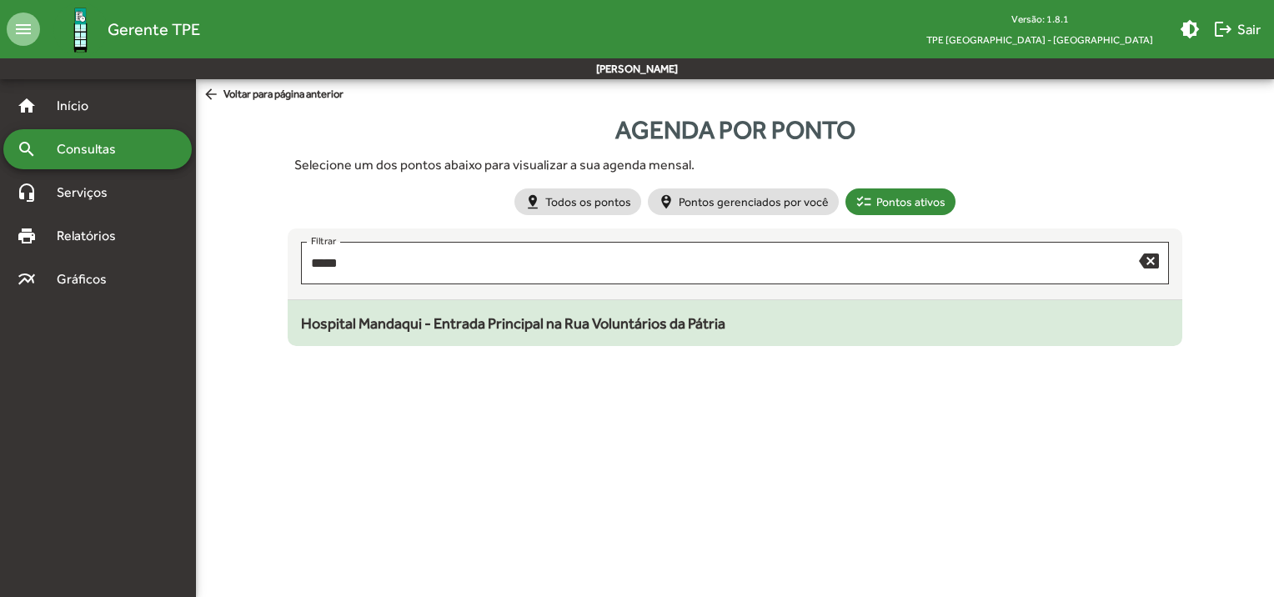
click at [407, 324] on span "Hospital Mandaqui - Entrada Principal na Rua Voluntários da Pátria" at bounding box center [513, 323] width 424 height 18
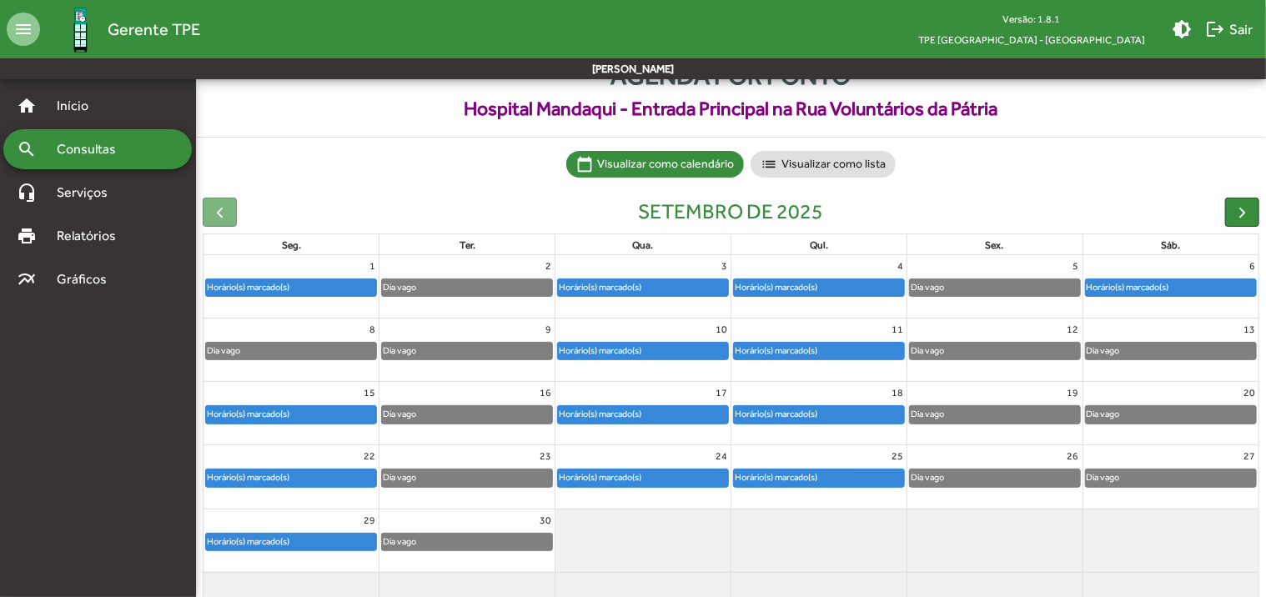
scroll to position [83, 0]
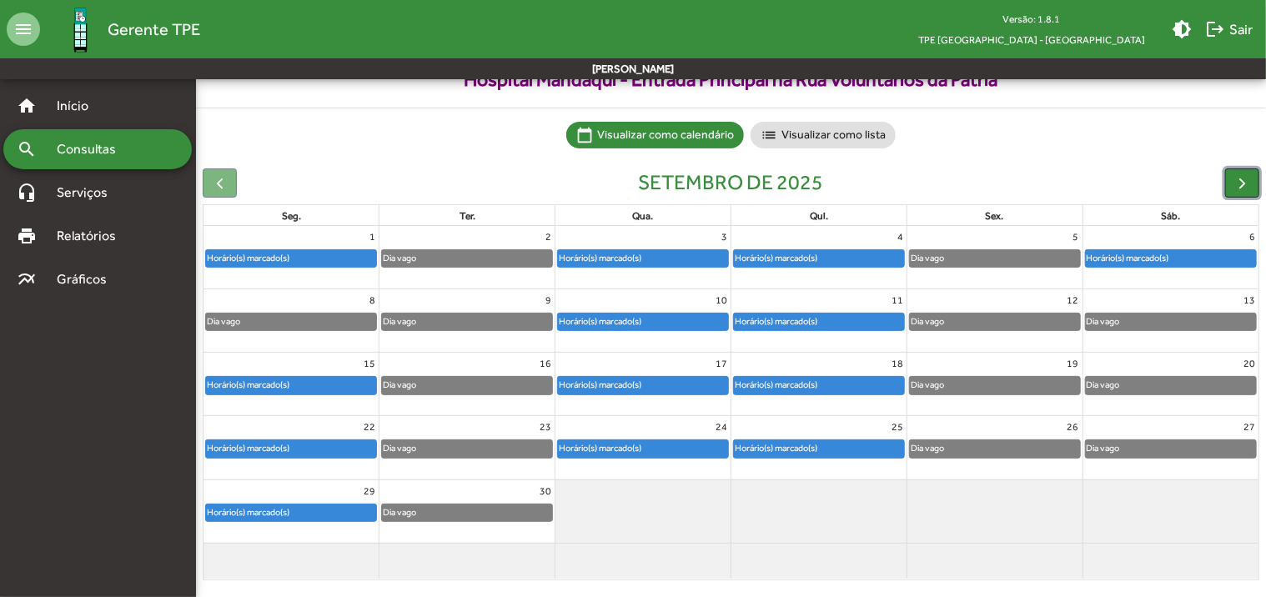
click at [1240, 181] on span "button" at bounding box center [1242, 183] width 18 height 18
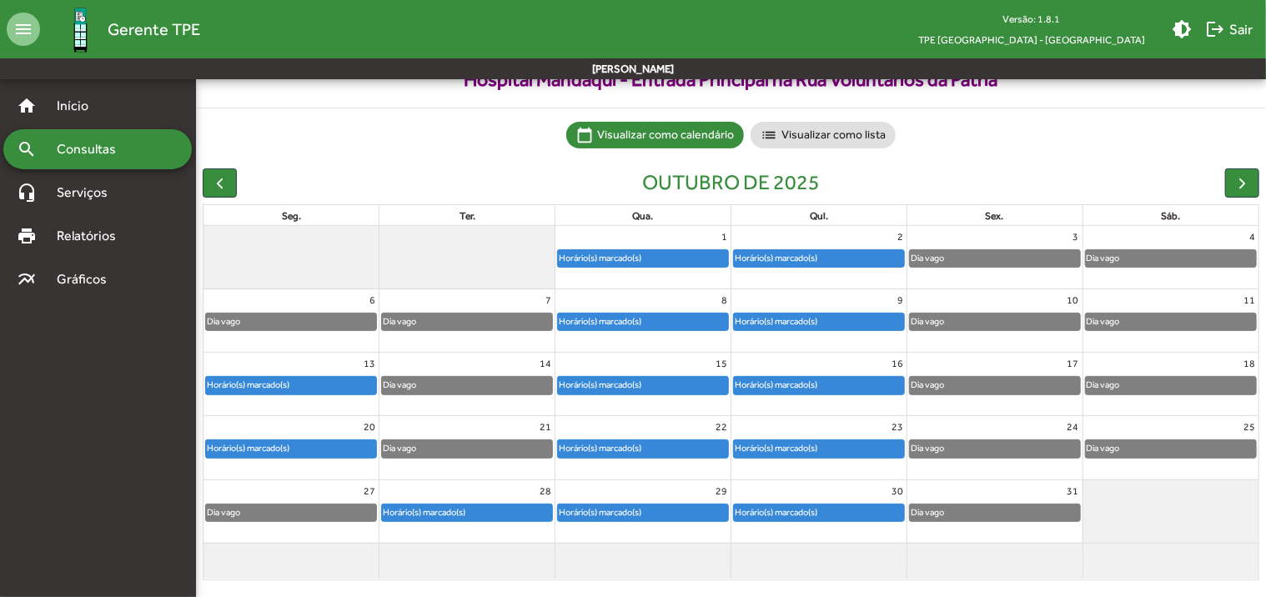
click at [237, 190] on div "outubro de 2025" at bounding box center [731, 182] width 1056 height 29
click at [232, 190] on button "button" at bounding box center [220, 182] width 34 height 29
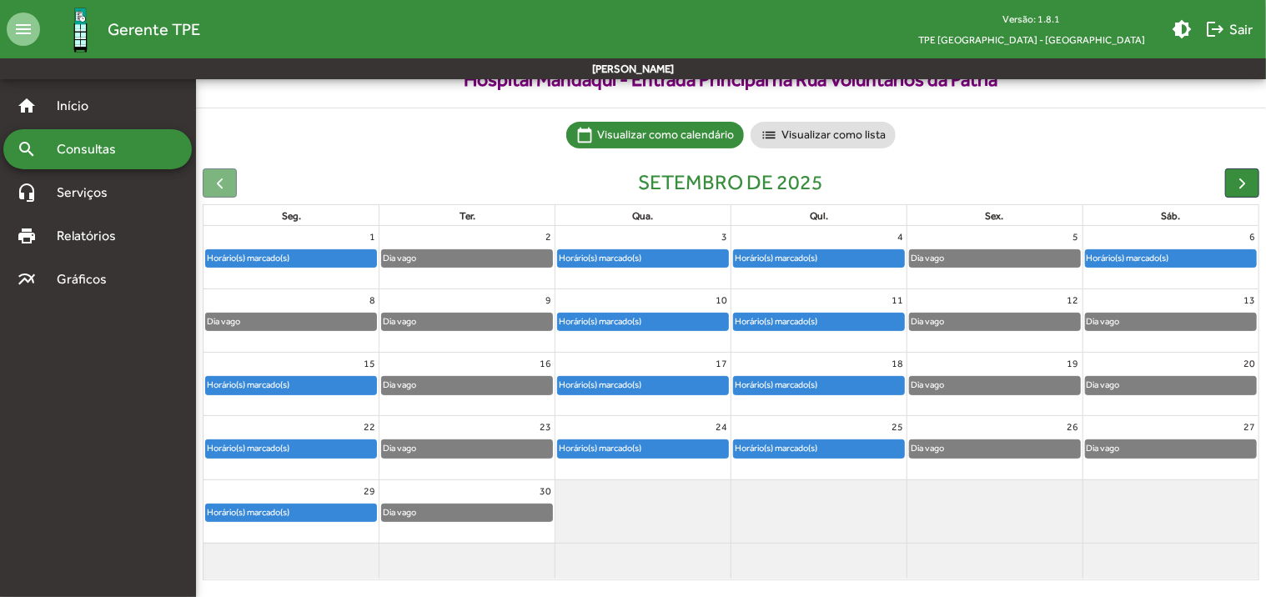
click at [205, 188] on div at bounding box center [220, 182] width 34 height 29
click at [1246, 185] on span "button" at bounding box center [1242, 183] width 18 height 18
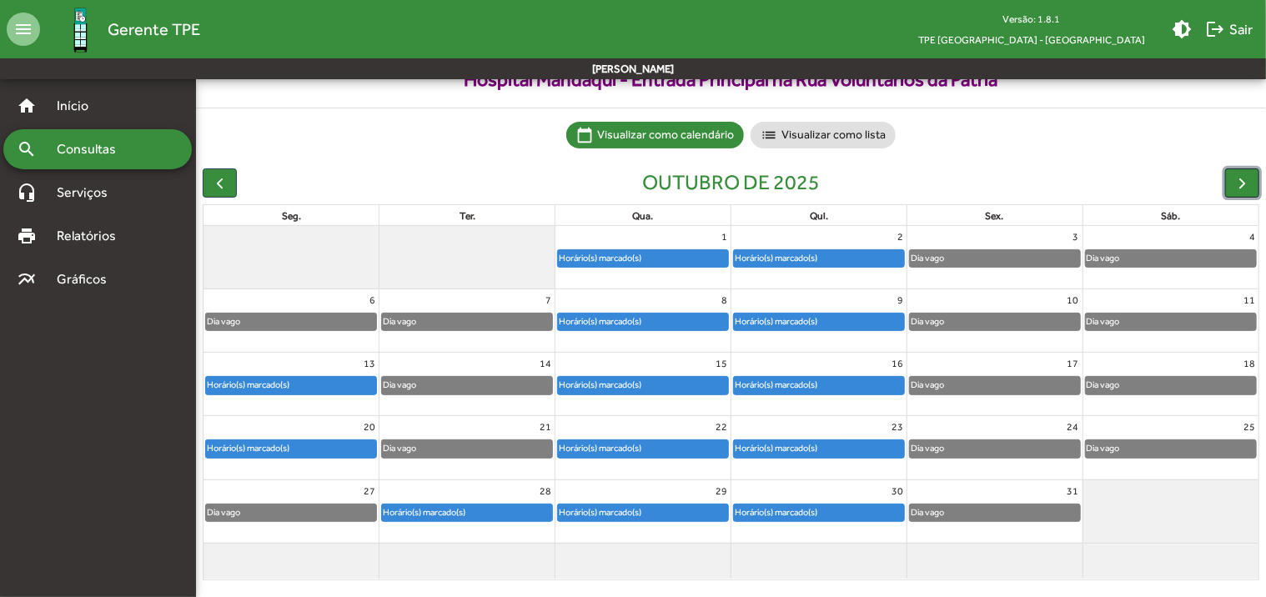
click at [1246, 185] on span "button" at bounding box center [1242, 183] width 18 height 18
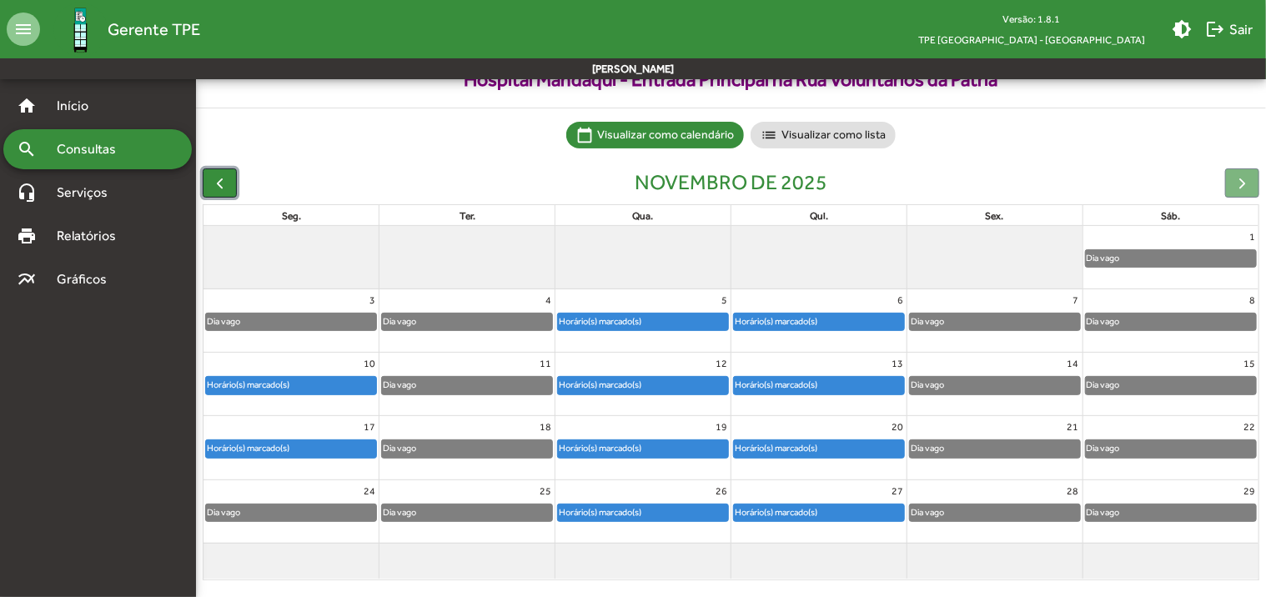
click at [218, 186] on span "button" at bounding box center [220, 183] width 18 height 18
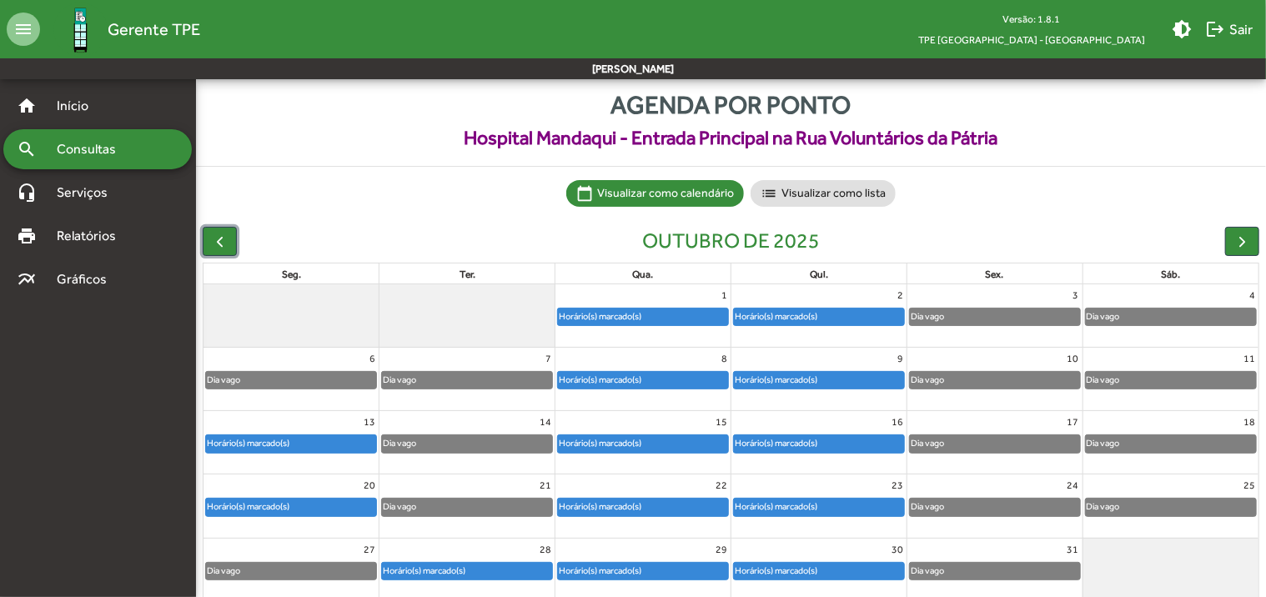
scroll to position [0, 0]
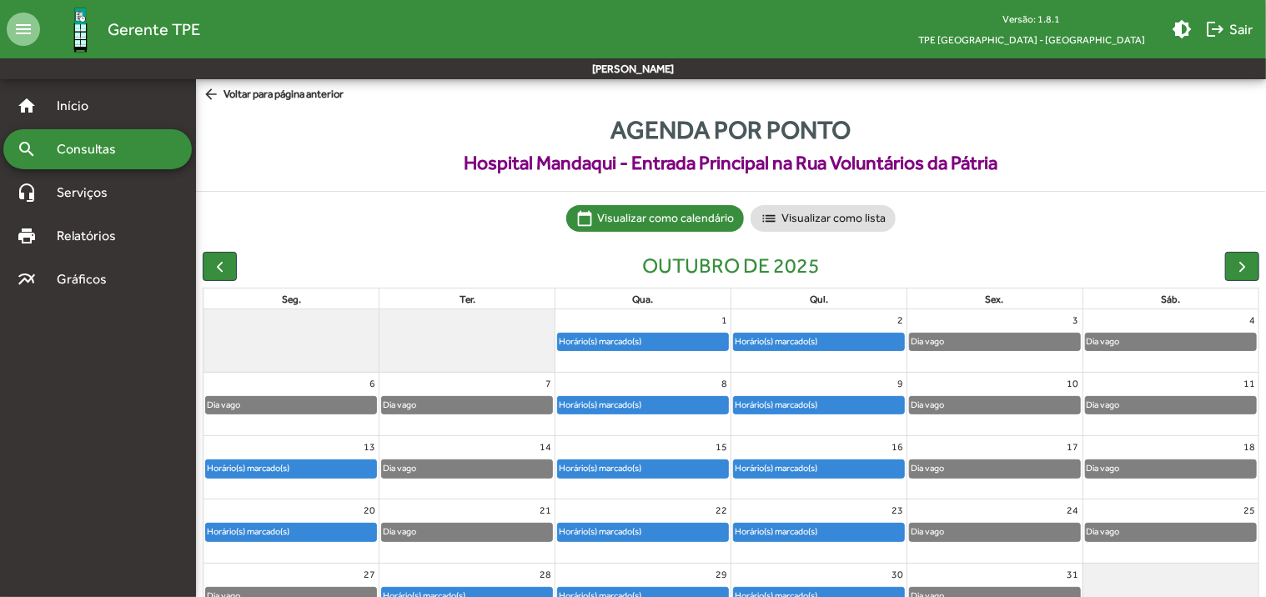
click at [265, 100] on span "arrow_back Voltar para página anterior" at bounding box center [273, 95] width 141 height 18
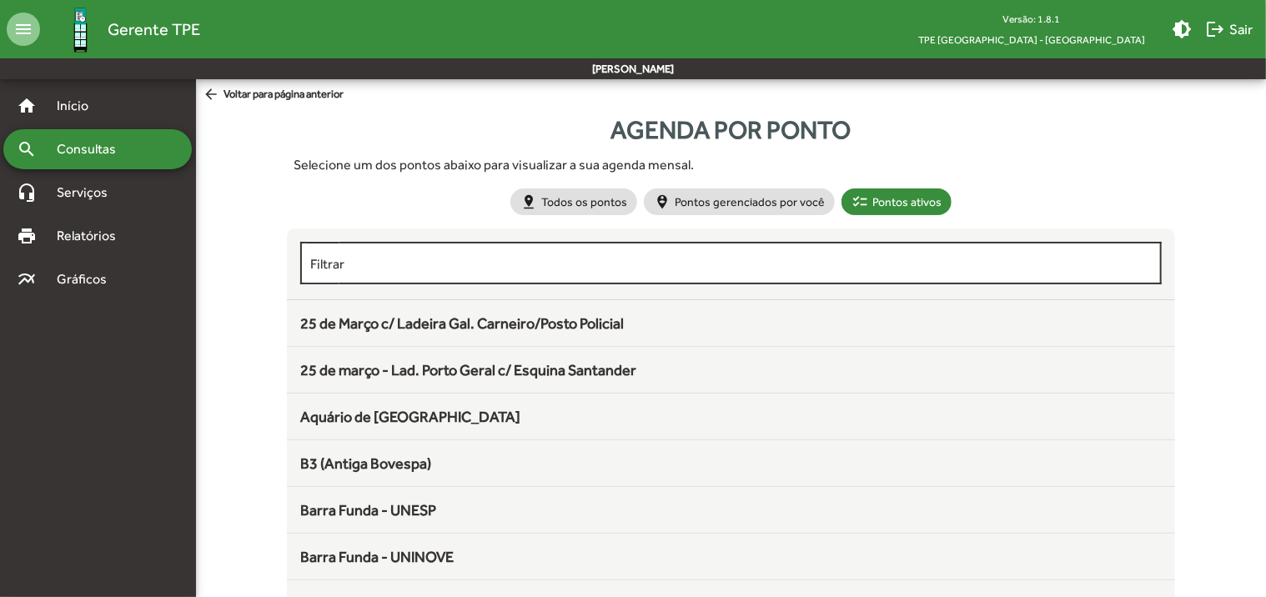
click at [352, 267] on input "Filtrar" at bounding box center [730, 263] width 841 height 15
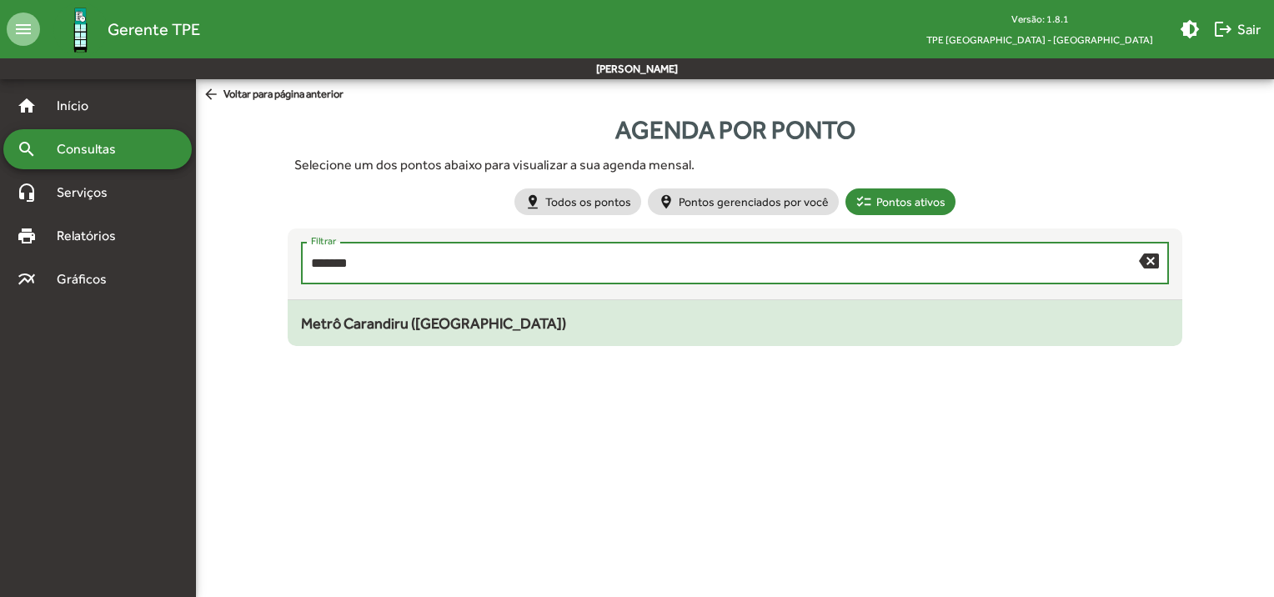
type input "*******"
click at [459, 324] on span "Metrô Carandiru ([GEOGRAPHIC_DATA])" at bounding box center [433, 323] width 265 height 18
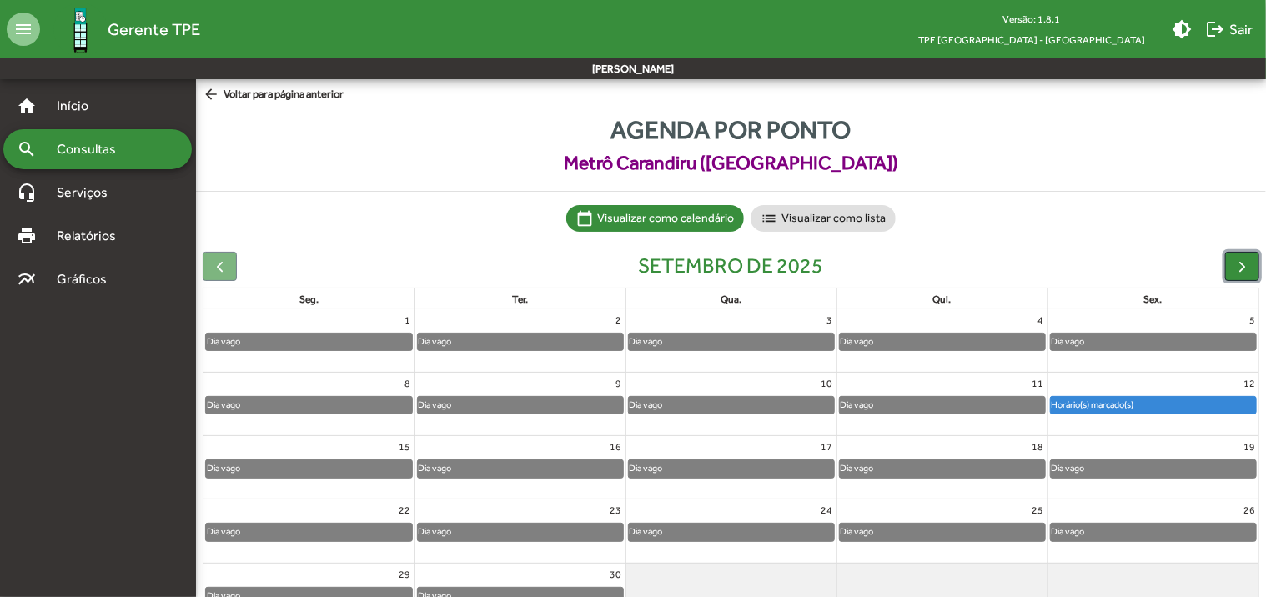
click at [1246, 267] on span "button" at bounding box center [1242, 267] width 18 height 18
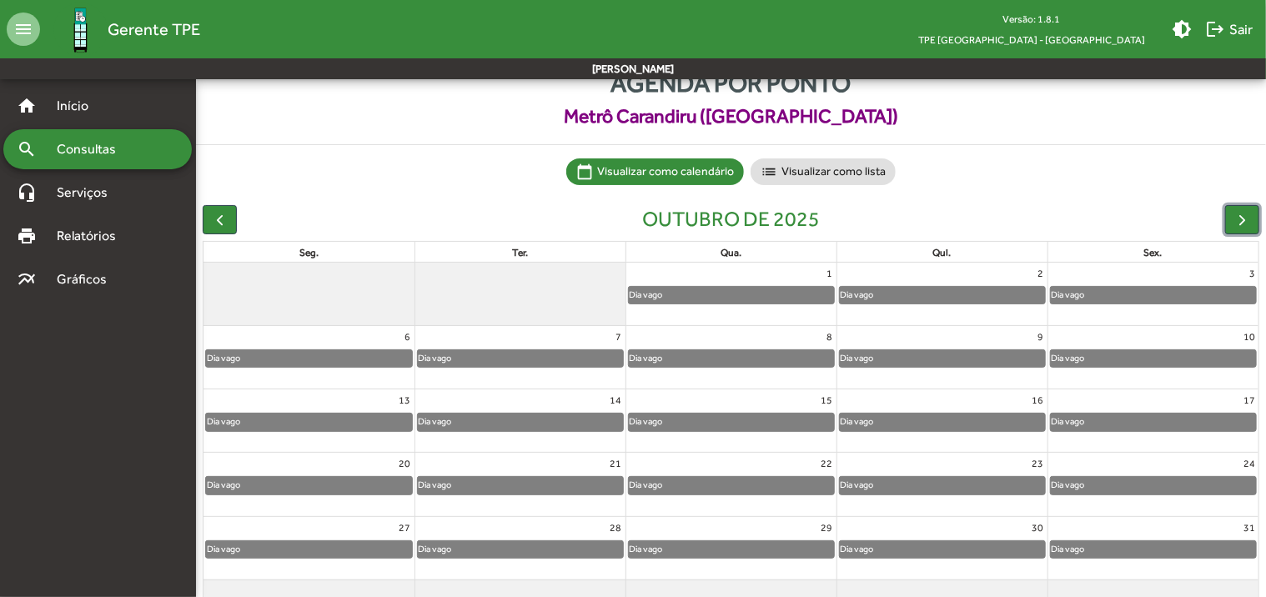
scroll to position [83, 0]
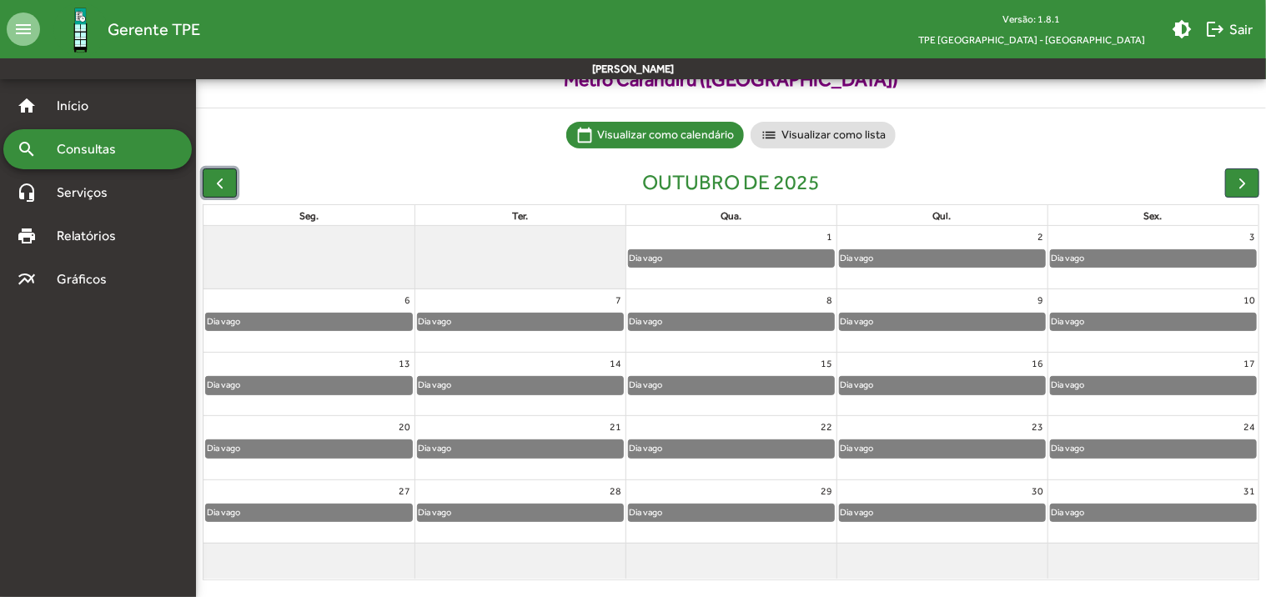
click at [223, 180] on span "button" at bounding box center [220, 183] width 18 height 18
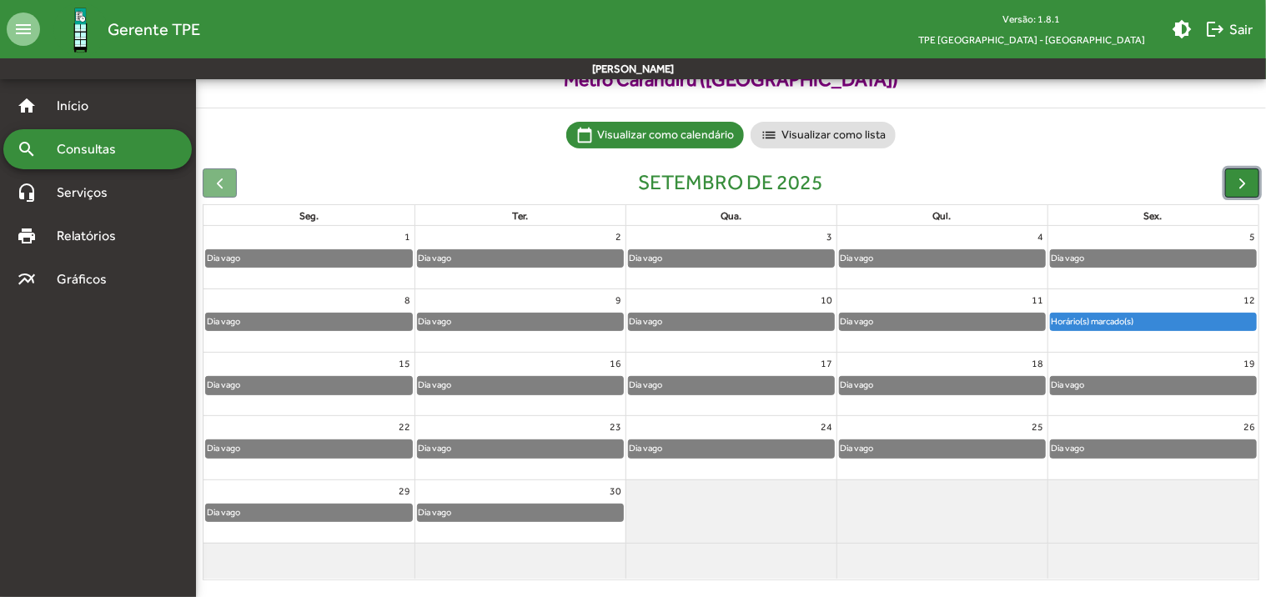
click at [1243, 187] on span "button" at bounding box center [1242, 183] width 18 height 18
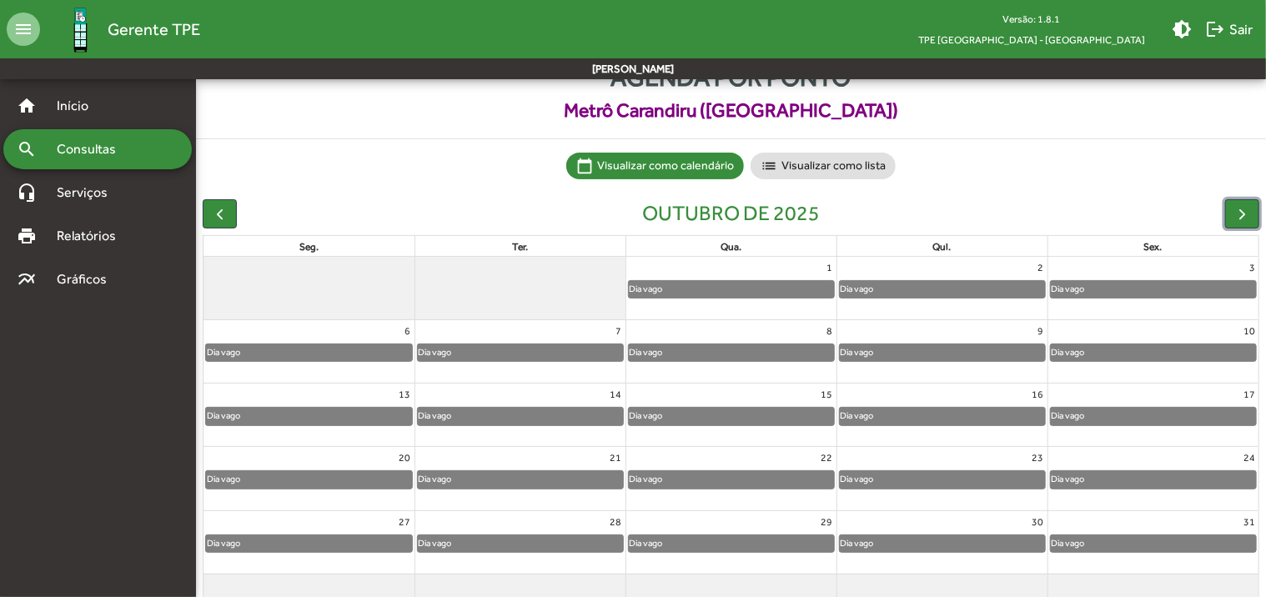
scroll to position [0, 0]
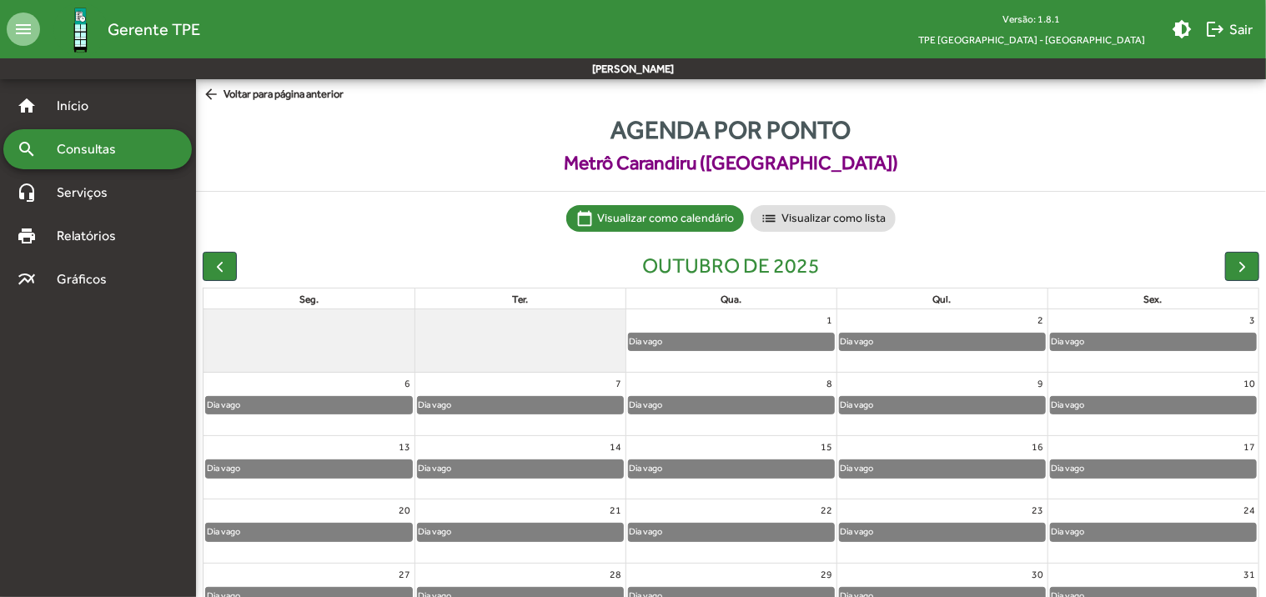
click at [286, 98] on span "arrow_back Voltar para página anterior" at bounding box center [273, 95] width 141 height 18
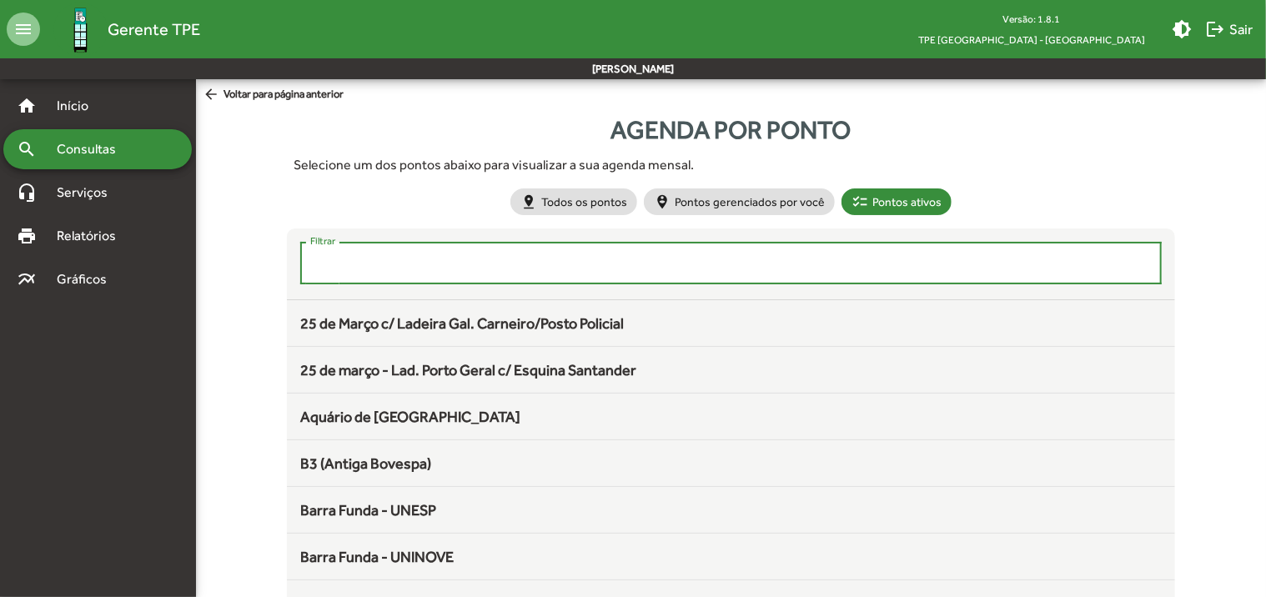
click at [374, 266] on input "Filtrar" at bounding box center [730, 263] width 841 height 15
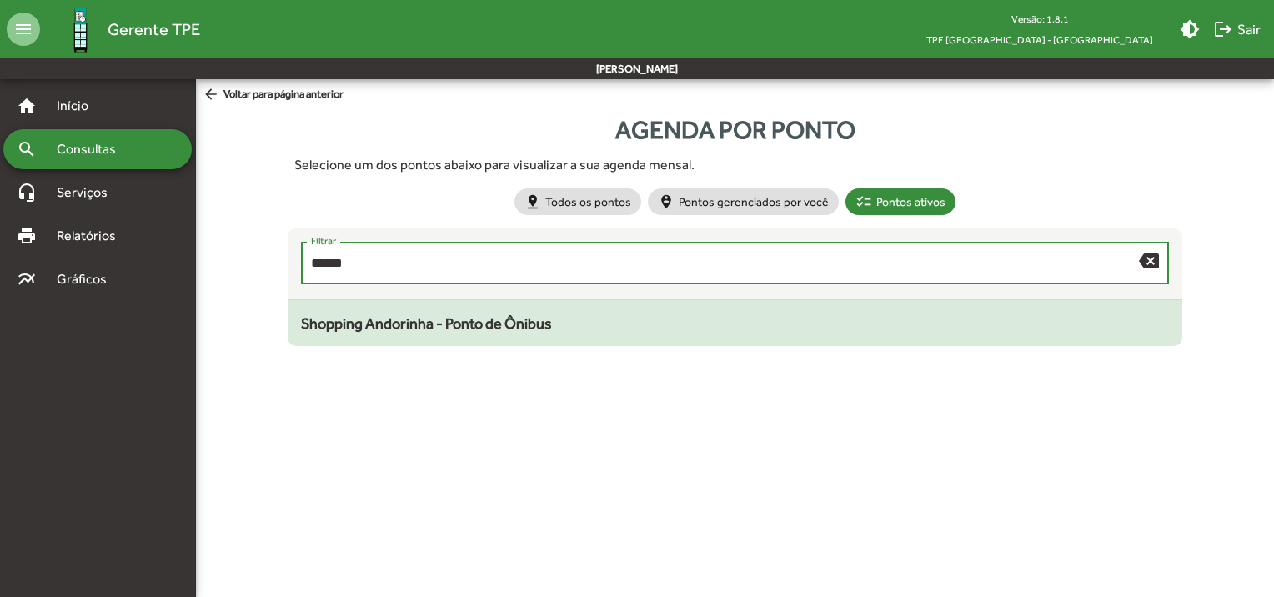
type input "******"
click at [371, 326] on span "Shopping Andorinha - Ponto de Ônibus" at bounding box center [426, 323] width 251 height 18
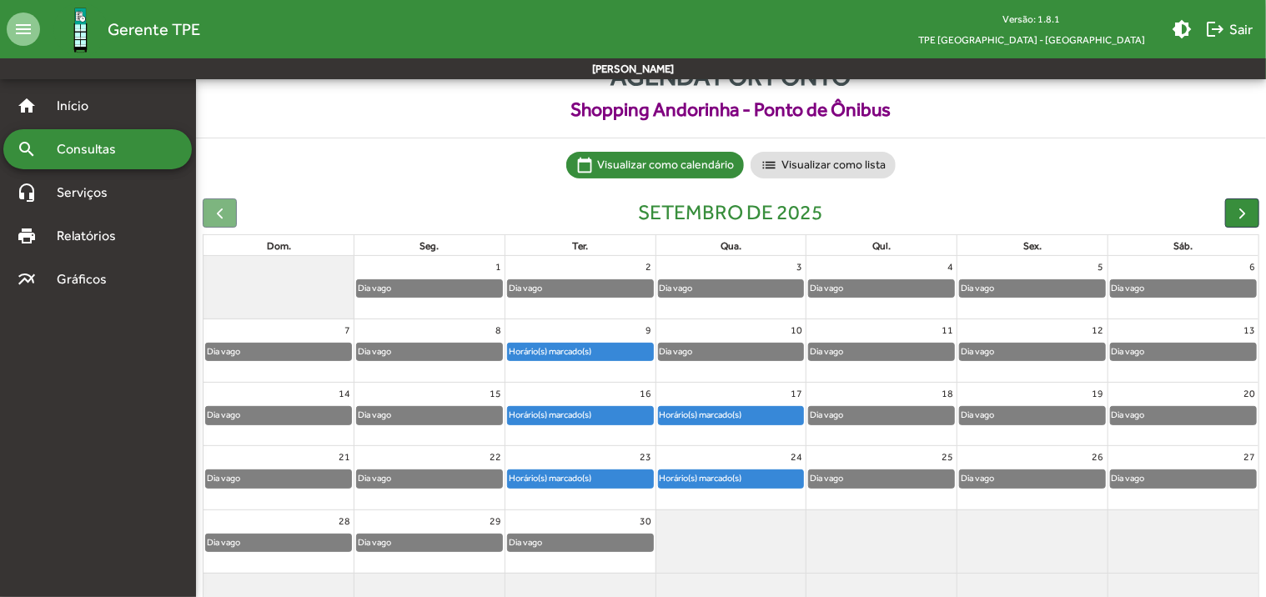
scroll to position [83, 0]
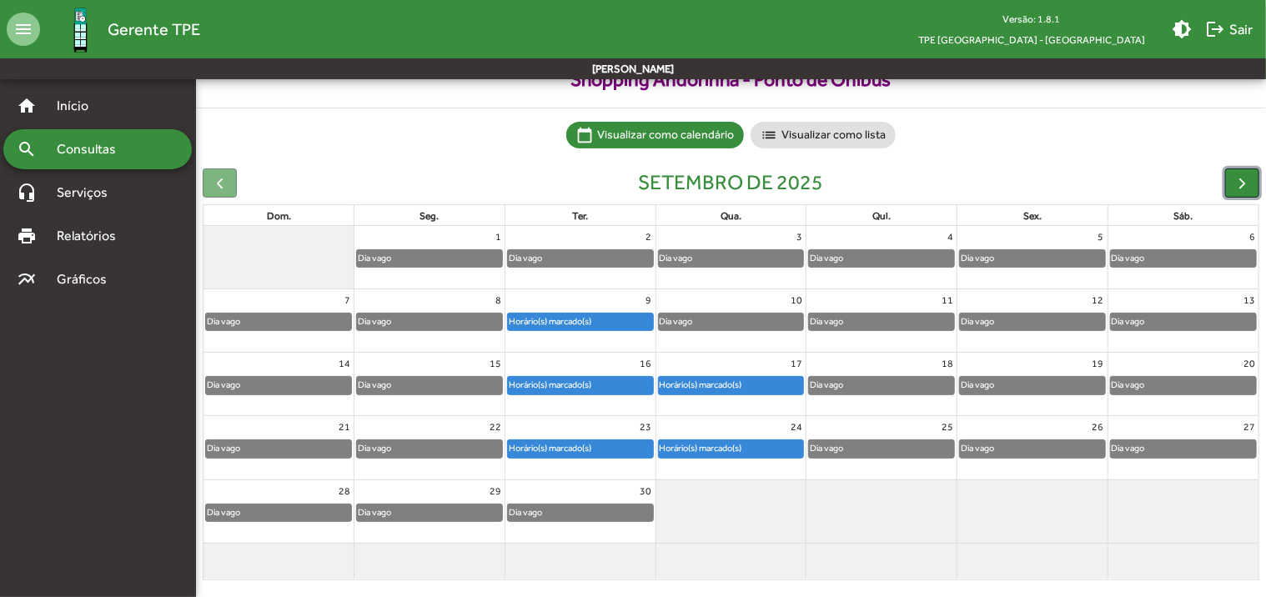
click at [1247, 183] on span "button" at bounding box center [1242, 183] width 18 height 18
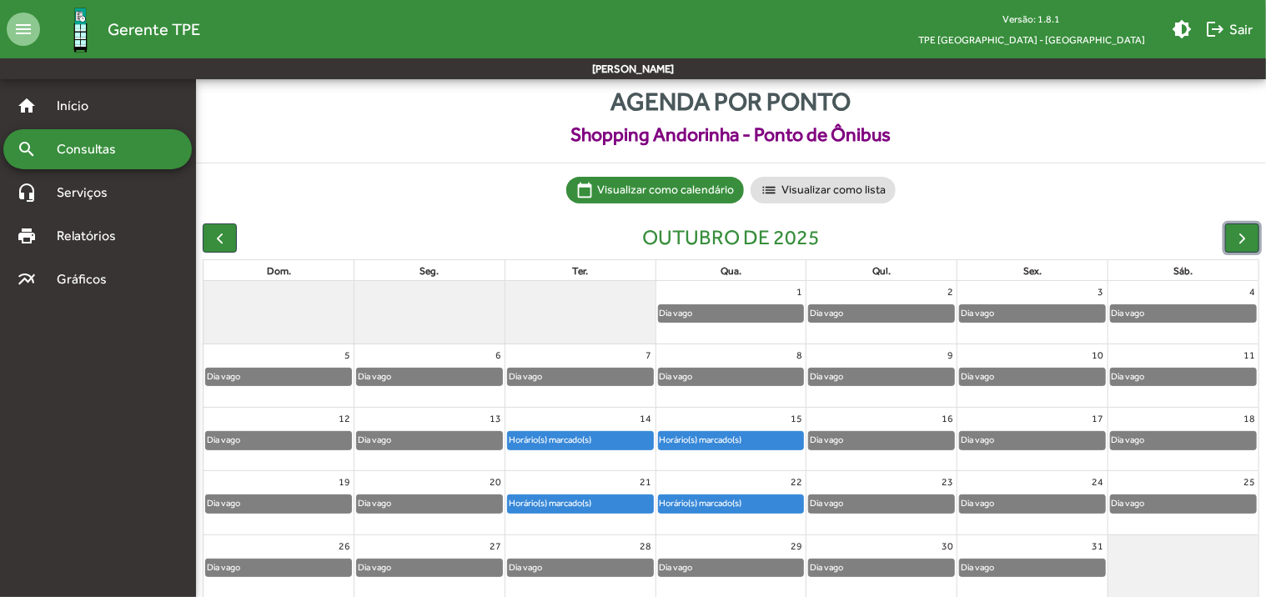
scroll to position [0, 0]
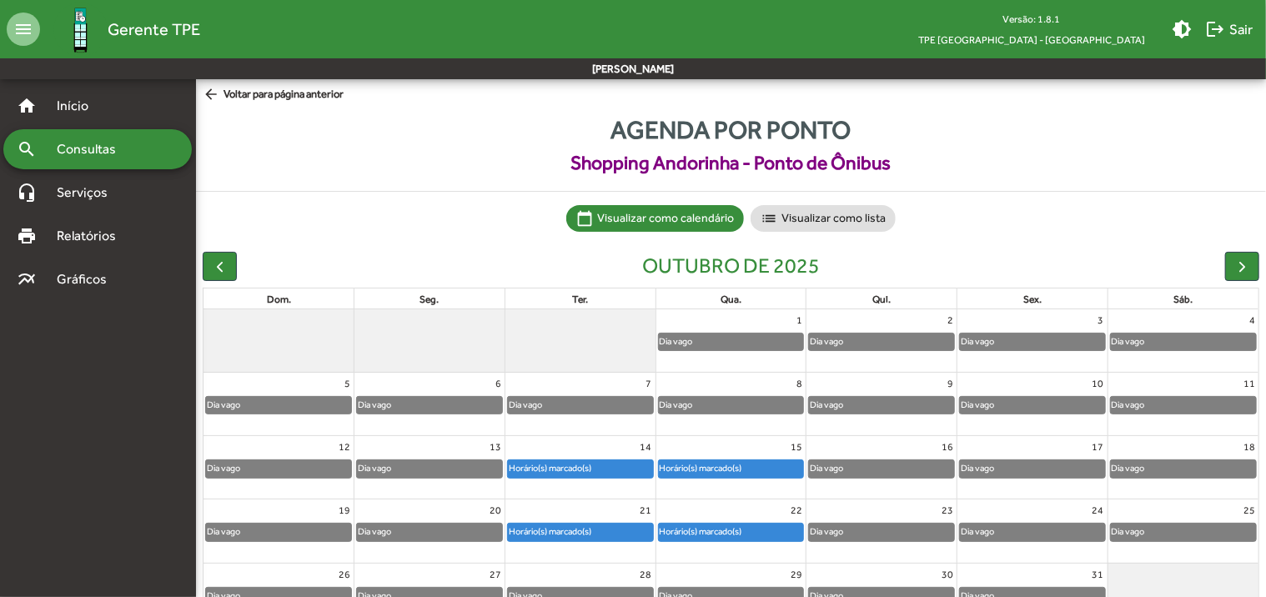
click at [265, 94] on span "arrow_back Voltar para página anterior" at bounding box center [273, 95] width 141 height 18
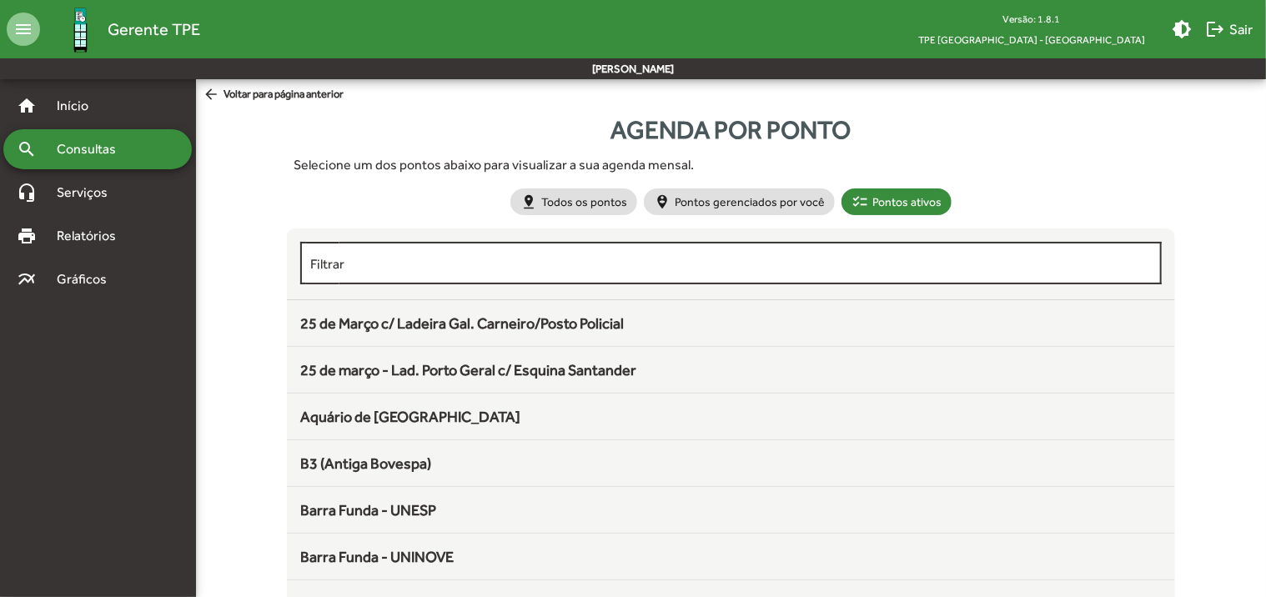
click at [340, 271] on div "Filtrar" at bounding box center [730, 261] width 841 height 46
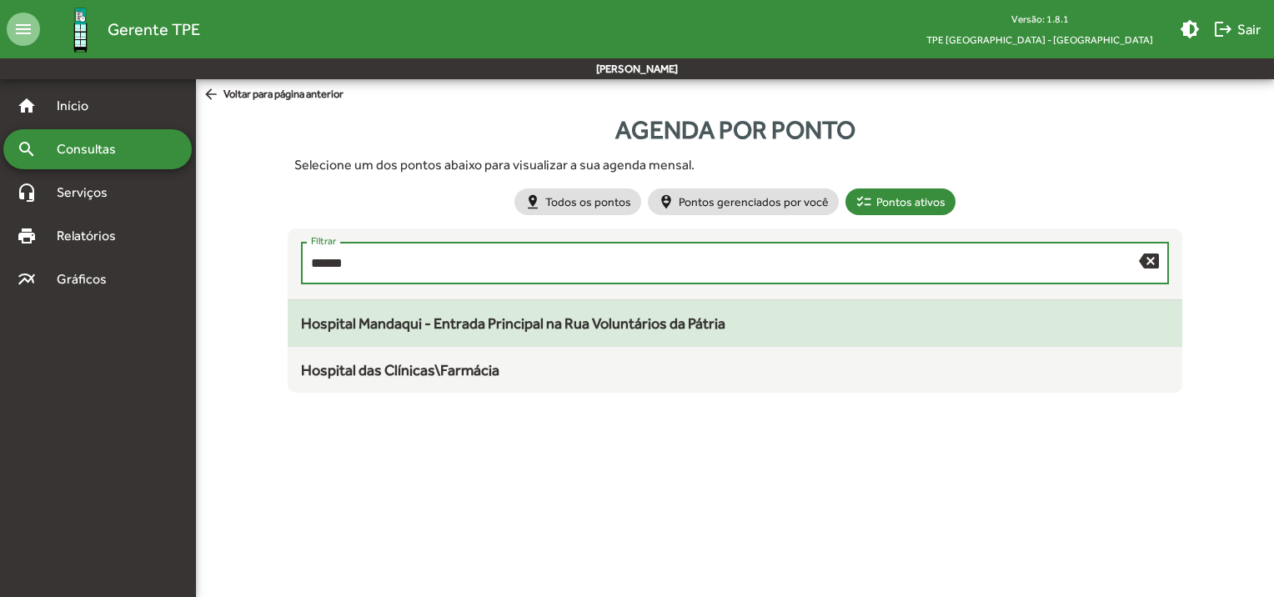
type input "******"
click at [428, 319] on span "Hospital Mandaqui - Entrada Principal na Rua Voluntários da Pátria" at bounding box center [513, 323] width 424 height 18
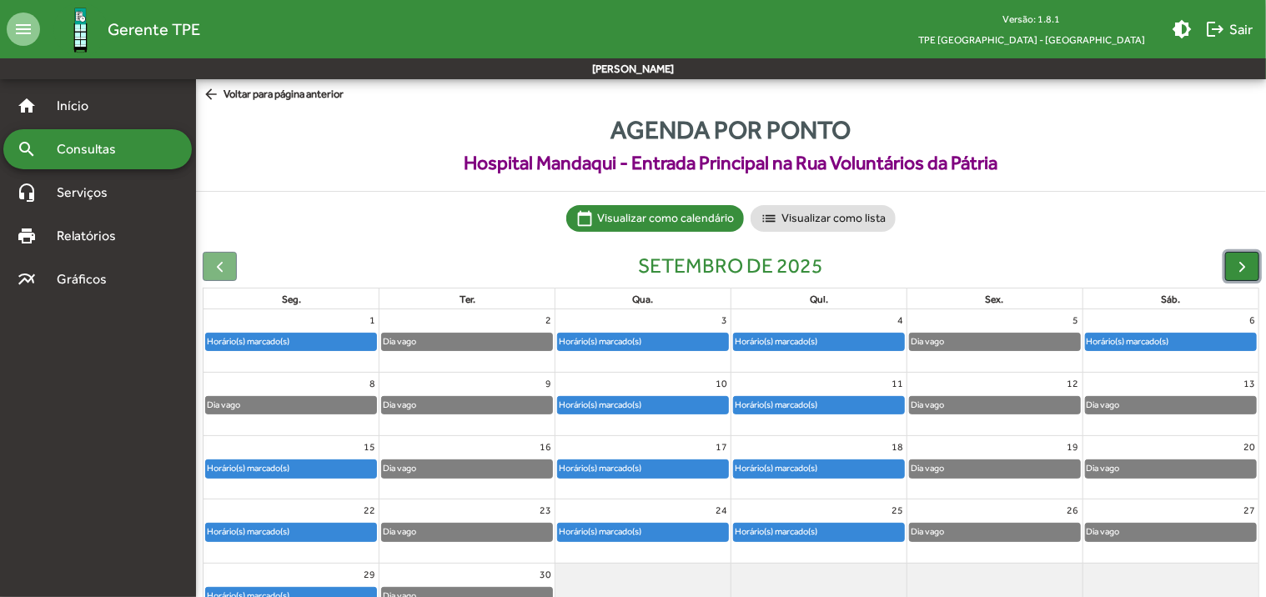
click at [1243, 261] on span "button" at bounding box center [1242, 267] width 18 height 18
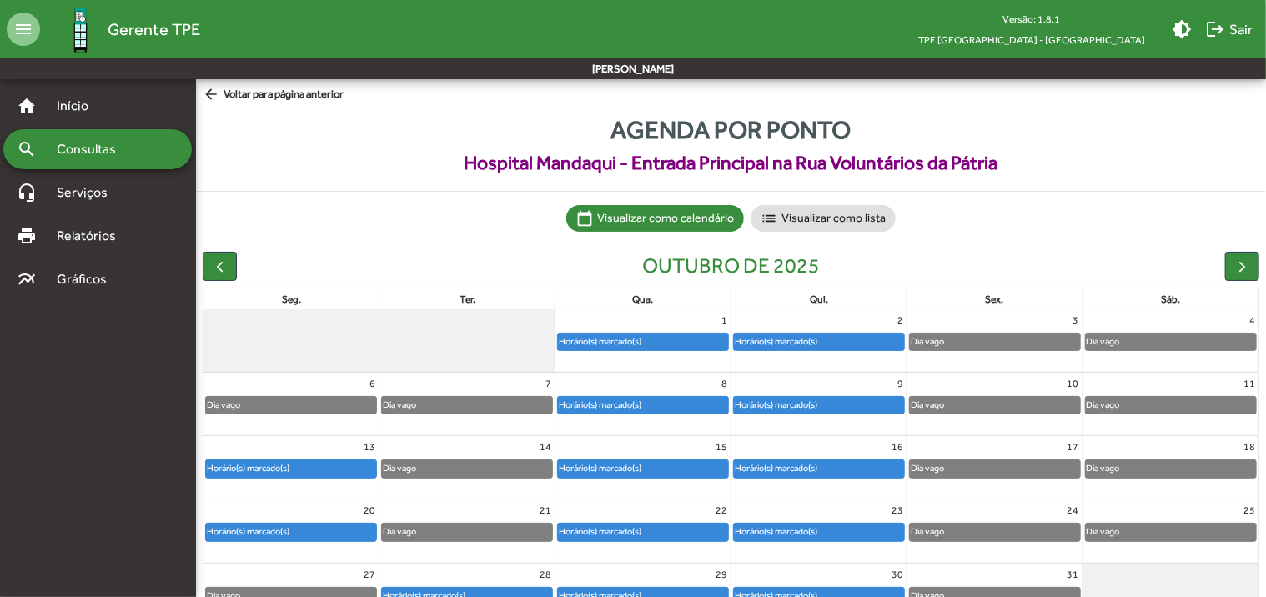
click at [277, 97] on span "arrow_back Voltar para página anterior" at bounding box center [273, 95] width 141 height 18
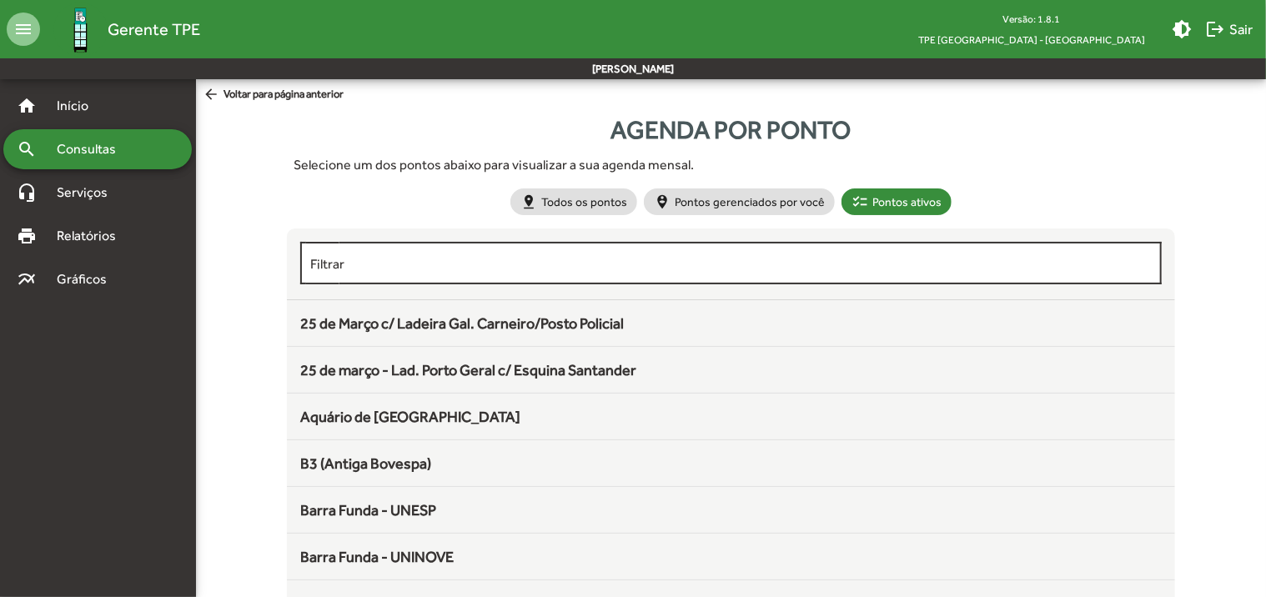
click at [379, 263] on input "Filtrar" at bounding box center [730, 263] width 841 height 15
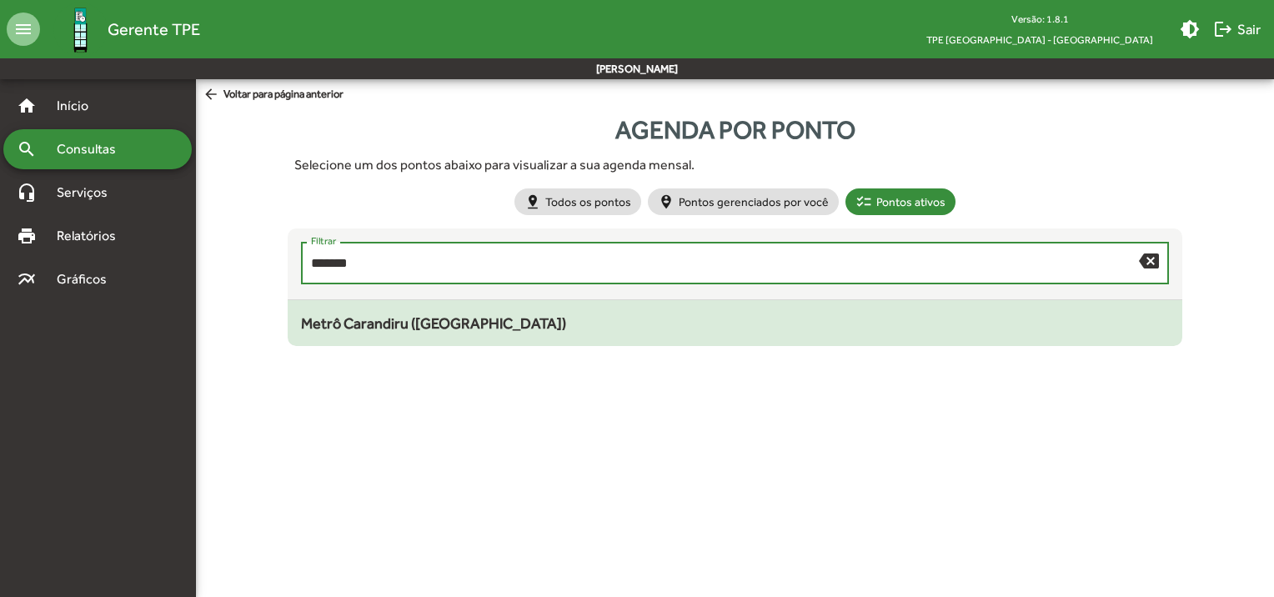
type input "*******"
click at [372, 324] on span "Metrô Carandiru ([GEOGRAPHIC_DATA])" at bounding box center [433, 323] width 265 height 18
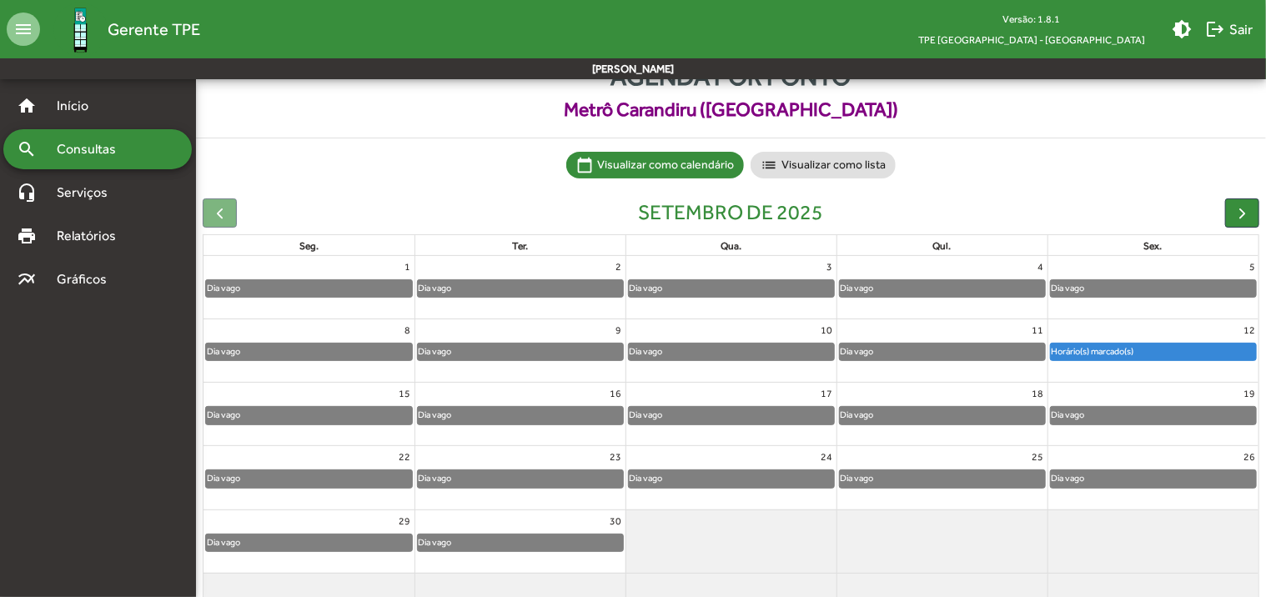
scroll to position [83, 0]
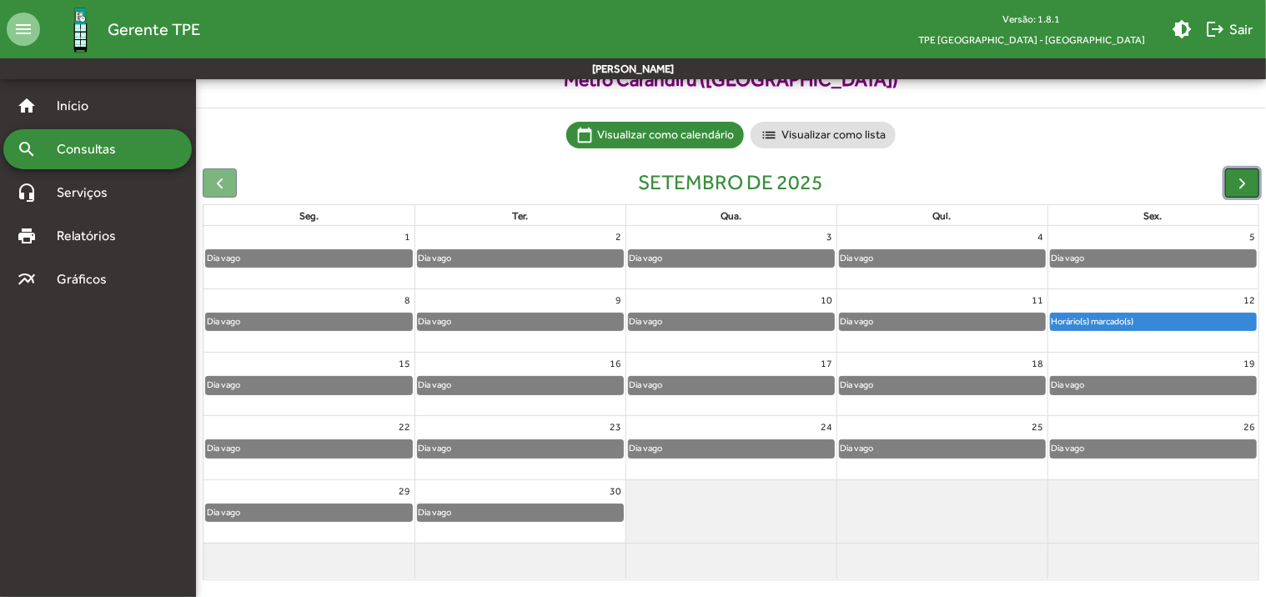
click at [1242, 183] on span "button" at bounding box center [1242, 183] width 18 height 18
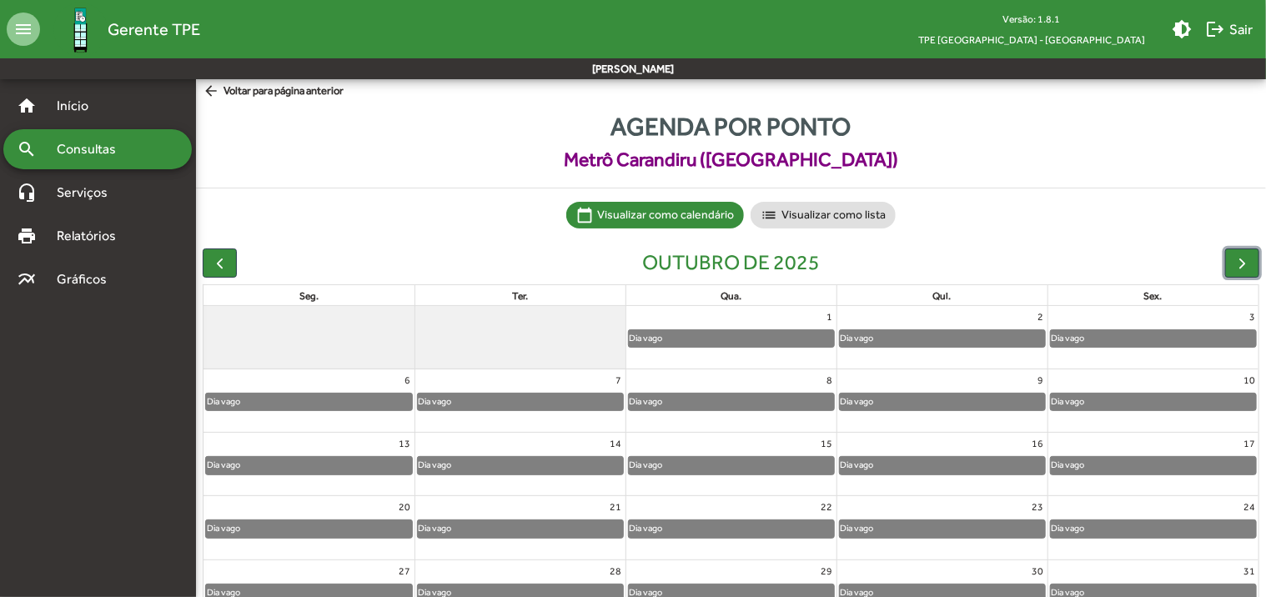
scroll to position [0, 0]
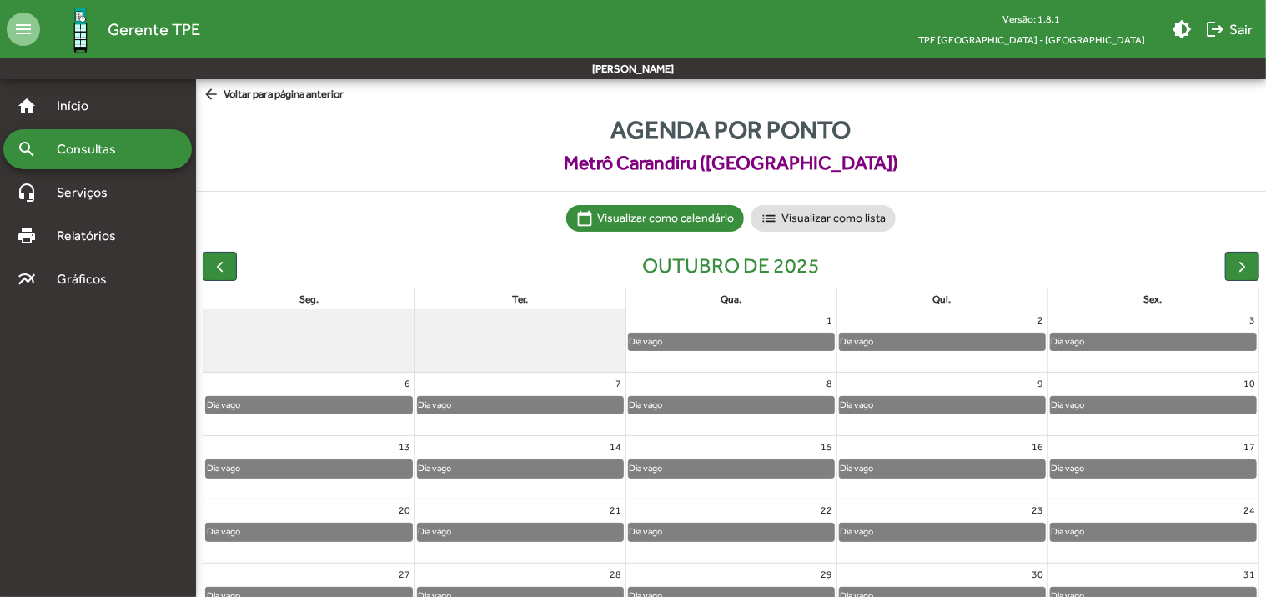
click at [324, 95] on span "arrow_back Voltar para página anterior" at bounding box center [273, 95] width 141 height 18
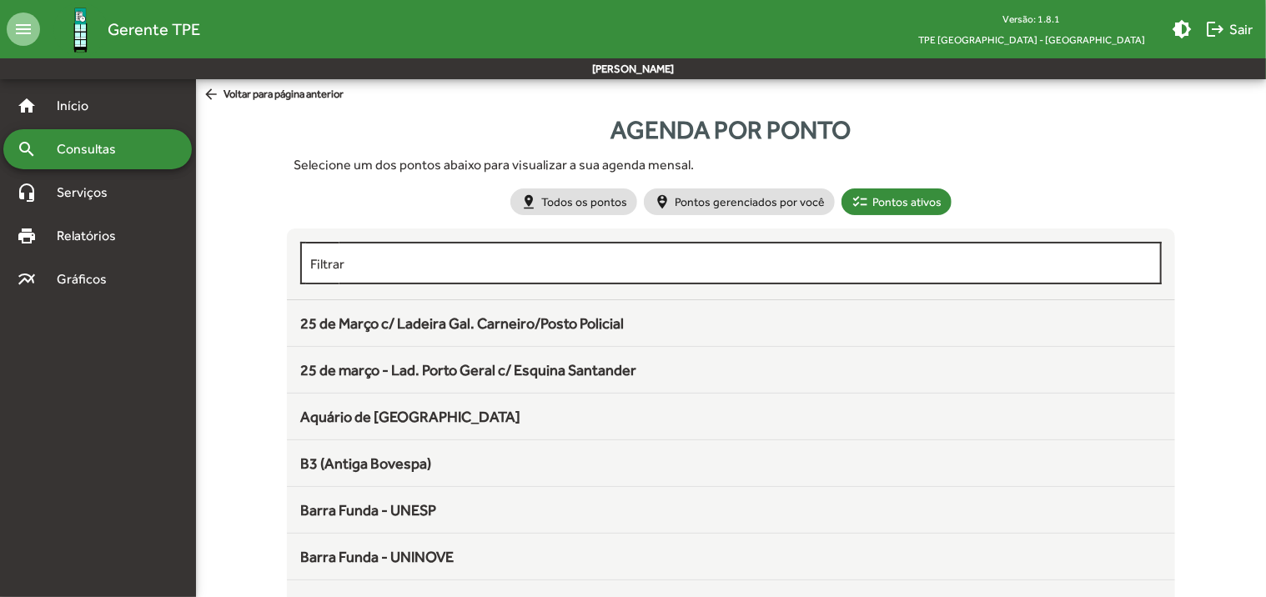
click at [389, 268] on input "Filtrar" at bounding box center [730, 263] width 841 height 15
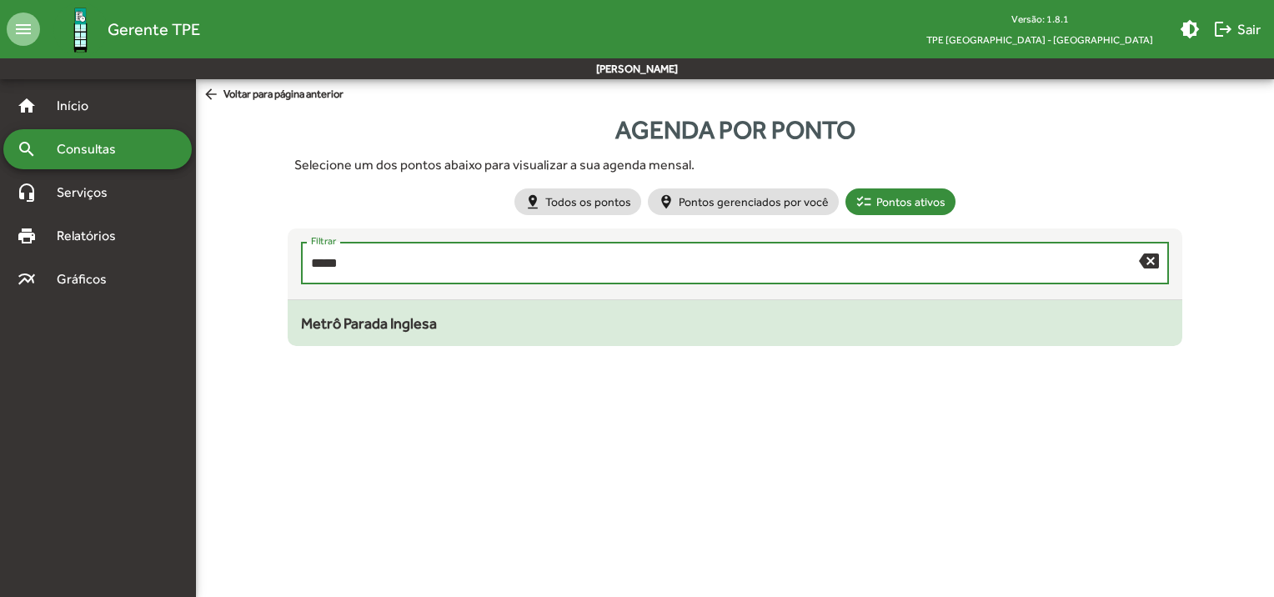
type input "*****"
click at [407, 328] on span "Metrô Parada Inglesa" at bounding box center [369, 323] width 136 height 18
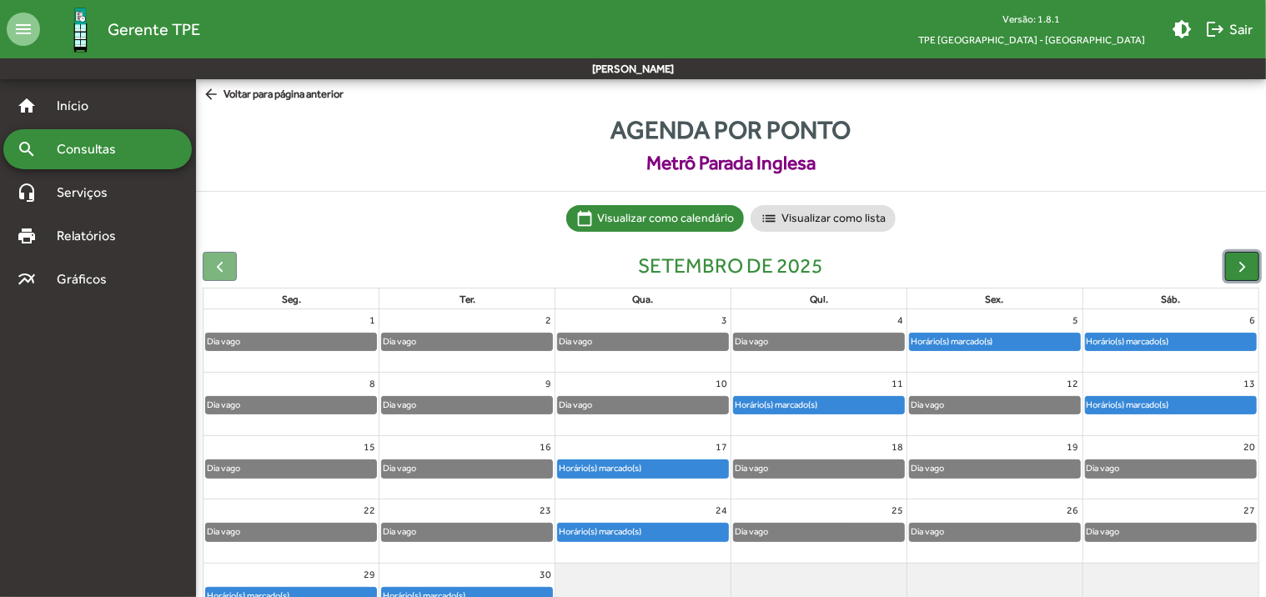
click at [1241, 263] on span "button" at bounding box center [1242, 267] width 18 height 18
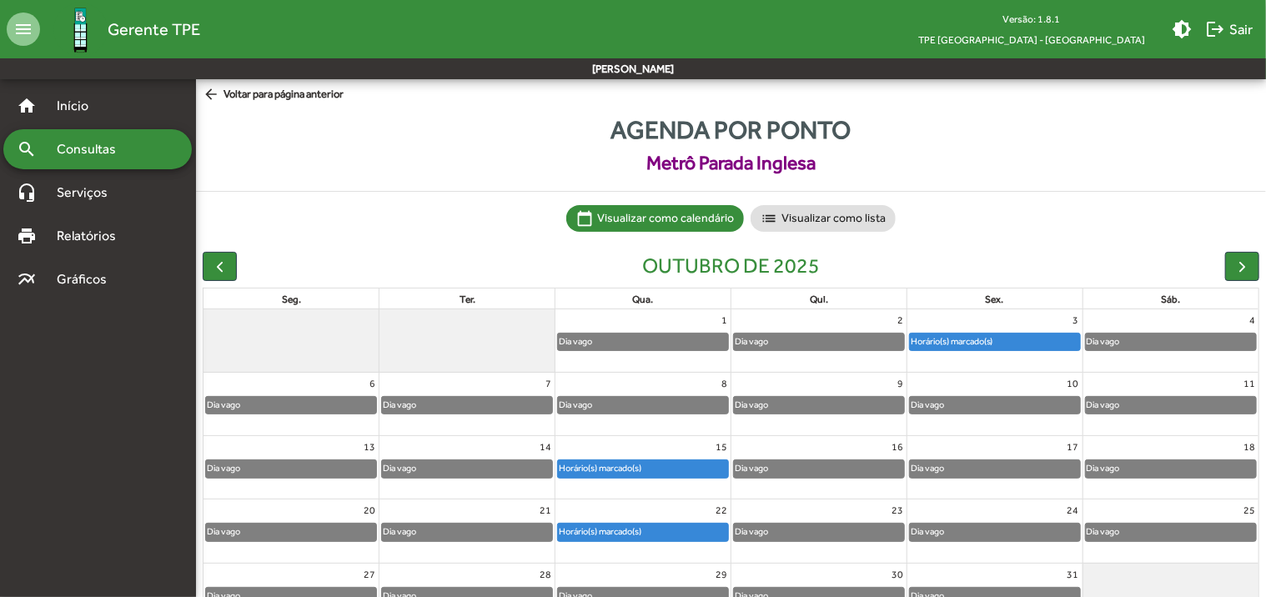
click at [297, 100] on span "arrow_back Voltar para página anterior" at bounding box center [273, 95] width 141 height 18
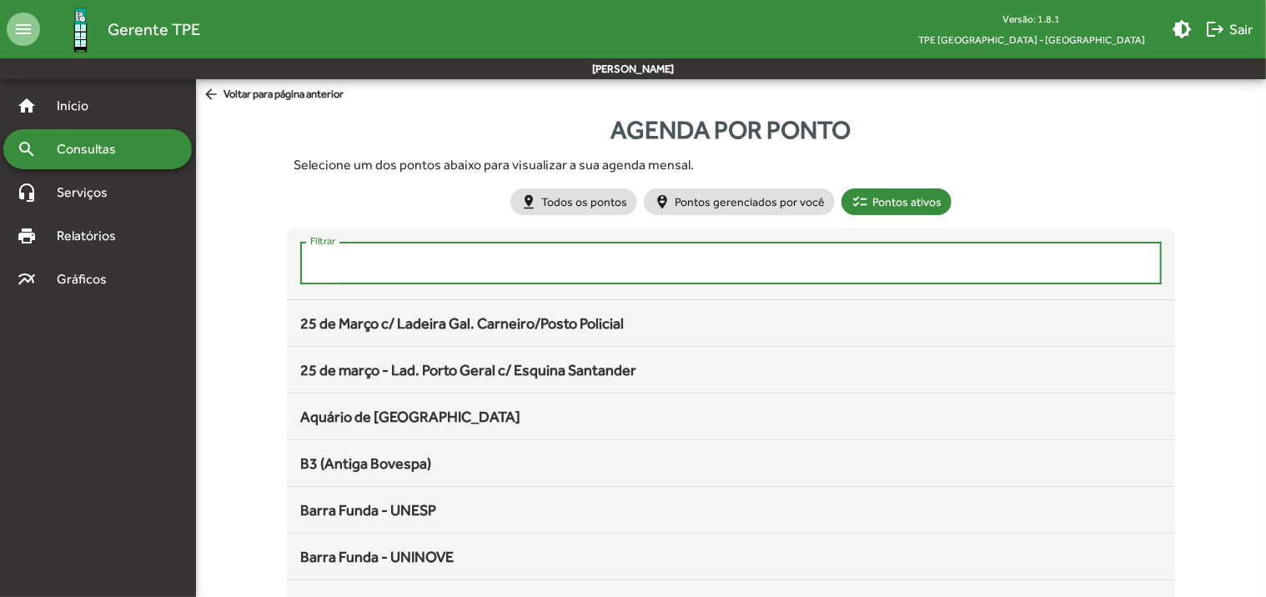
click at [354, 263] on input "Filtrar" at bounding box center [730, 263] width 841 height 15
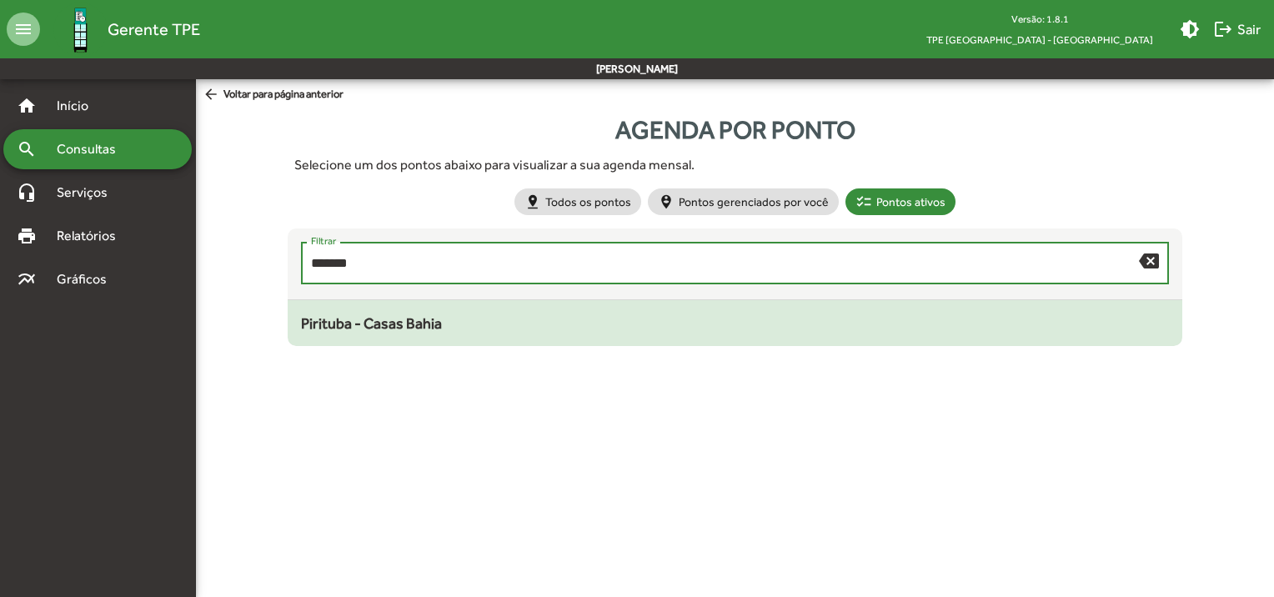
type input "*******"
click at [346, 324] on span "Pirituba - Casas Bahia" at bounding box center [371, 323] width 141 height 18
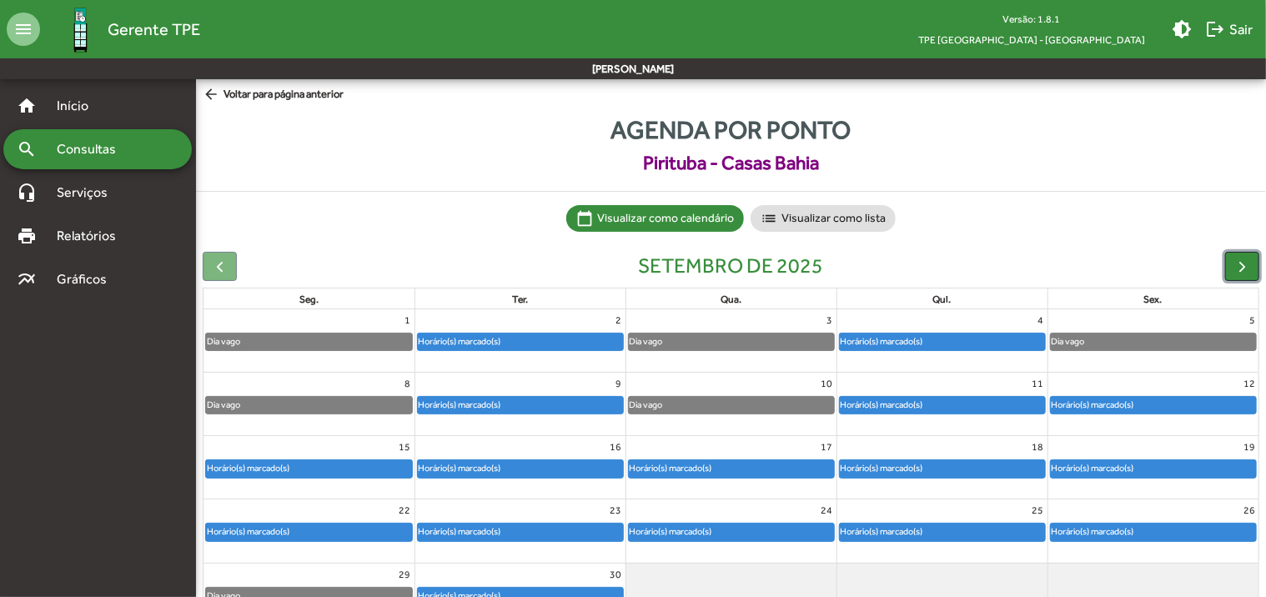
click at [1247, 260] on span "button" at bounding box center [1242, 267] width 18 height 18
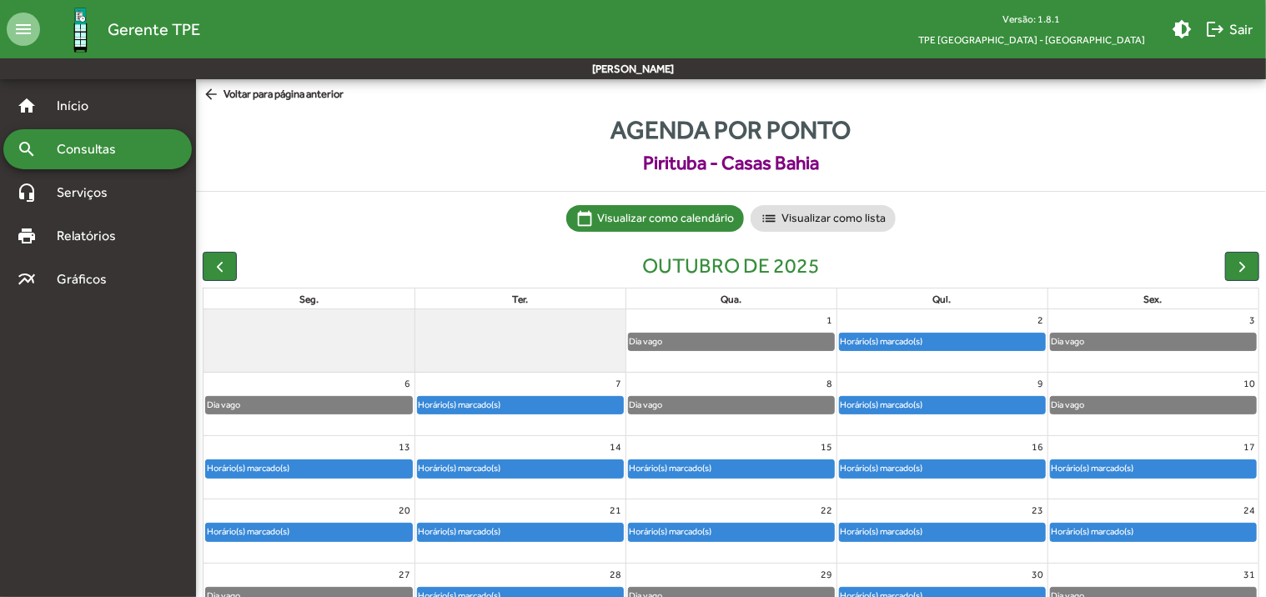
click at [297, 96] on span "arrow_back Voltar para página anterior" at bounding box center [273, 95] width 141 height 18
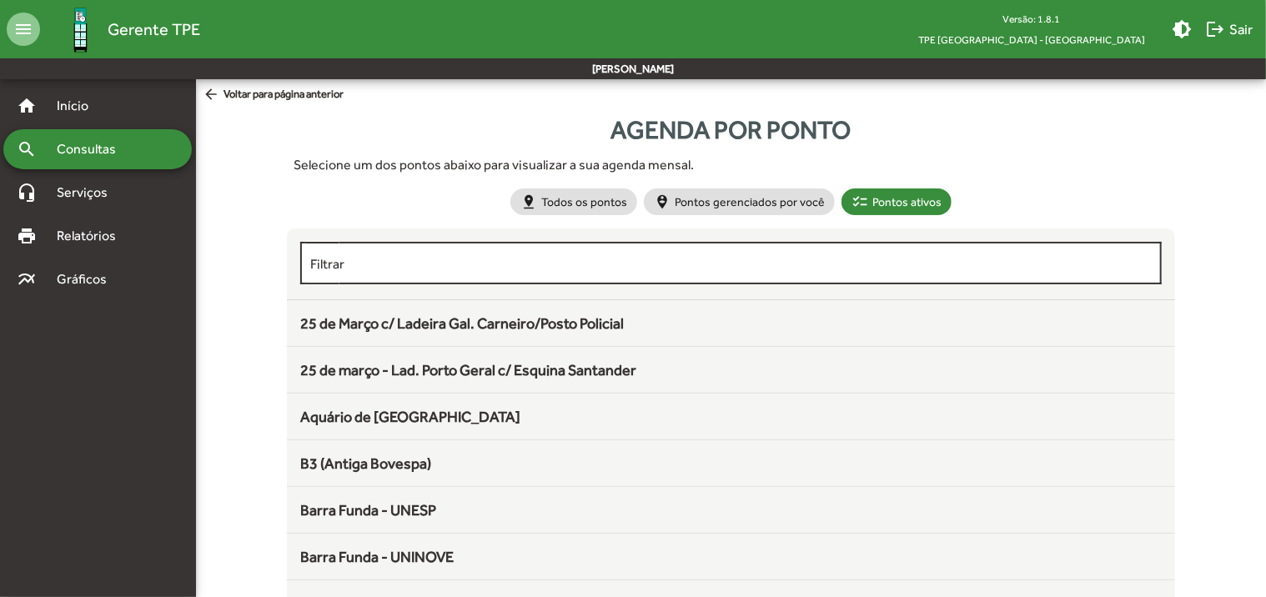
click at [359, 267] on input "Filtrar" at bounding box center [730, 263] width 841 height 15
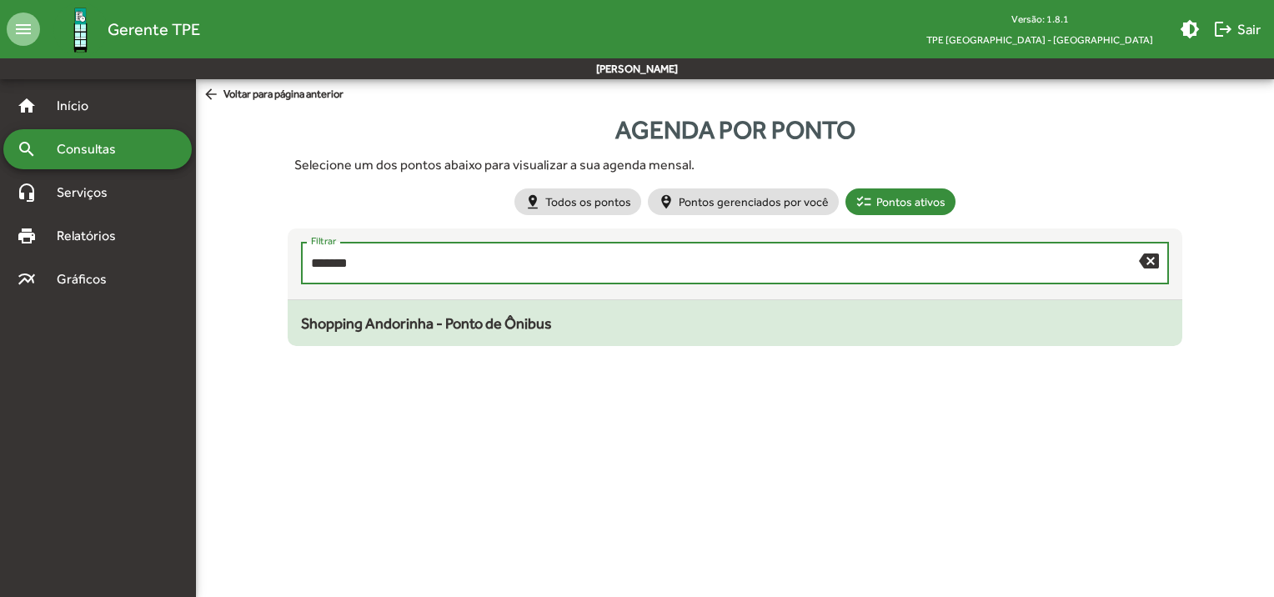
type input "*******"
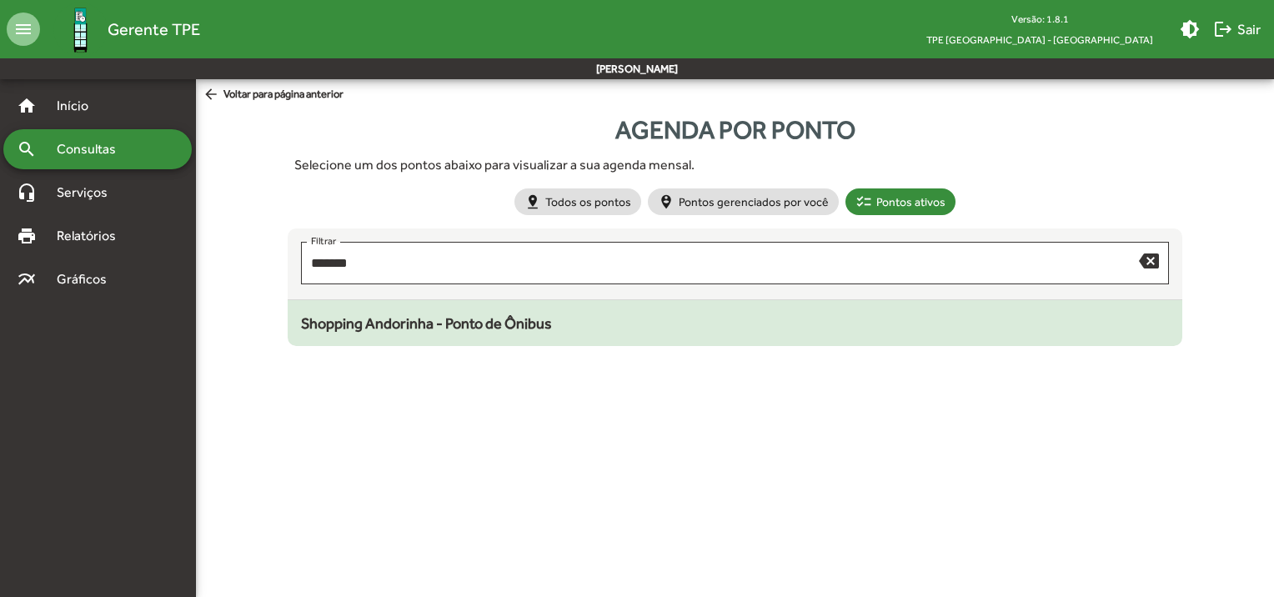
click at [394, 315] on span "Shopping Andorinha - Ponto de Ônibus" at bounding box center [426, 323] width 251 height 18
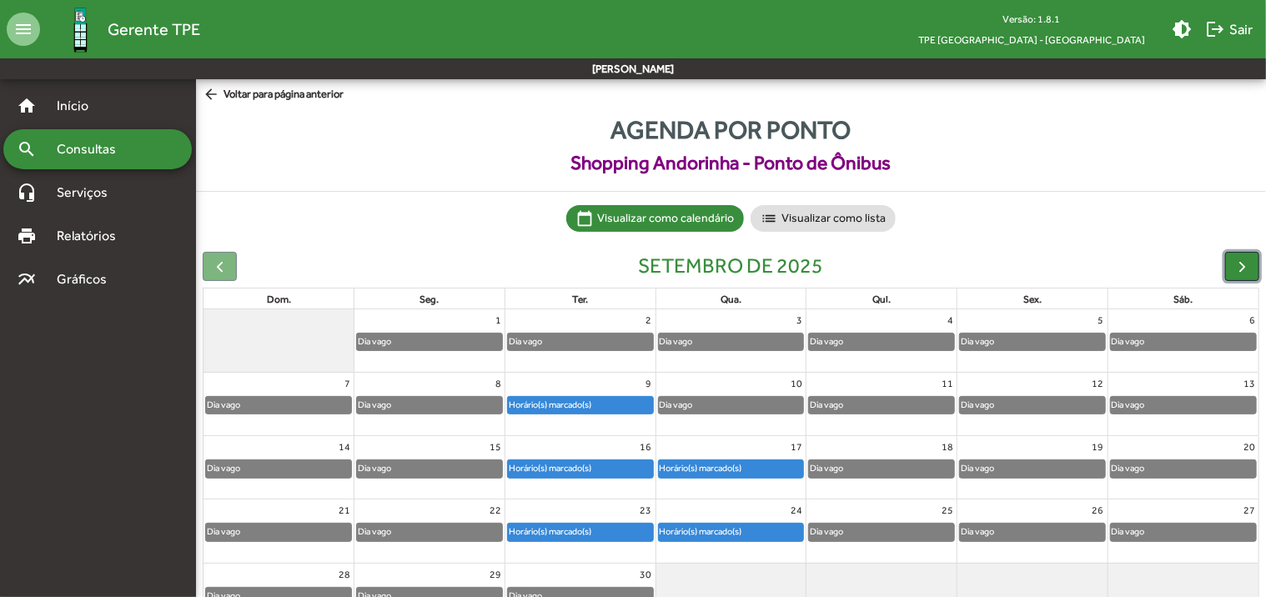
click at [1244, 268] on span "button" at bounding box center [1242, 267] width 18 height 18
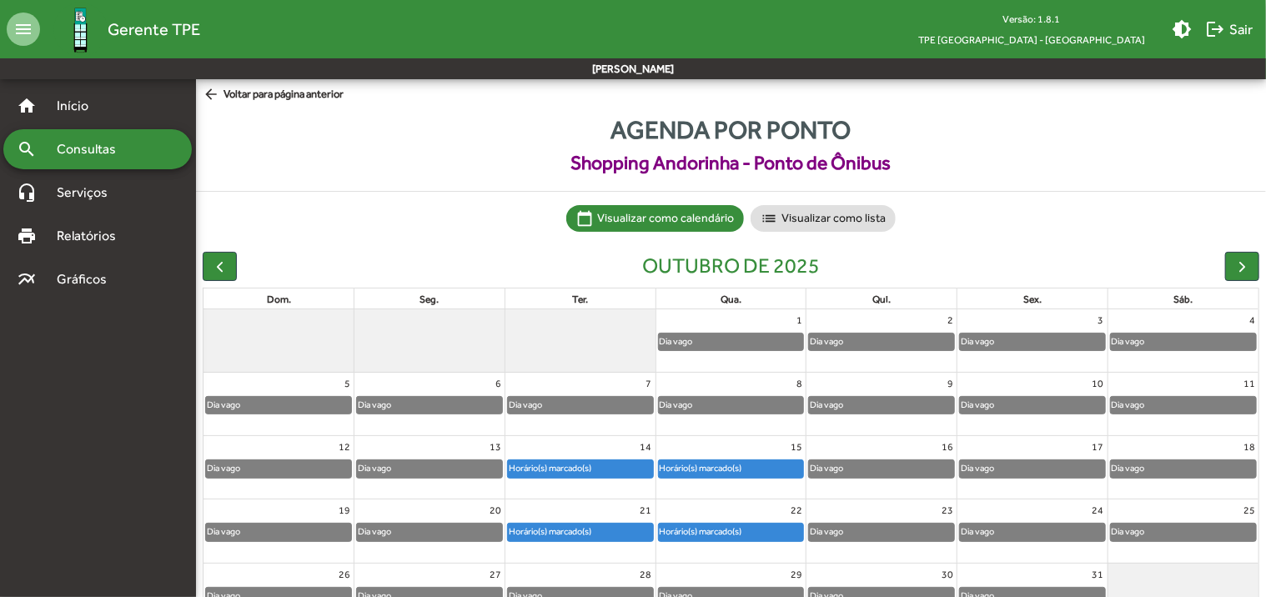
click at [274, 94] on span "arrow_back Voltar para página anterior" at bounding box center [273, 95] width 141 height 18
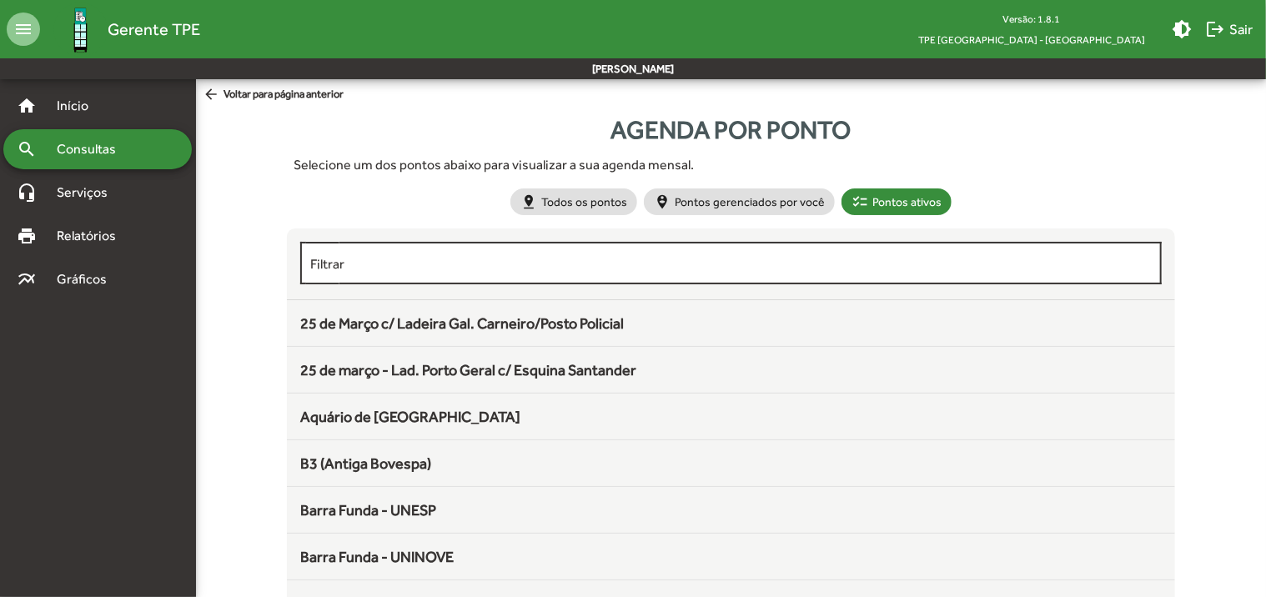
click at [406, 256] on input "Filtrar" at bounding box center [730, 263] width 841 height 15
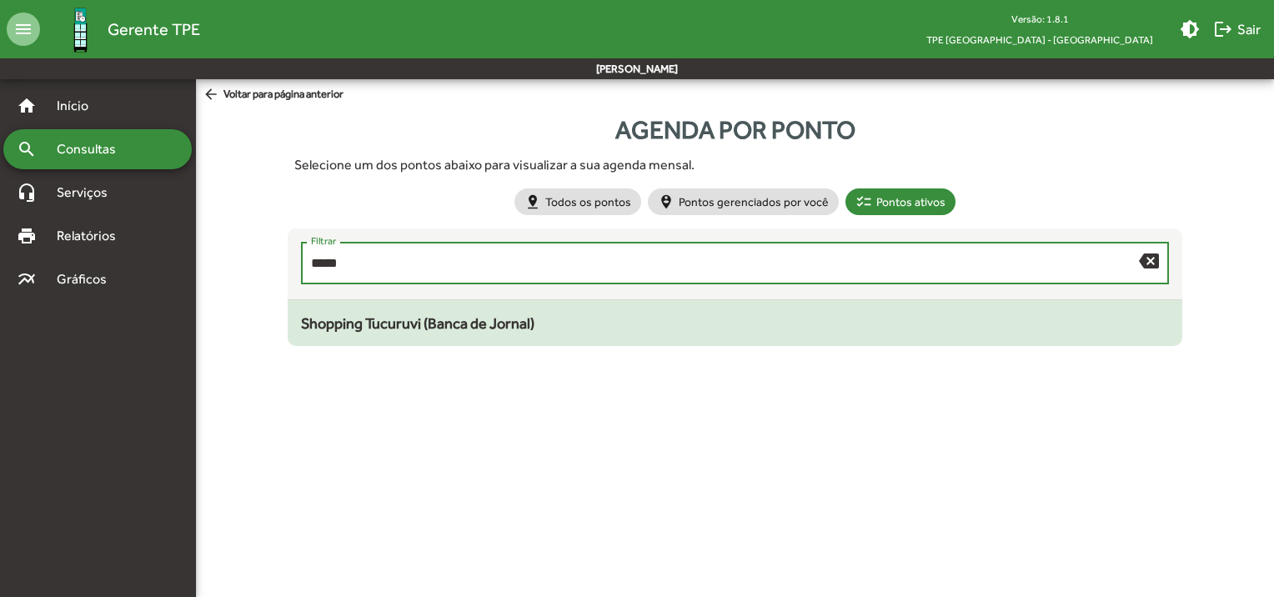
type input "*****"
click at [420, 319] on span "Shopping Tucuruvi (Banca de Jornal)" at bounding box center [417, 323] width 233 height 18
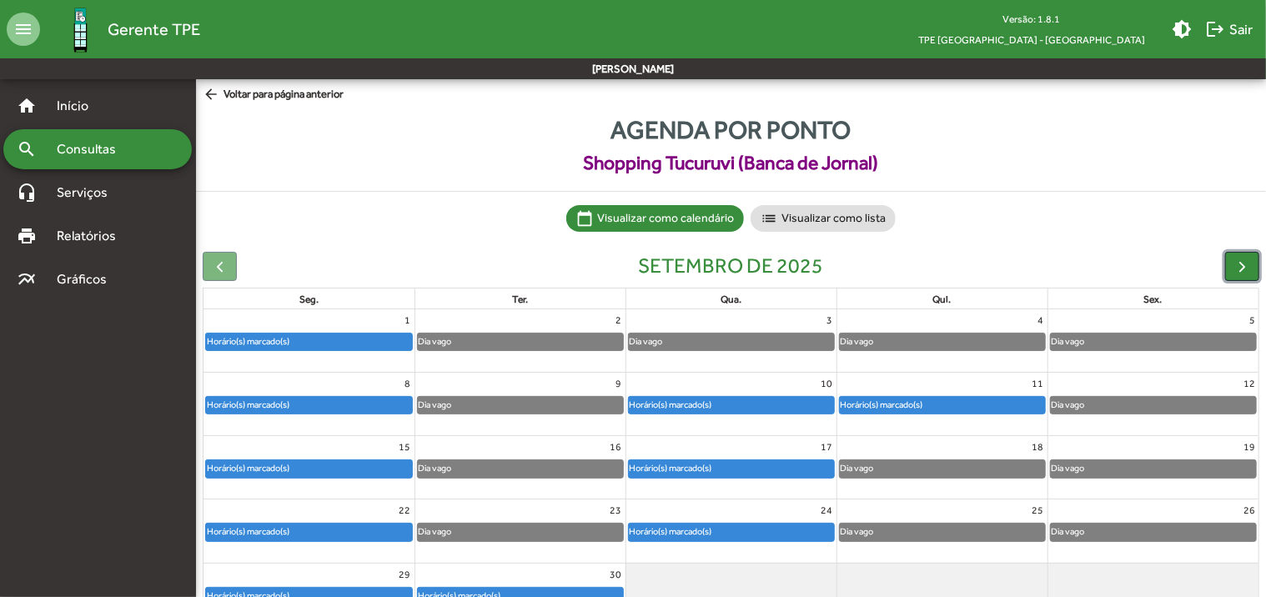
click at [1235, 268] on span "button" at bounding box center [1242, 267] width 18 height 18
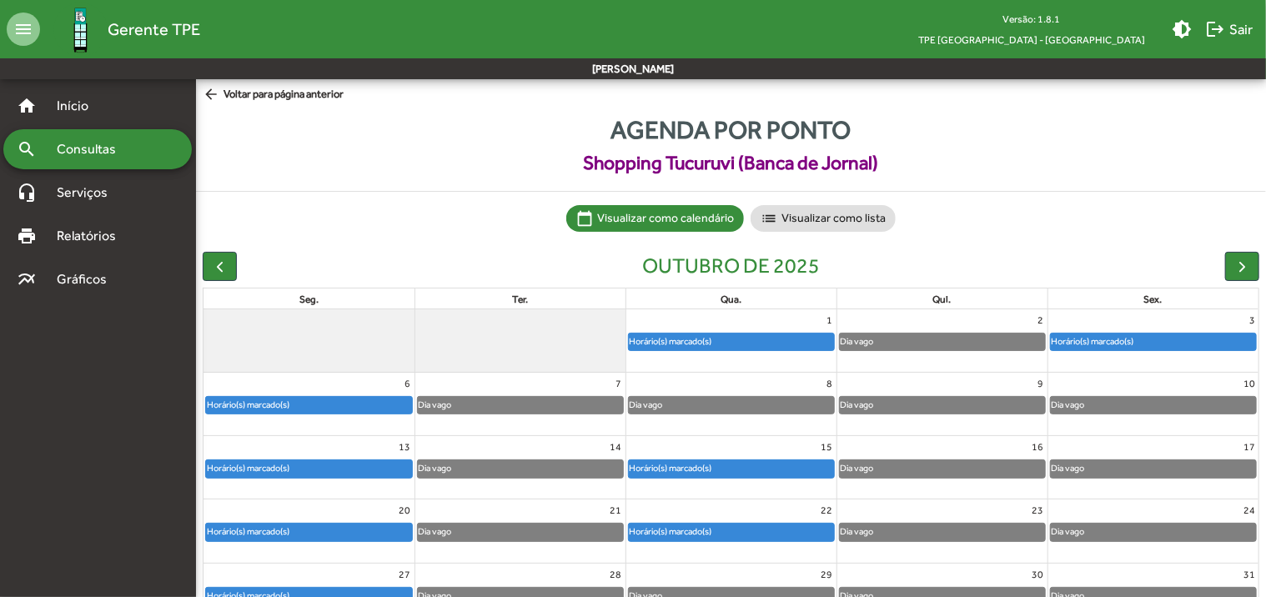
click at [279, 97] on span "arrow_back Voltar para página anterior" at bounding box center [273, 95] width 141 height 18
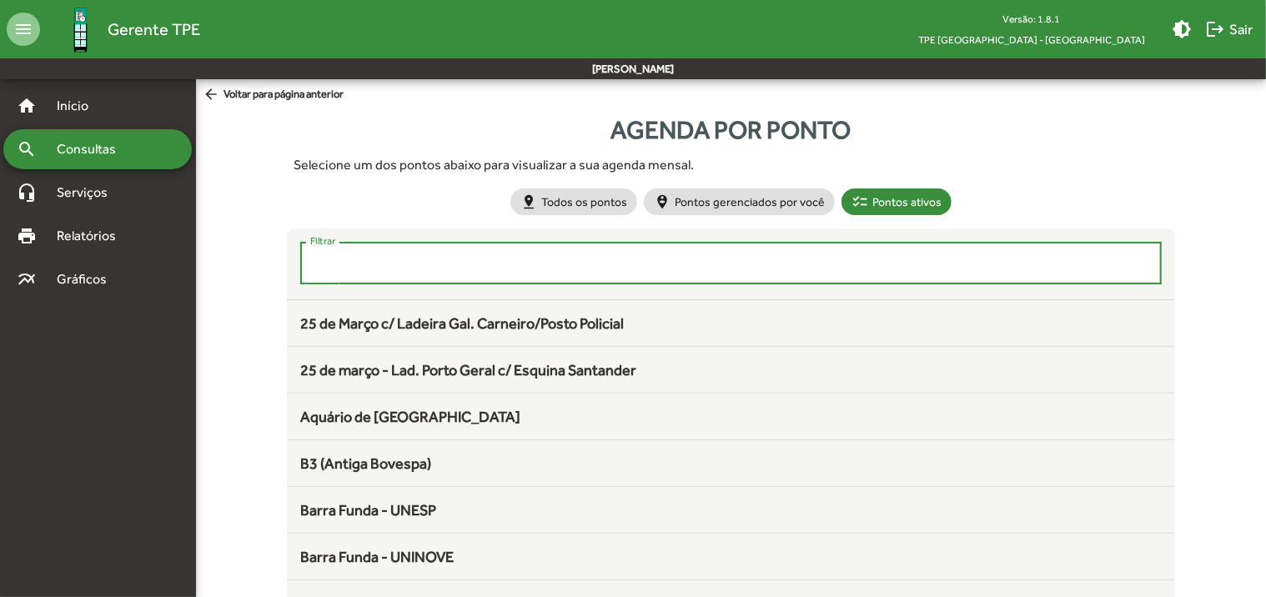
click at [370, 261] on input "Filtrar" at bounding box center [730, 263] width 841 height 15
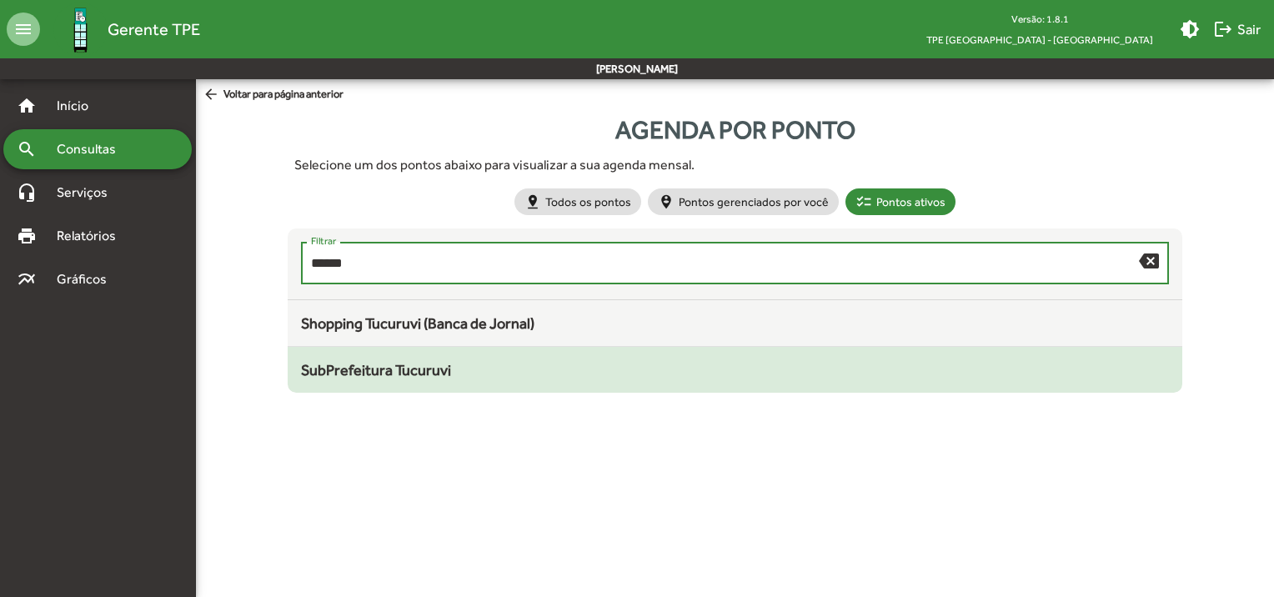
type input "******"
click at [394, 369] on span "SubPrefeitura Tucuruvi" at bounding box center [376, 370] width 150 height 18
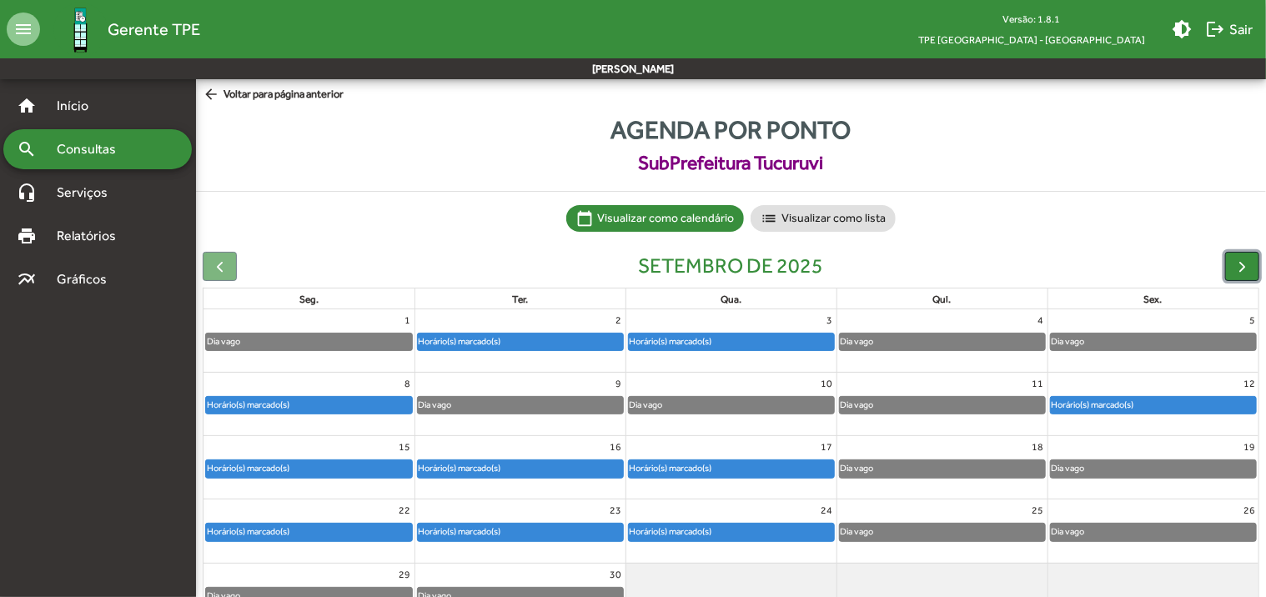
click at [1247, 266] on span "button" at bounding box center [1242, 267] width 18 height 18
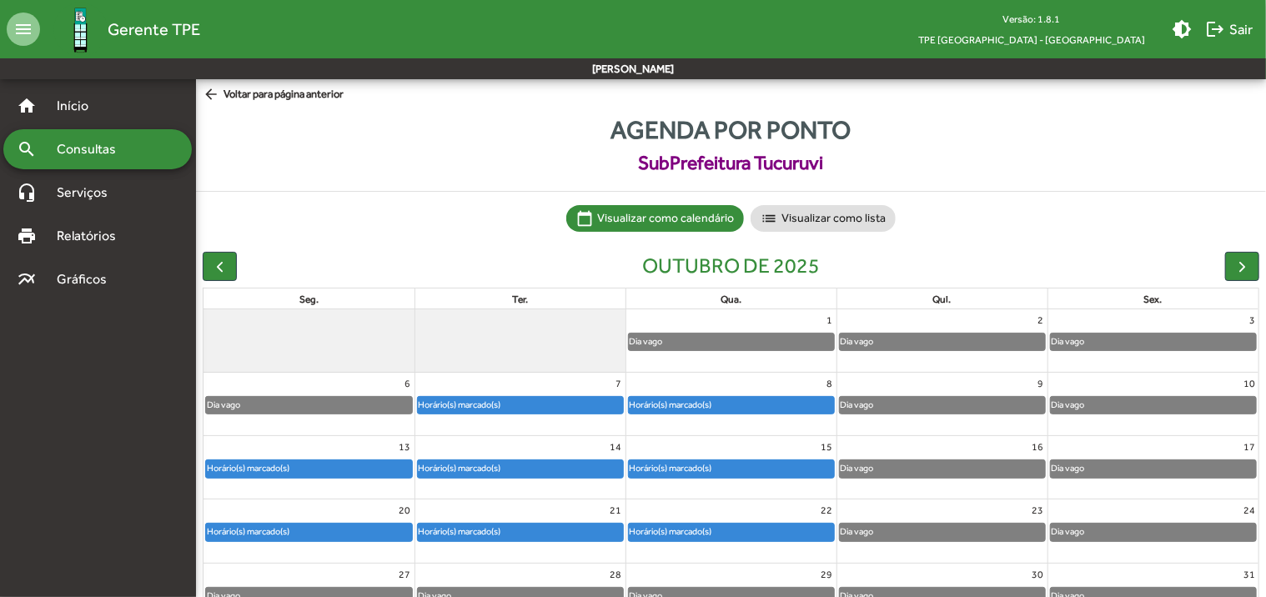
click at [265, 98] on span "arrow_back Voltar para página anterior" at bounding box center [273, 95] width 141 height 18
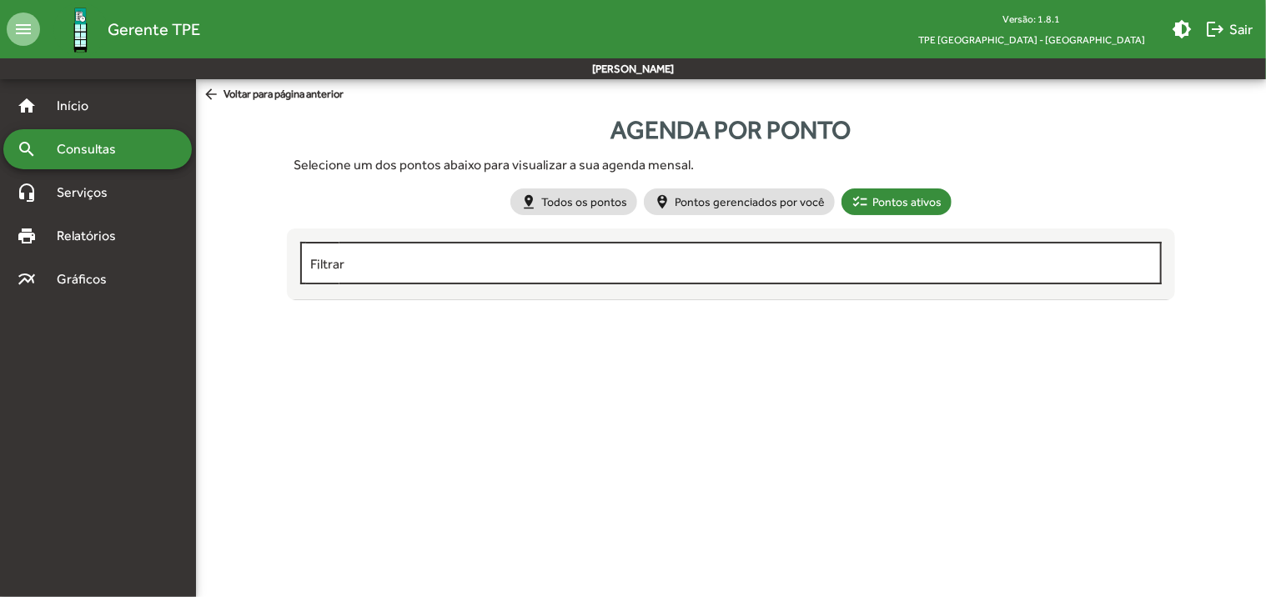
click at [375, 266] on input "Filtrar" at bounding box center [730, 263] width 841 height 15
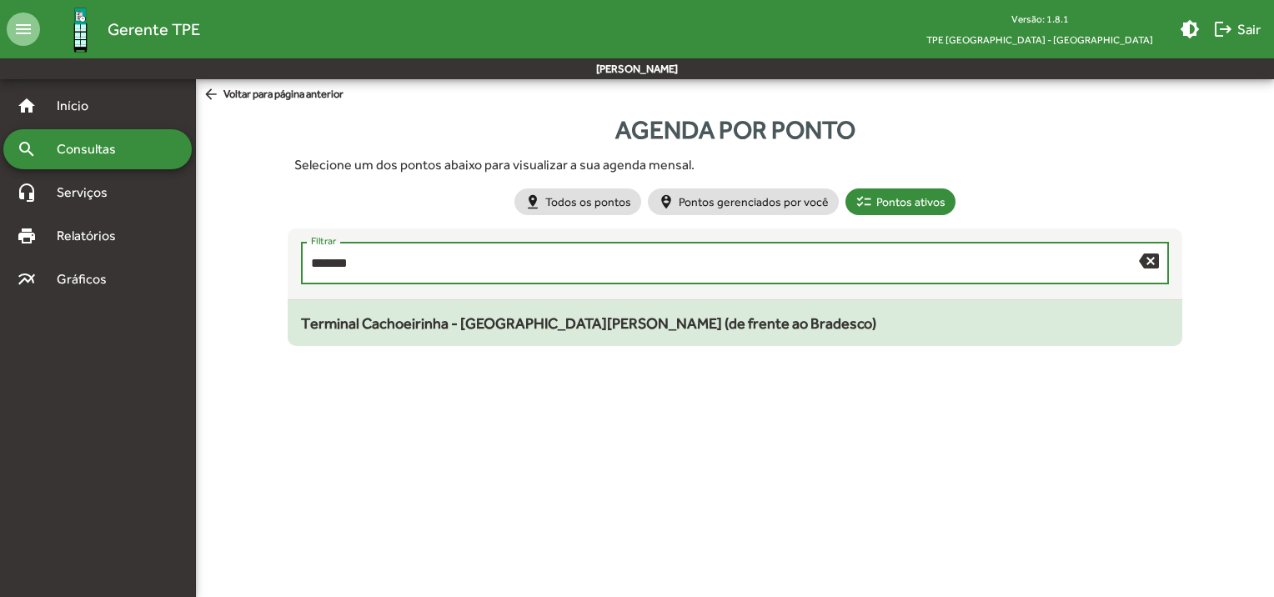
type input "*******"
click at [430, 314] on span "Terminal Cachoeirinha - [GEOGRAPHIC_DATA][PERSON_NAME] (de frente ao Bradesco)" at bounding box center [588, 323] width 575 height 18
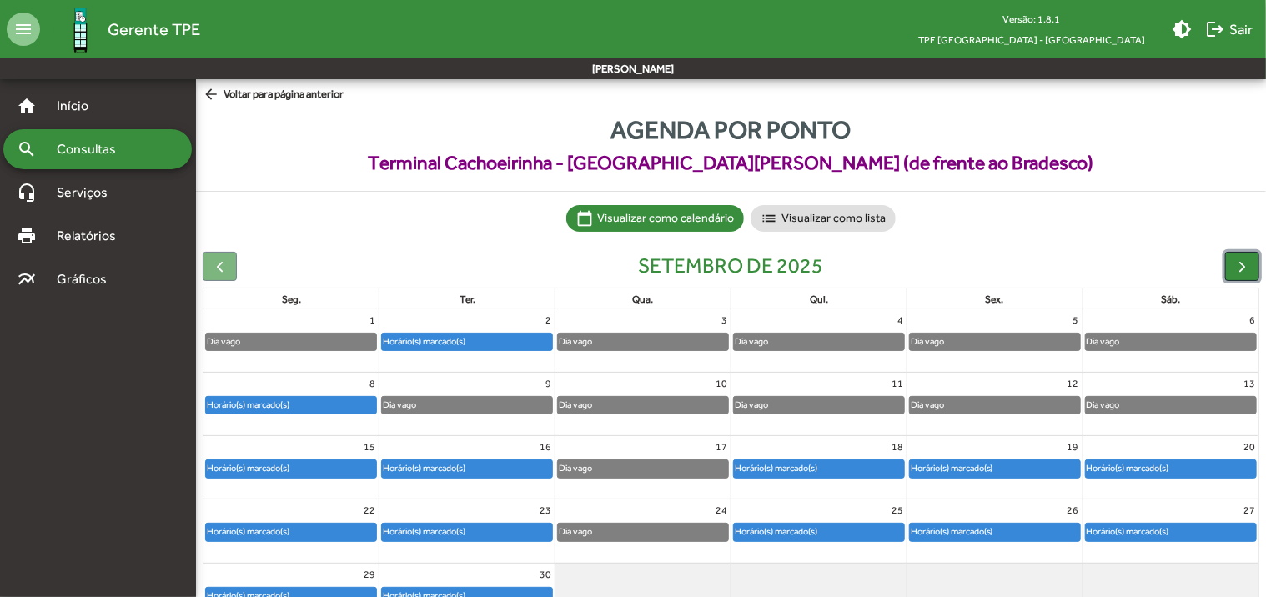
click at [1251, 266] on span "button" at bounding box center [1242, 267] width 18 height 18
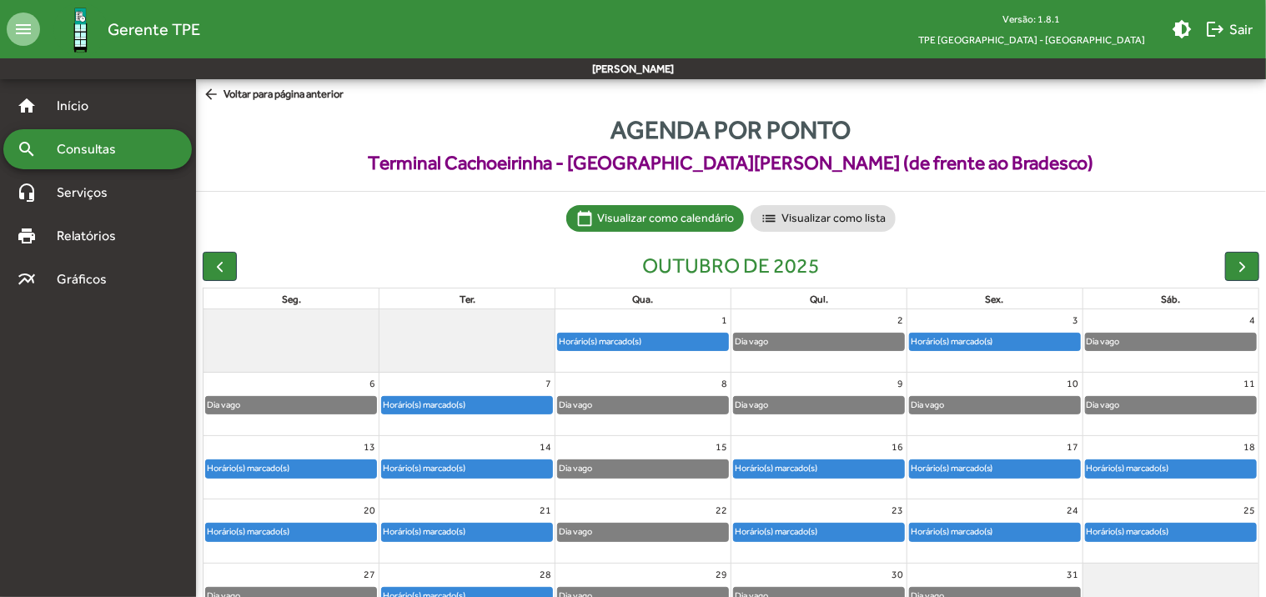
click at [317, 93] on span "arrow_back Voltar para página anterior" at bounding box center [273, 95] width 141 height 18
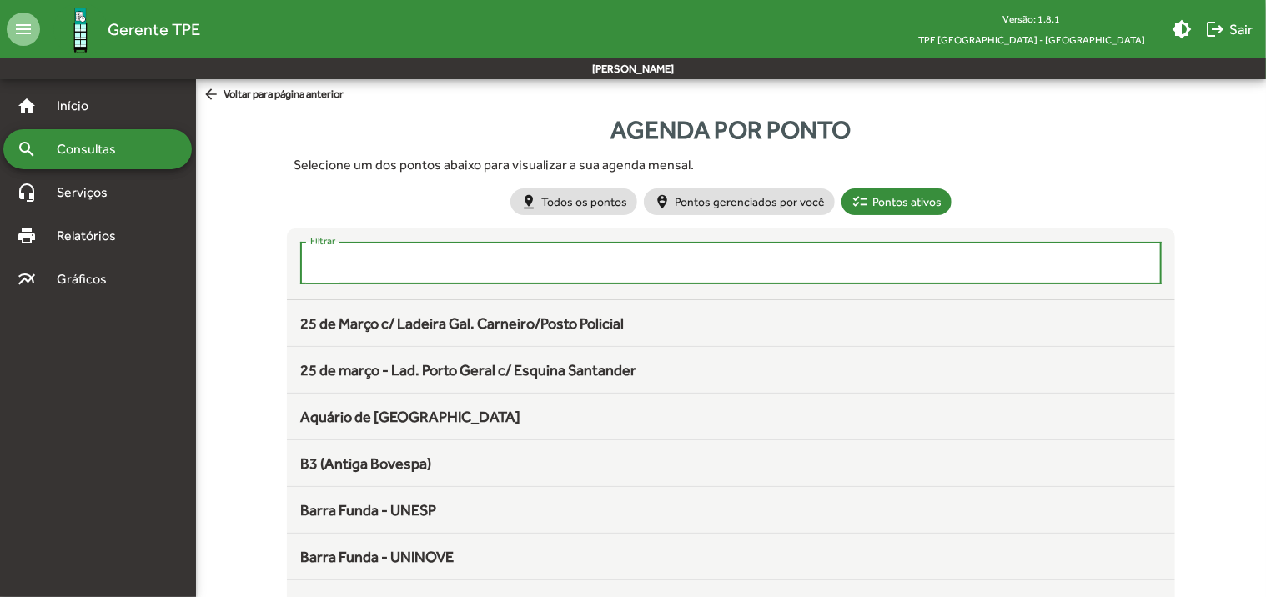
click at [369, 257] on input "Filtrar" at bounding box center [730, 263] width 841 height 15
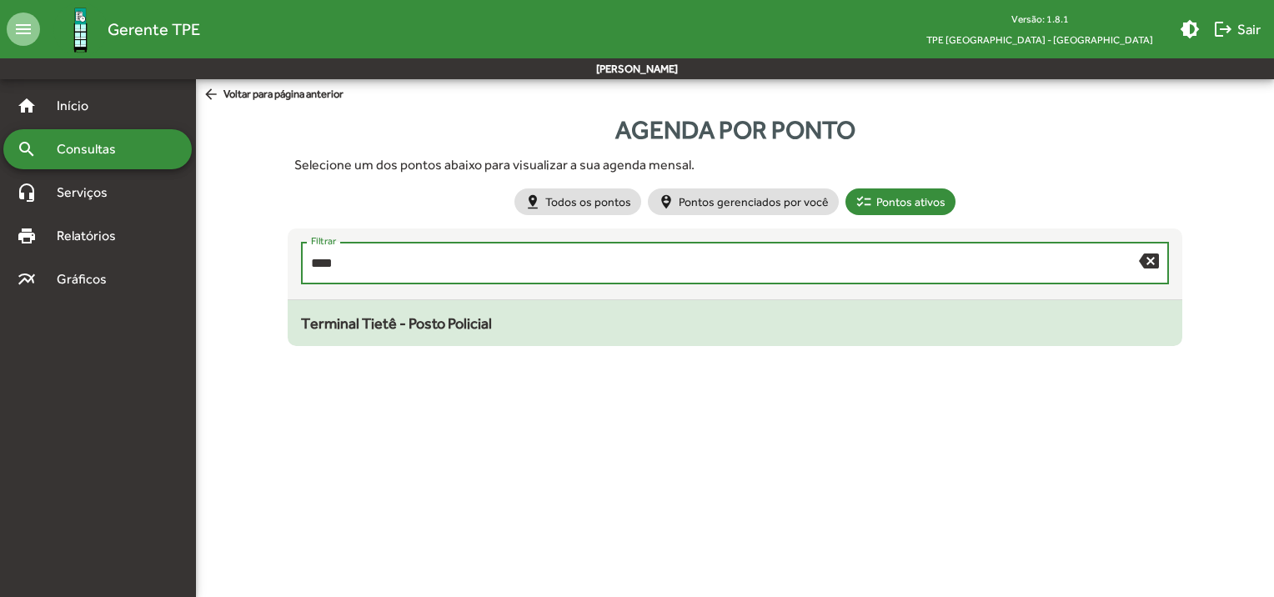
type input "****"
click at [337, 318] on span "Terminal Tietê - Posto Policial" at bounding box center [396, 323] width 191 height 18
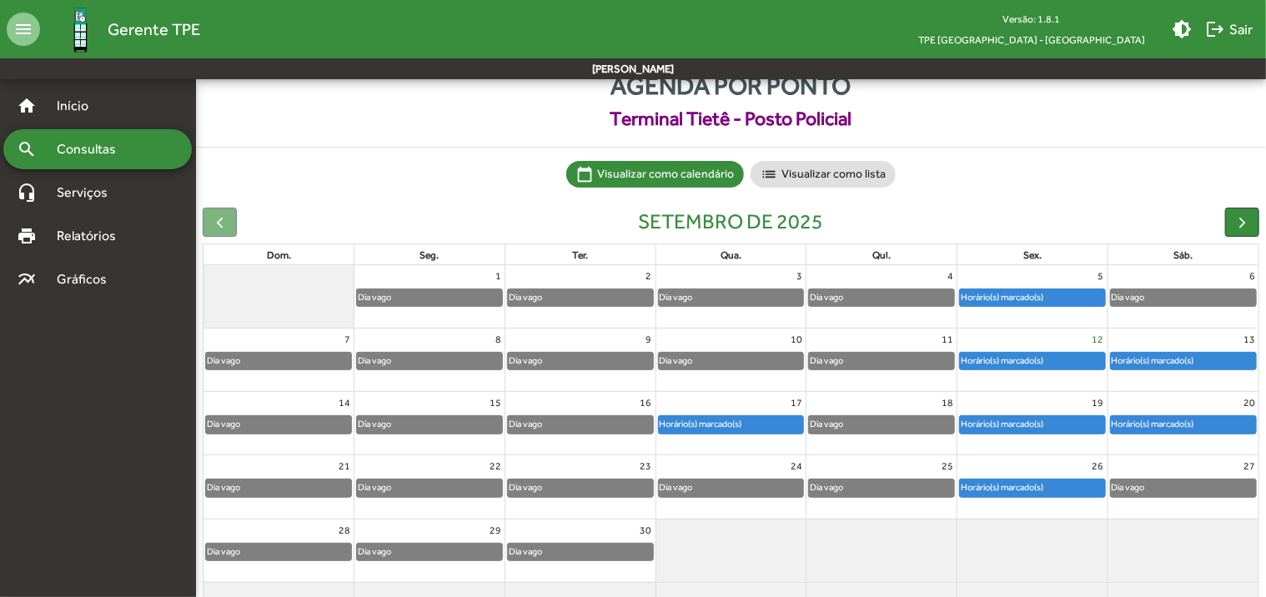
scroll to position [83, 0]
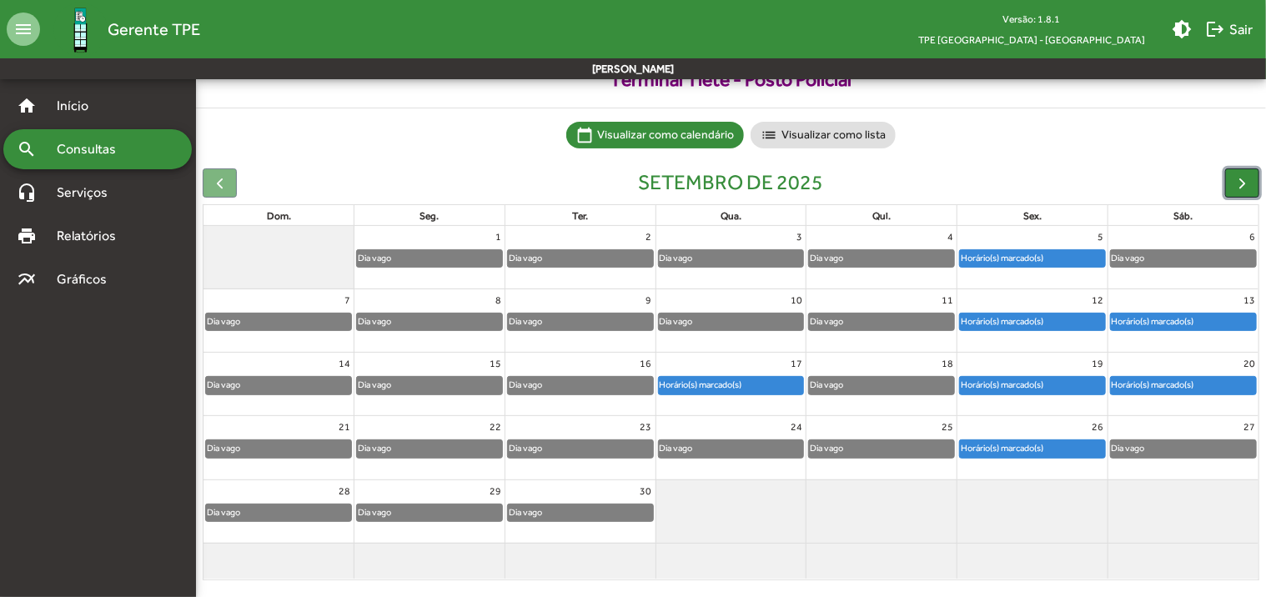
click at [1233, 187] on span "button" at bounding box center [1242, 183] width 18 height 18
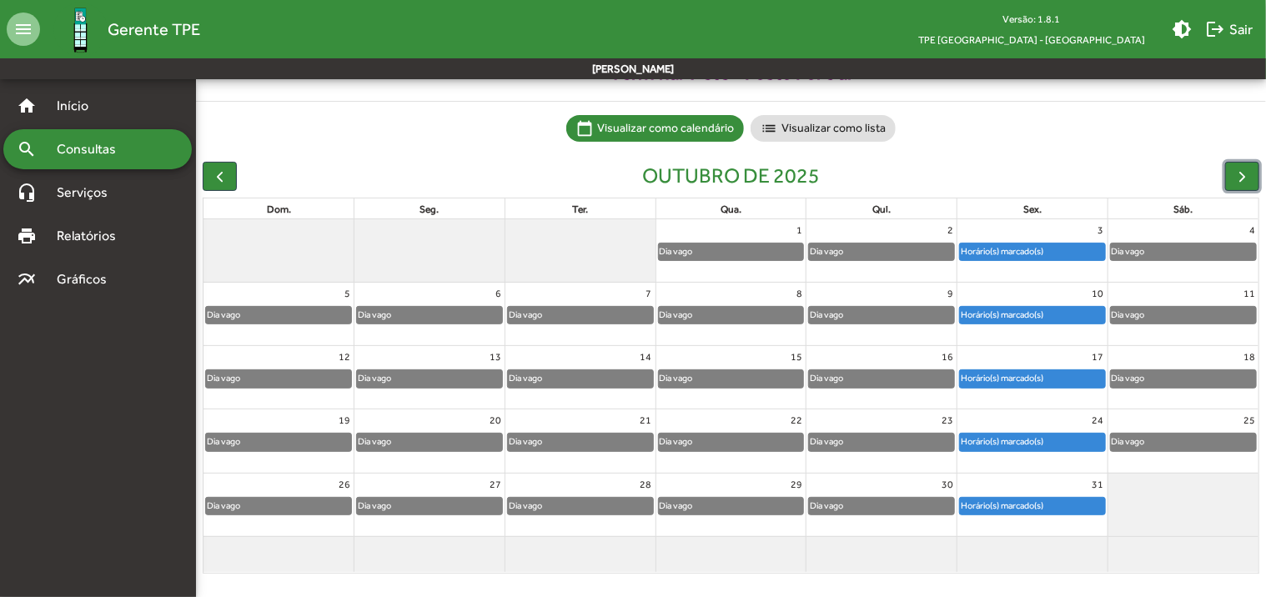
scroll to position [93, 0]
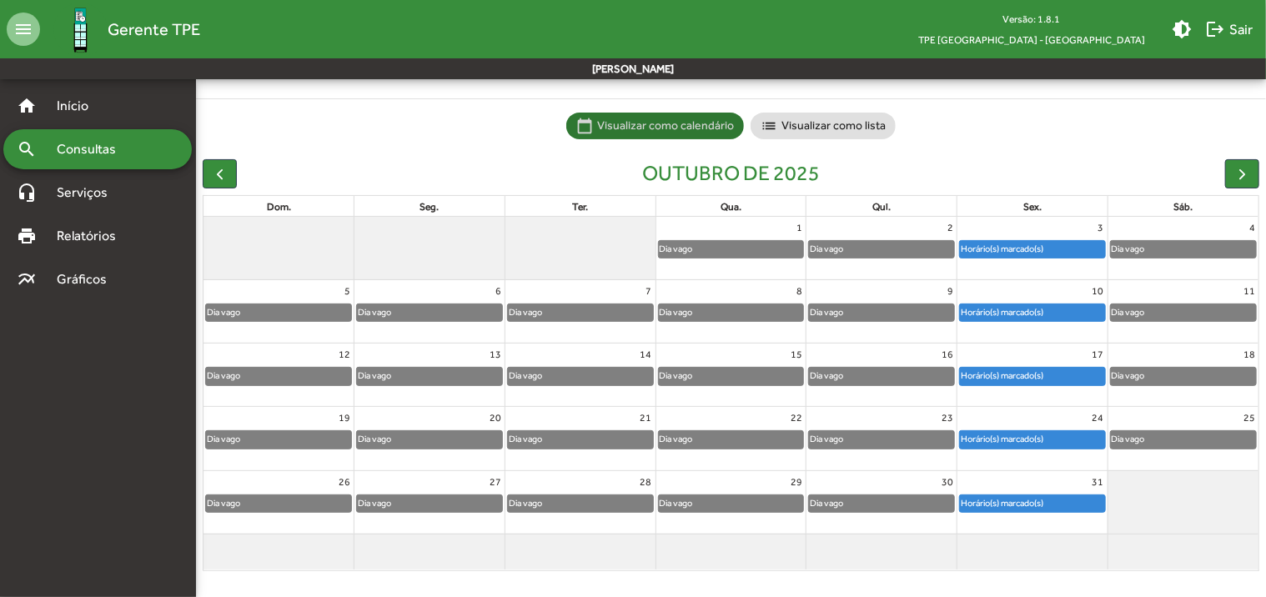
click at [284, 138] on mat-chip-list "calendar_today Visualizar como calendário list Visualizar como lista" at bounding box center [731, 126] width 1070 height 27
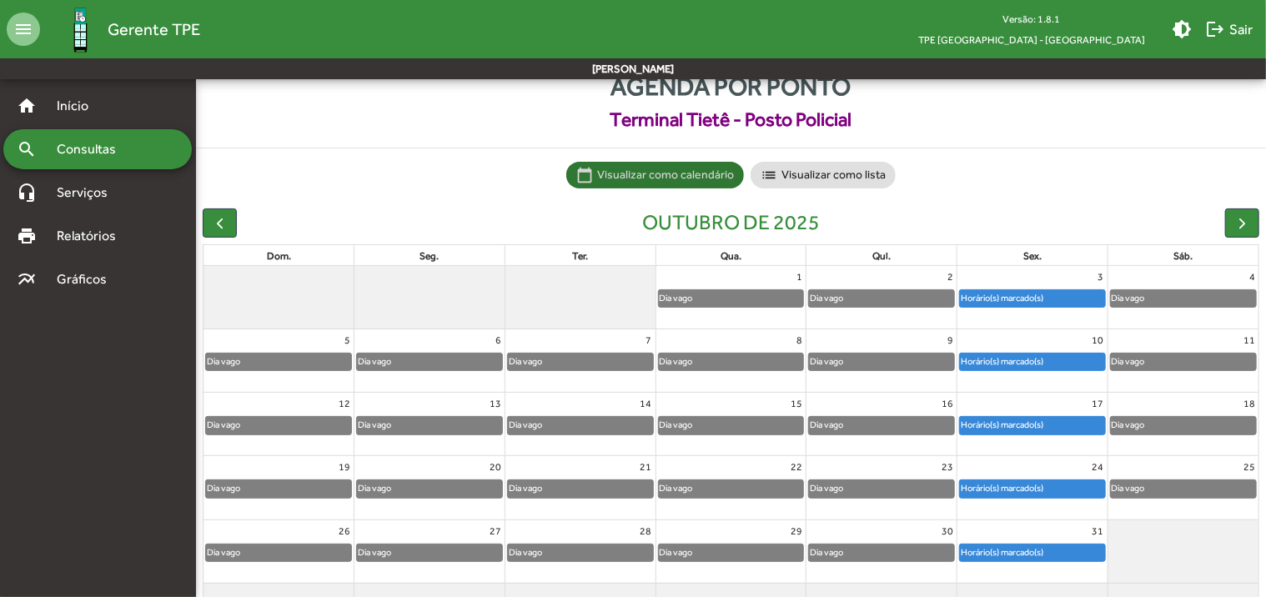
scroll to position [0, 0]
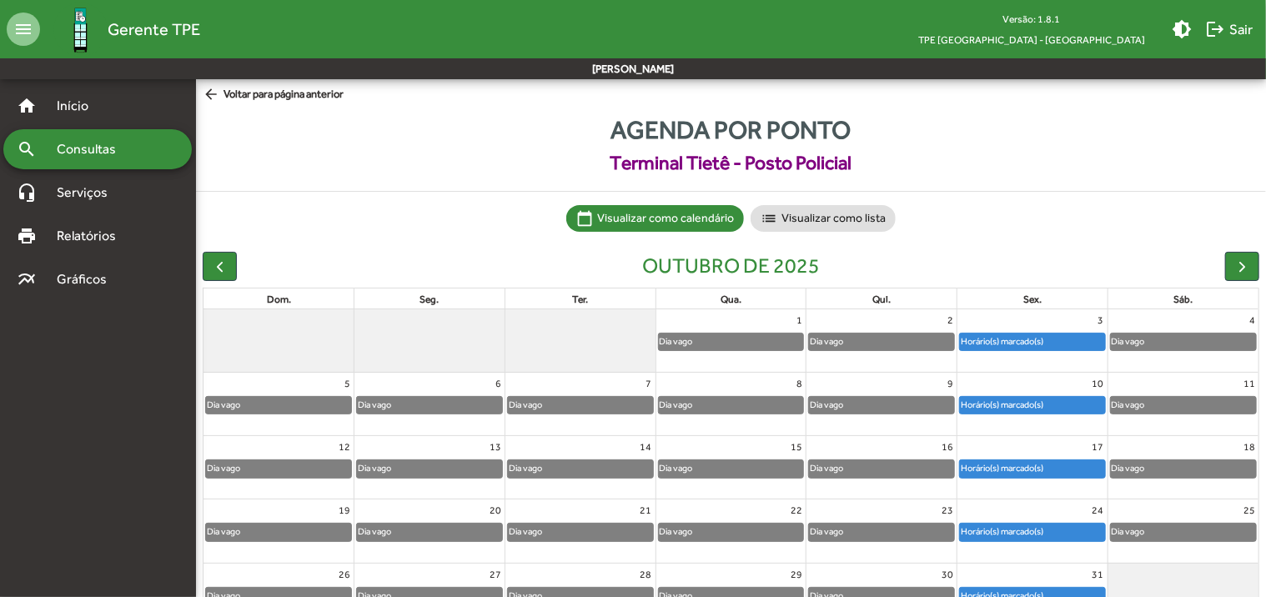
click at [308, 98] on span "arrow_back Voltar para página anterior" at bounding box center [273, 95] width 141 height 18
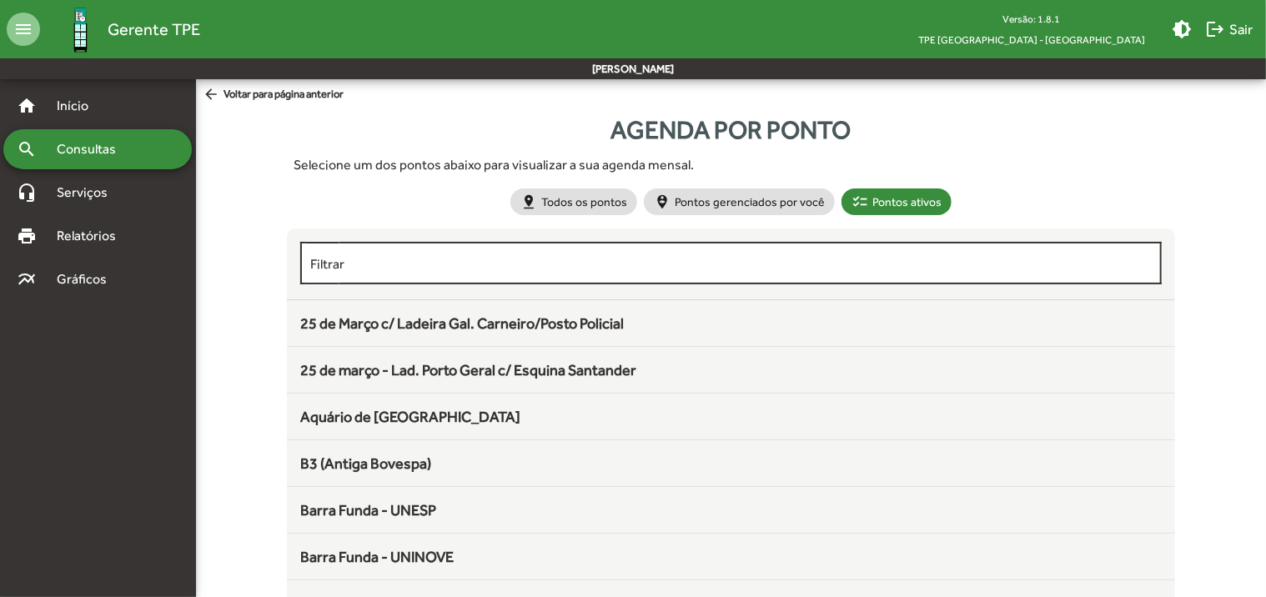
click at [376, 269] on input "Filtrar" at bounding box center [730, 263] width 841 height 15
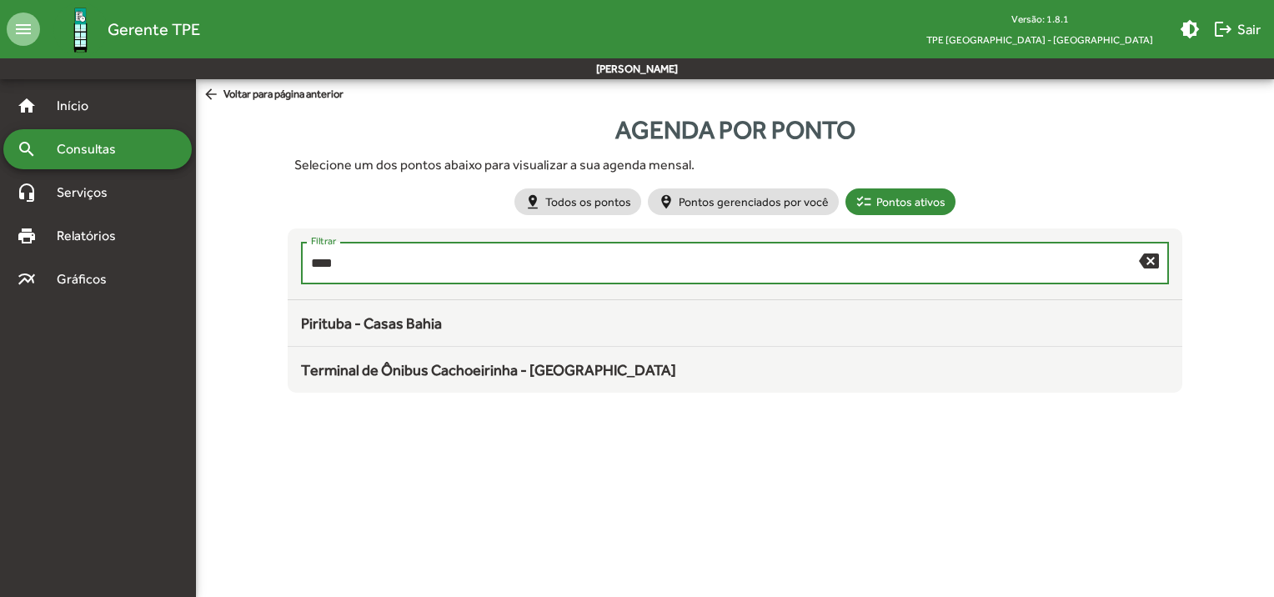
type input "*****"
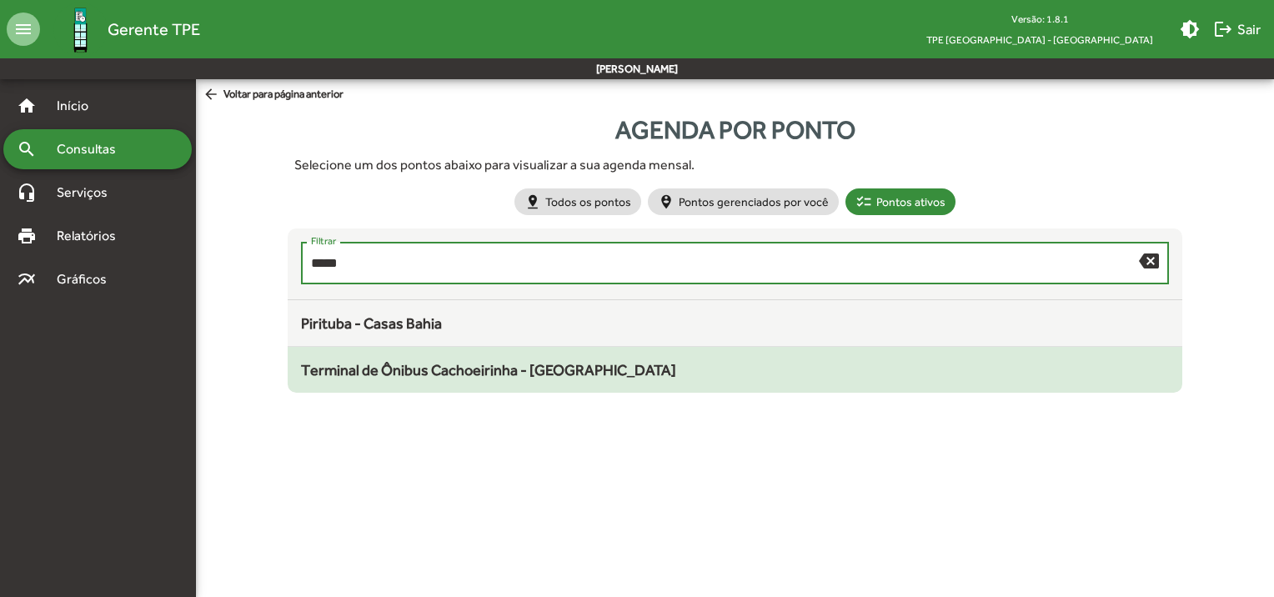
click at [422, 377] on span "Terminal de Ônibus Cachoeirinha - [GEOGRAPHIC_DATA]" at bounding box center [488, 370] width 375 height 18
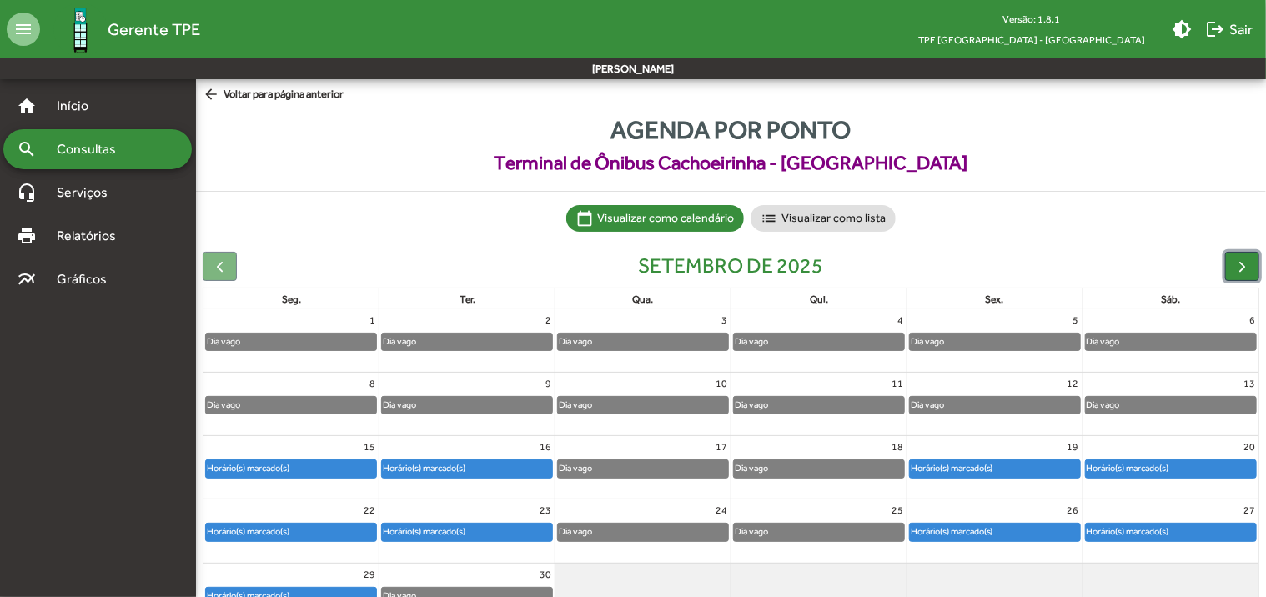
click at [1244, 262] on span "button" at bounding box center [1242, 267] width 18 height 18
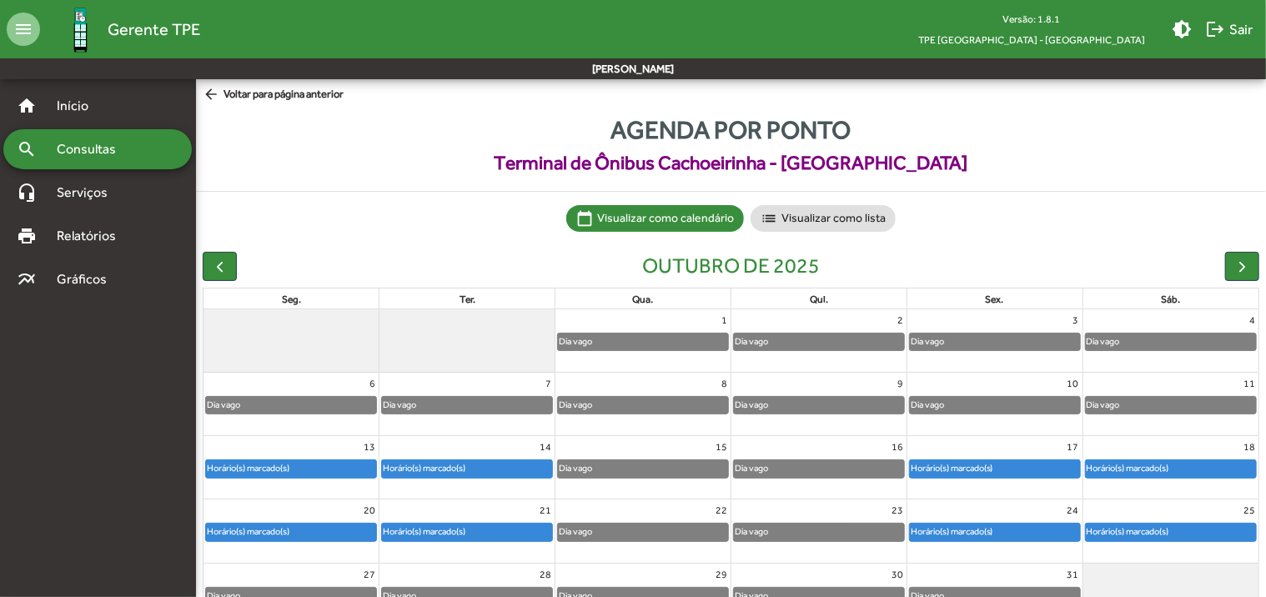
click at [297, 98] on span "arrow_back Voltar para página anterior" at bounding box center [273, 95] width 141 height 18
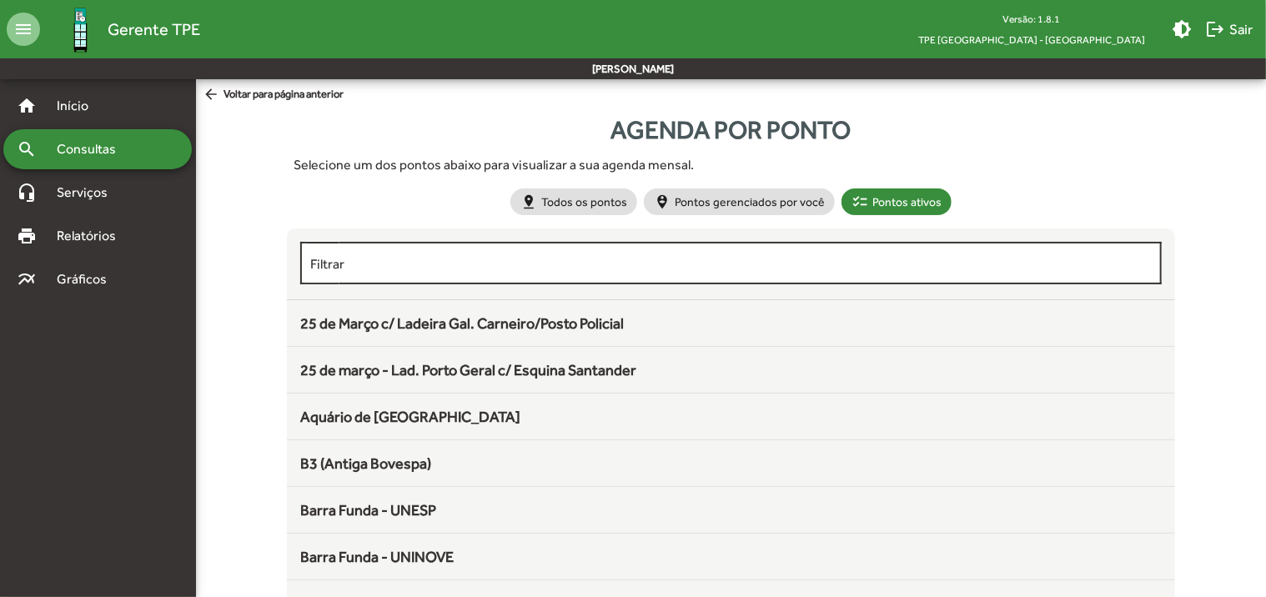
click at [369, 265] on input "Filtrar" at bounding box center [730, 263] width 841 height 15
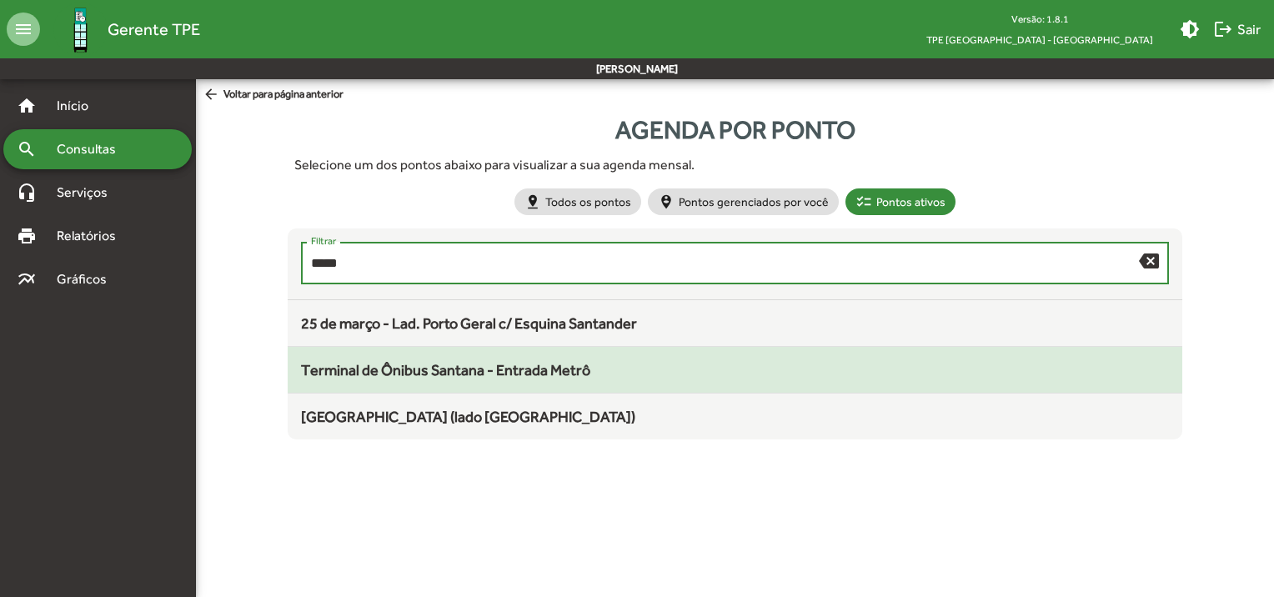
type input "*****"
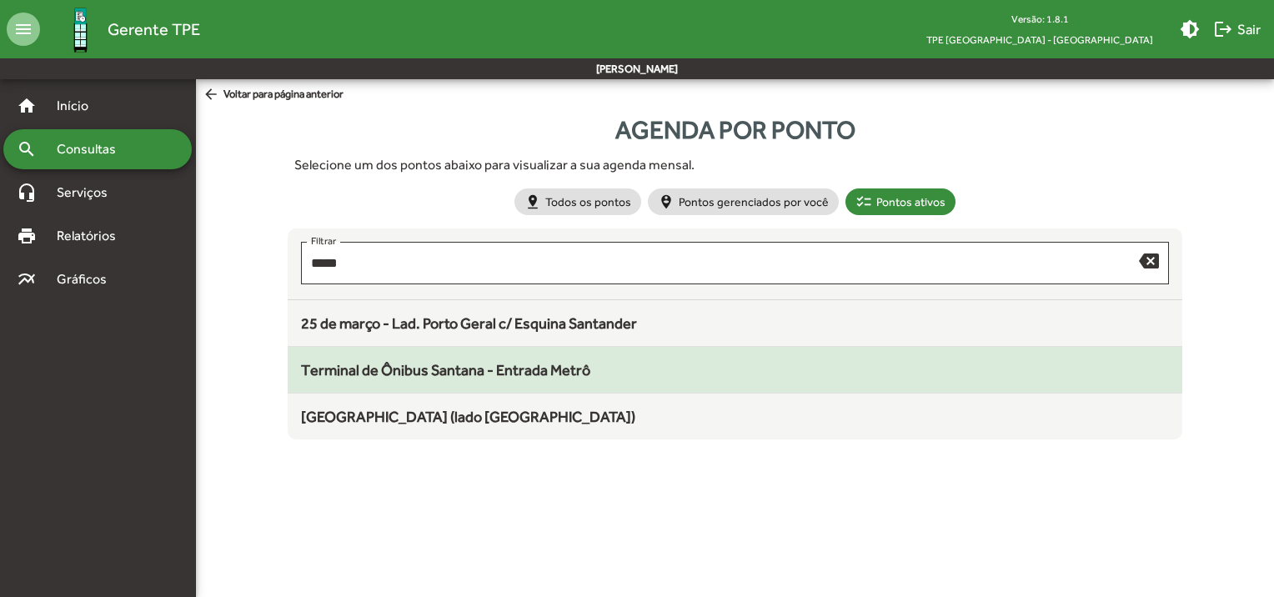
click at [379, 372] on span "Terminal de Ônibus Santana - Entrada Metrô" at bounding box center [445, 370] width 289 height 18
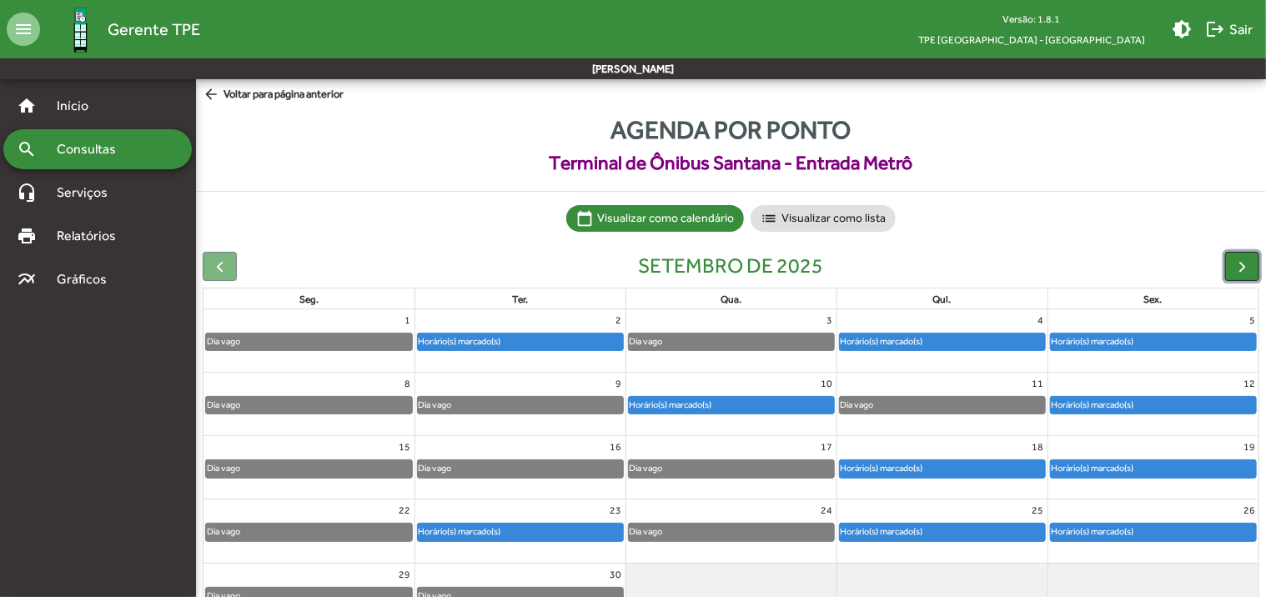
click at [1239, 268] on span "button" at bounding box center [1242, 267] width 18 height 18
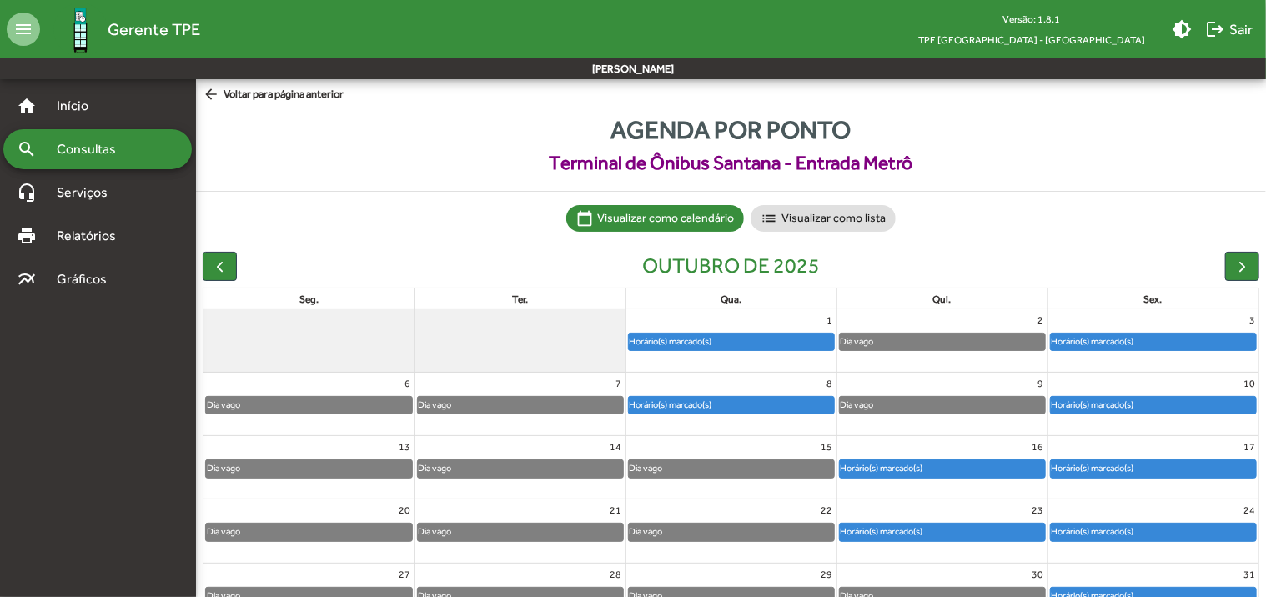
click at [297, 95] on span "arrow_back Voltar para página anterior" at bounding box center [273, 95] width 141 height 18
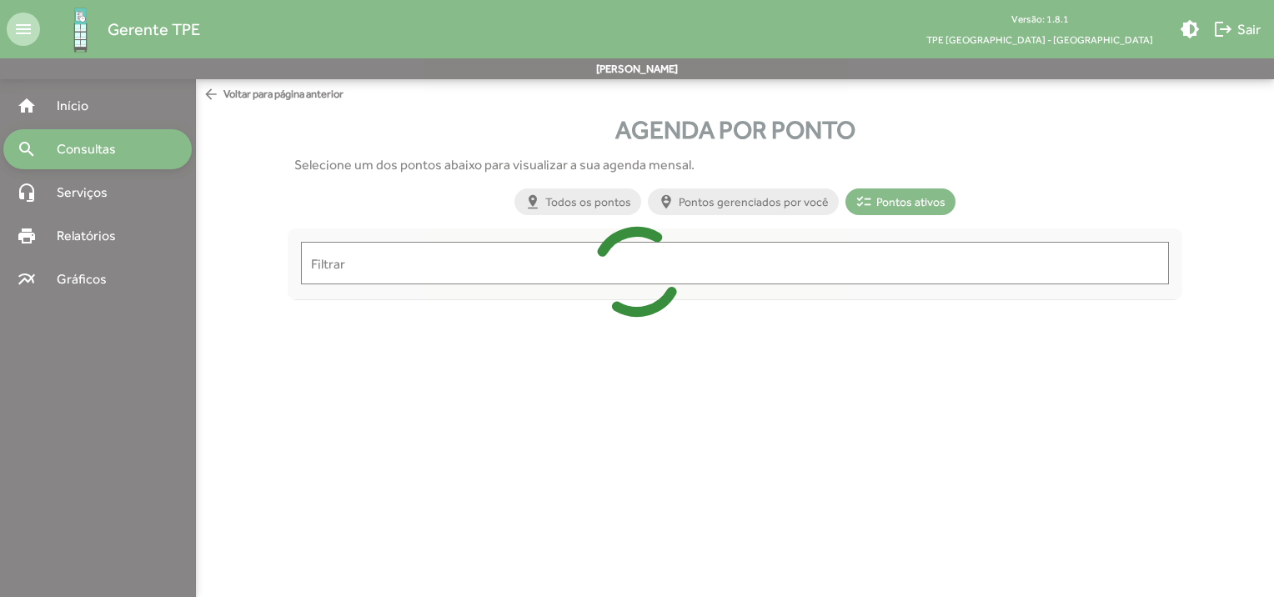
click at [344, 265] on input "Filtrar" at bounding box center [735, 263] width 849 height 15
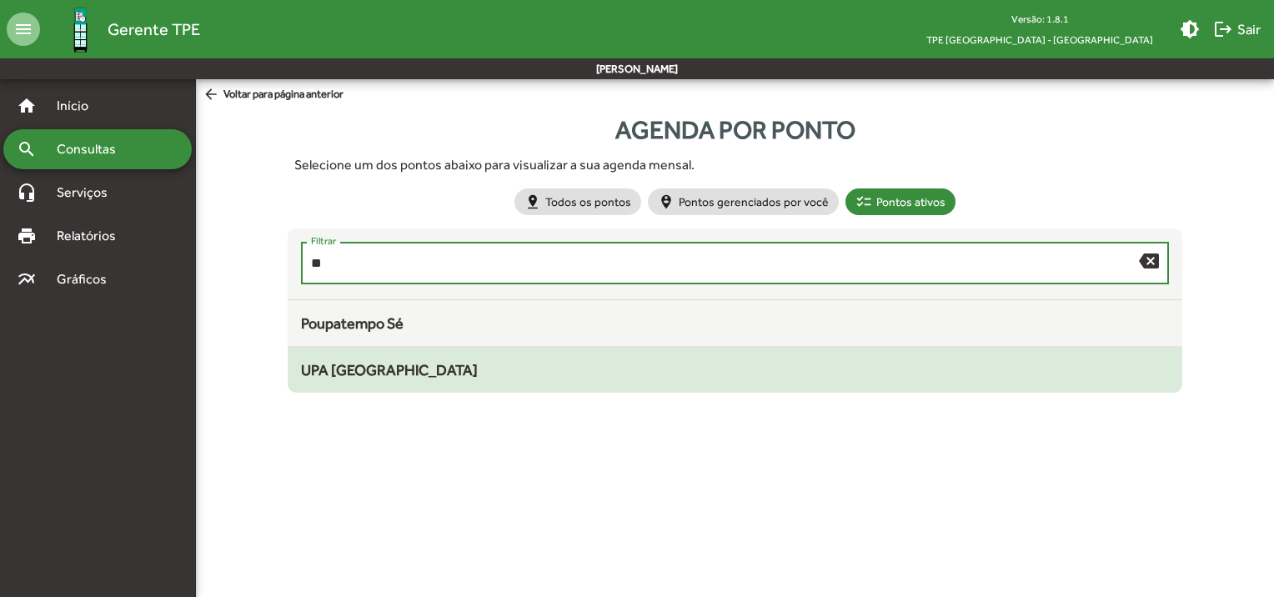
type input "**"
click at [309, 359] on div "UPA [GEOGRAPHIC_DATA]" at bounding box center [735, 370] width 869 height 23
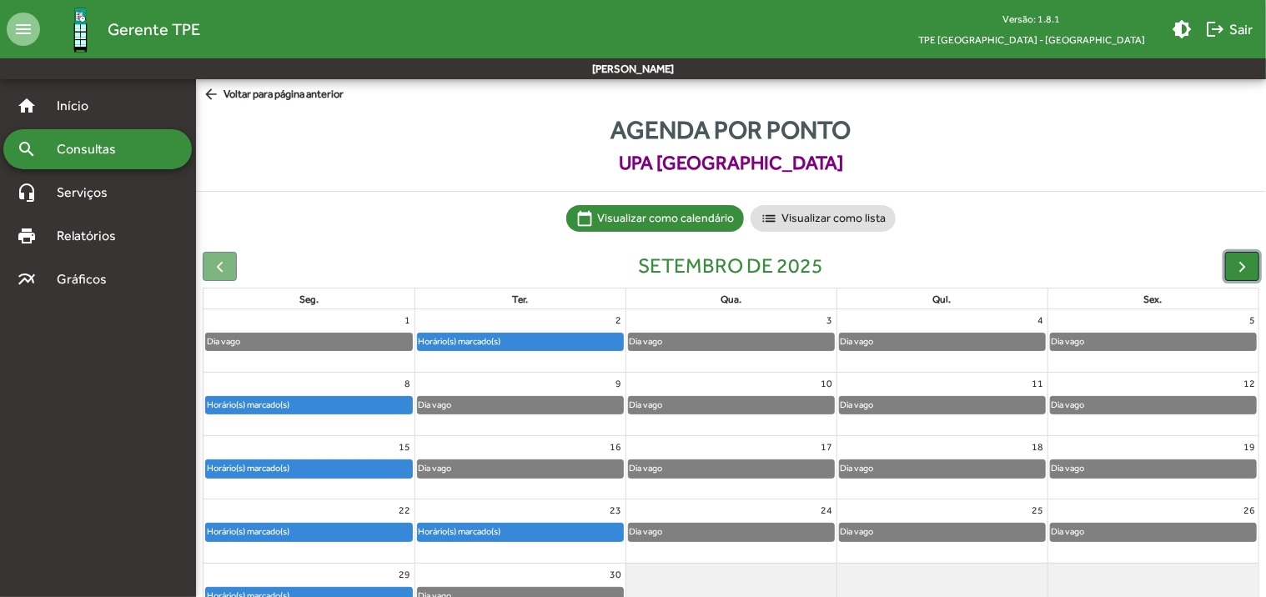
click at [1248, 261] on span "button" at bounding box center [1242, 267] width 18 height 18
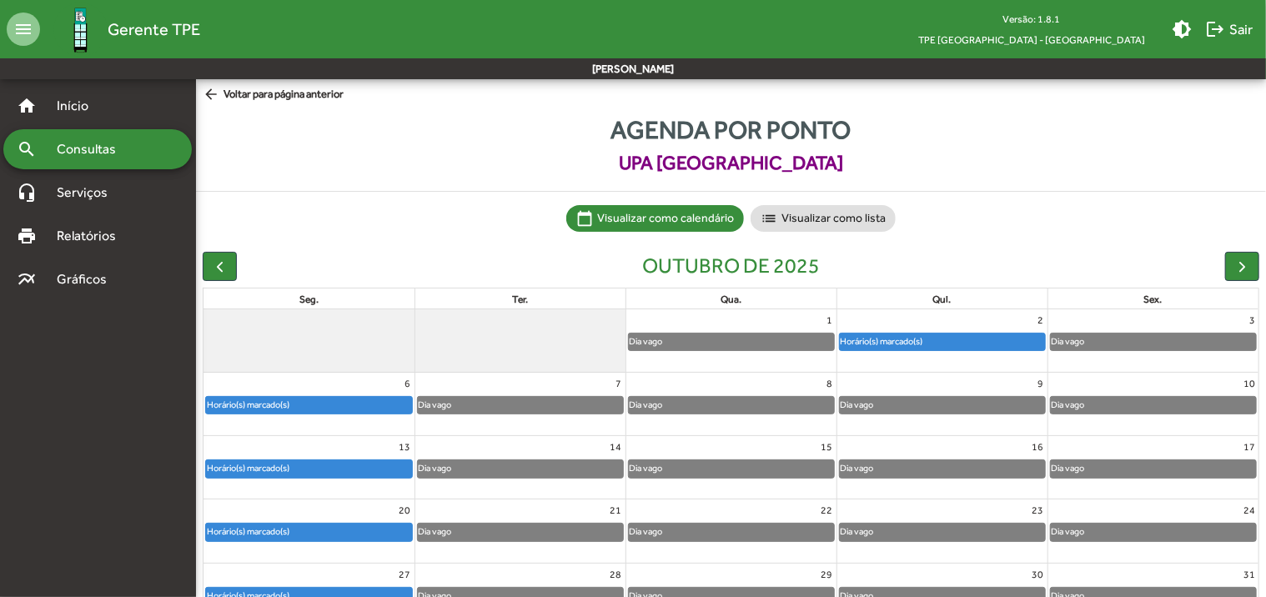
click at [249, 91] on span "arrow_back Voltar para página anterior" at bounding box center [273, 95] width 141 height 18
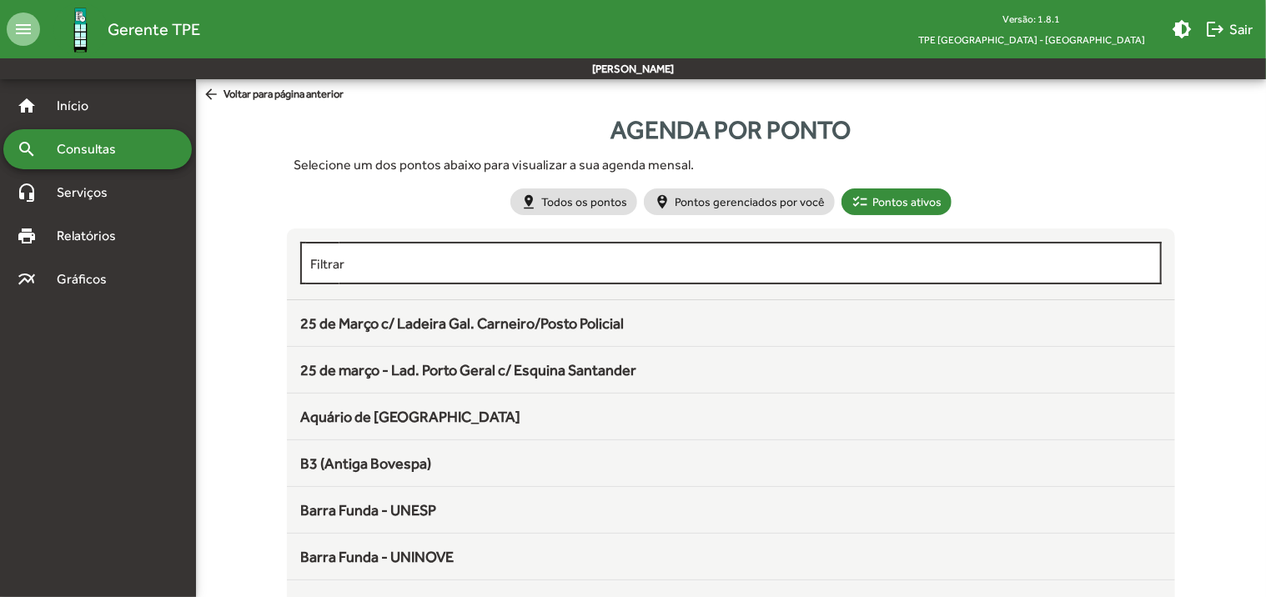
click at [380, 263] on input "Filtrar" at bounding box center [730, 263] width 841 height 15
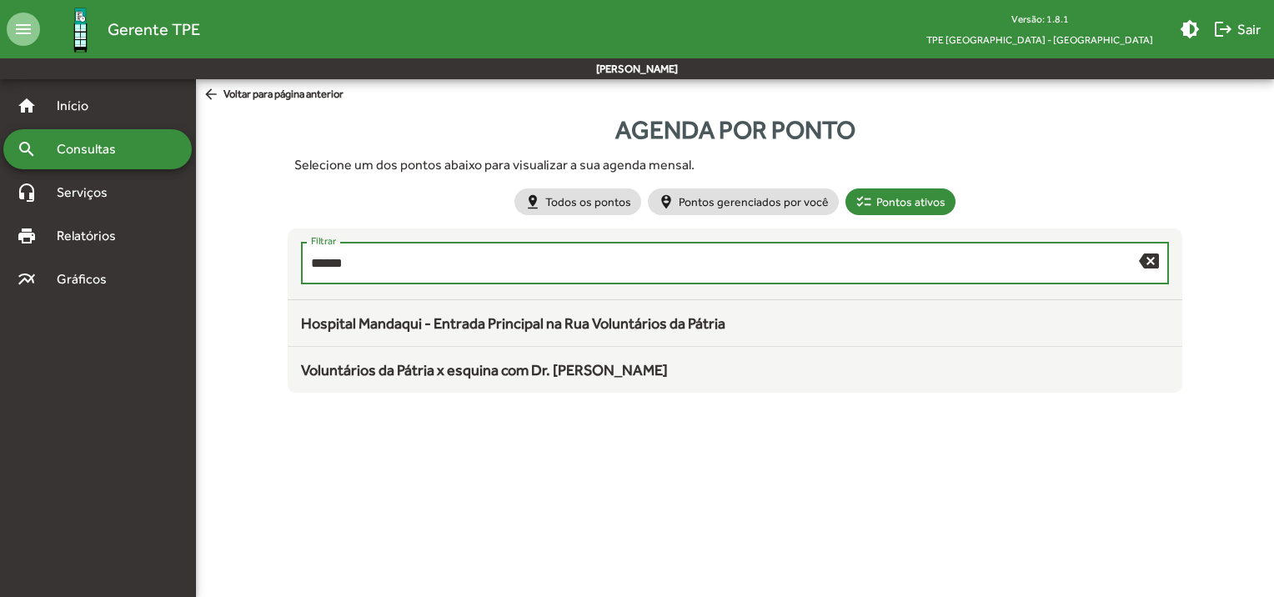
type input "******"
click at [479, 372] on span "Voluntários da Pátria x esquina com Dr. [PERSON_NAME]" at bounding box center [484, 370] width 367 height 18
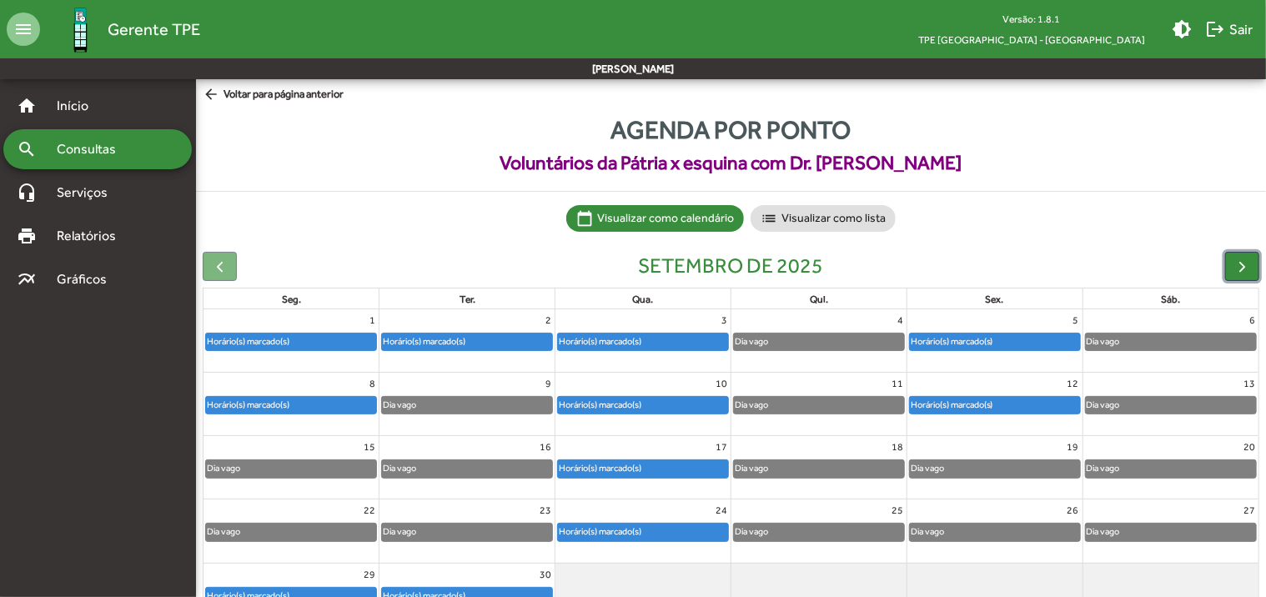
drag, startPoint x: 1226, startPoint y: 277, endPoint x: 1215, endPoint y: 246, distance: 32.7
click at [1227, 277] on button "button" at bounding box center [1242, 266] width 34 height 29
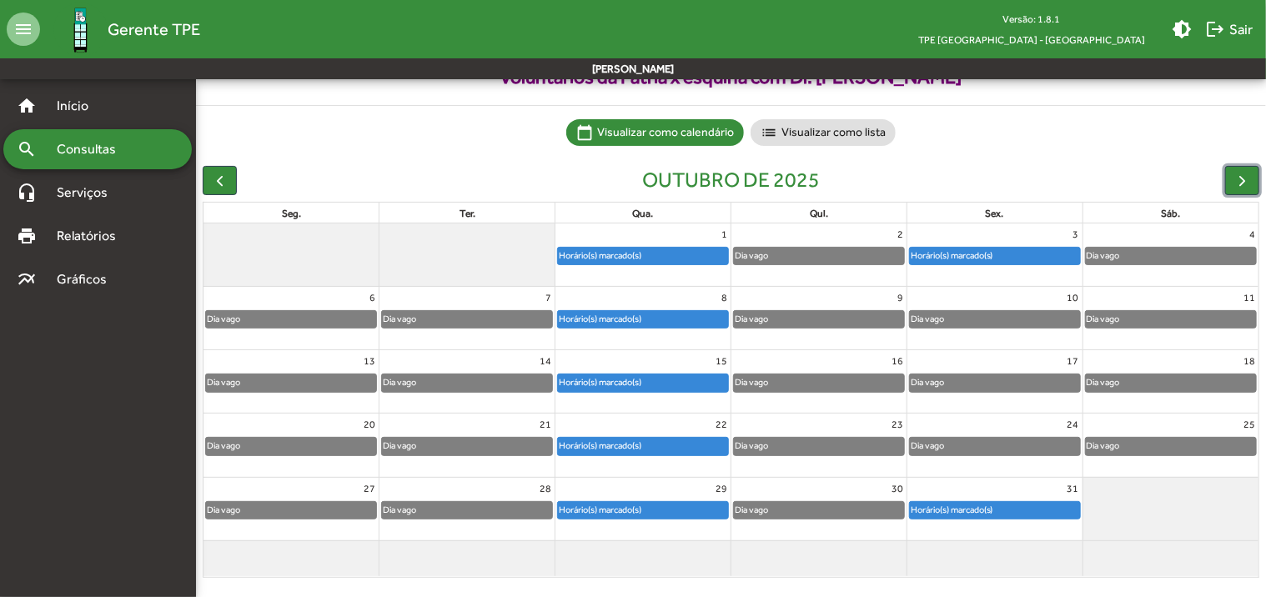
scroll to position [93, 0]
